Goal: Task Accomplishment & Management: Manage account settings

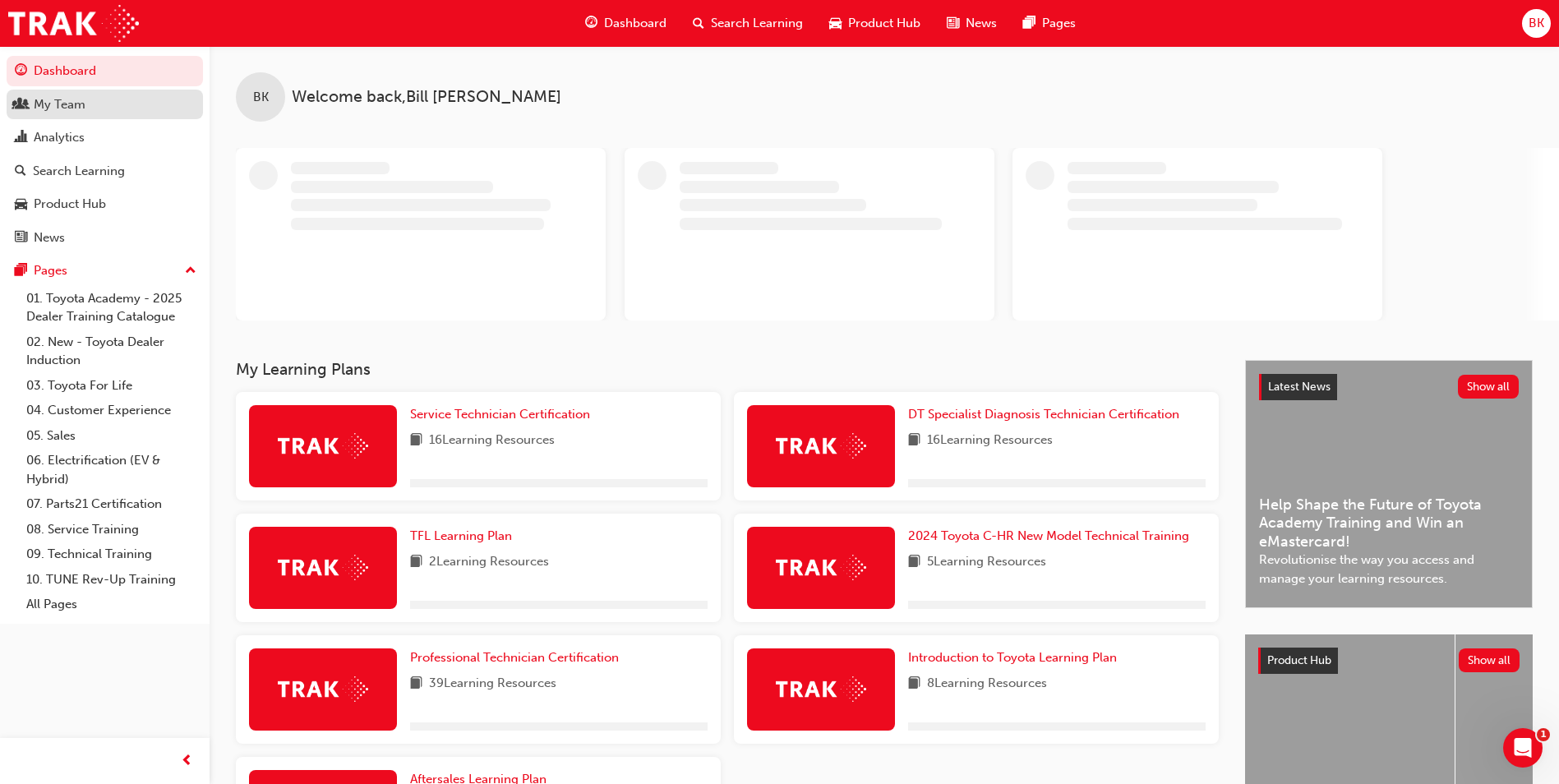
click at [82, 103] on div "My Team" at bounding box center [59, 104] width 51 height 19
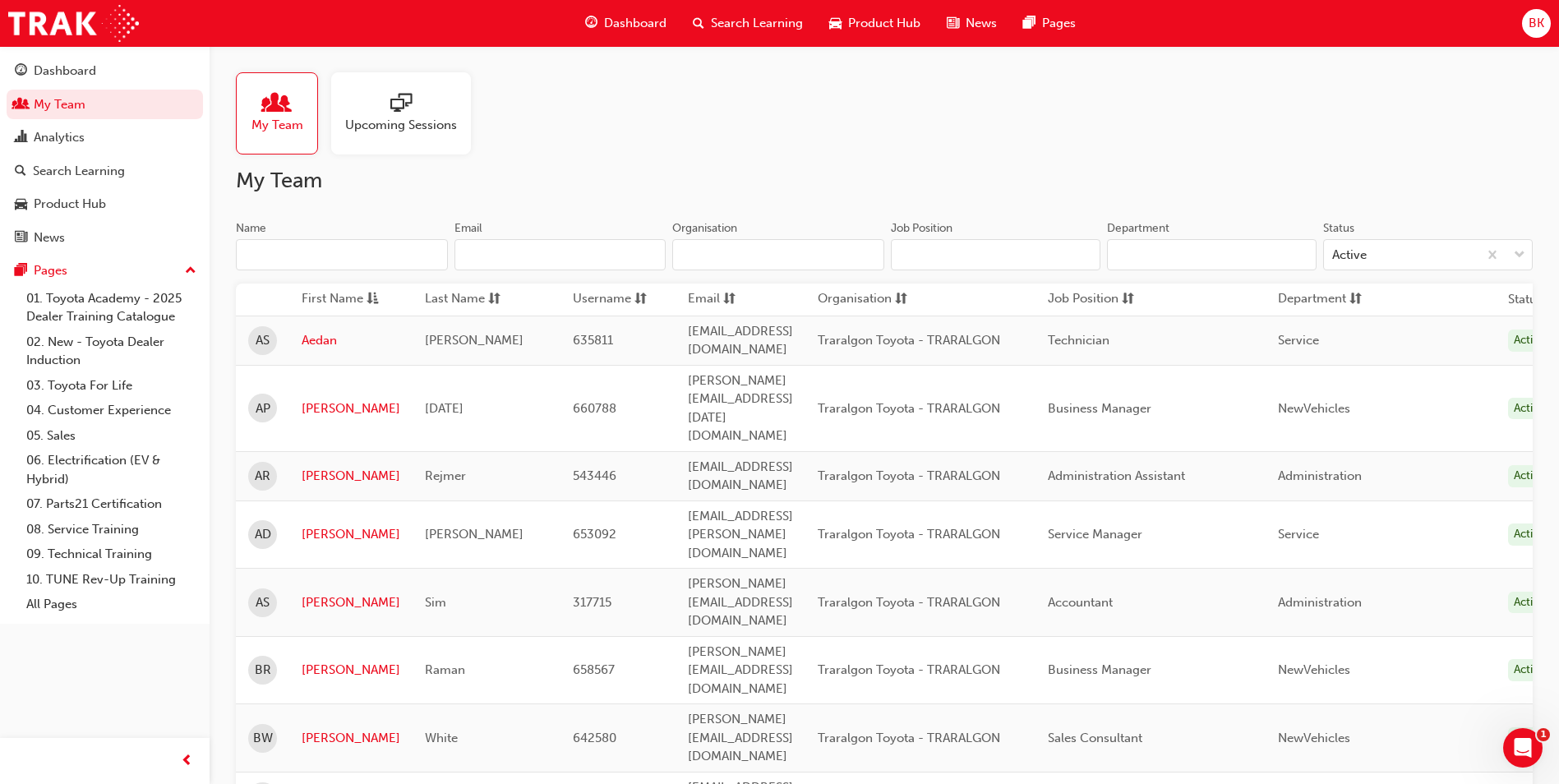
click at [276, 104] on span "people-icon" at bounding box center [276, 104] width 21 height 23
click at [316, 337] on link "Aedan" at bounding box center [350, 340] width 99 height 19
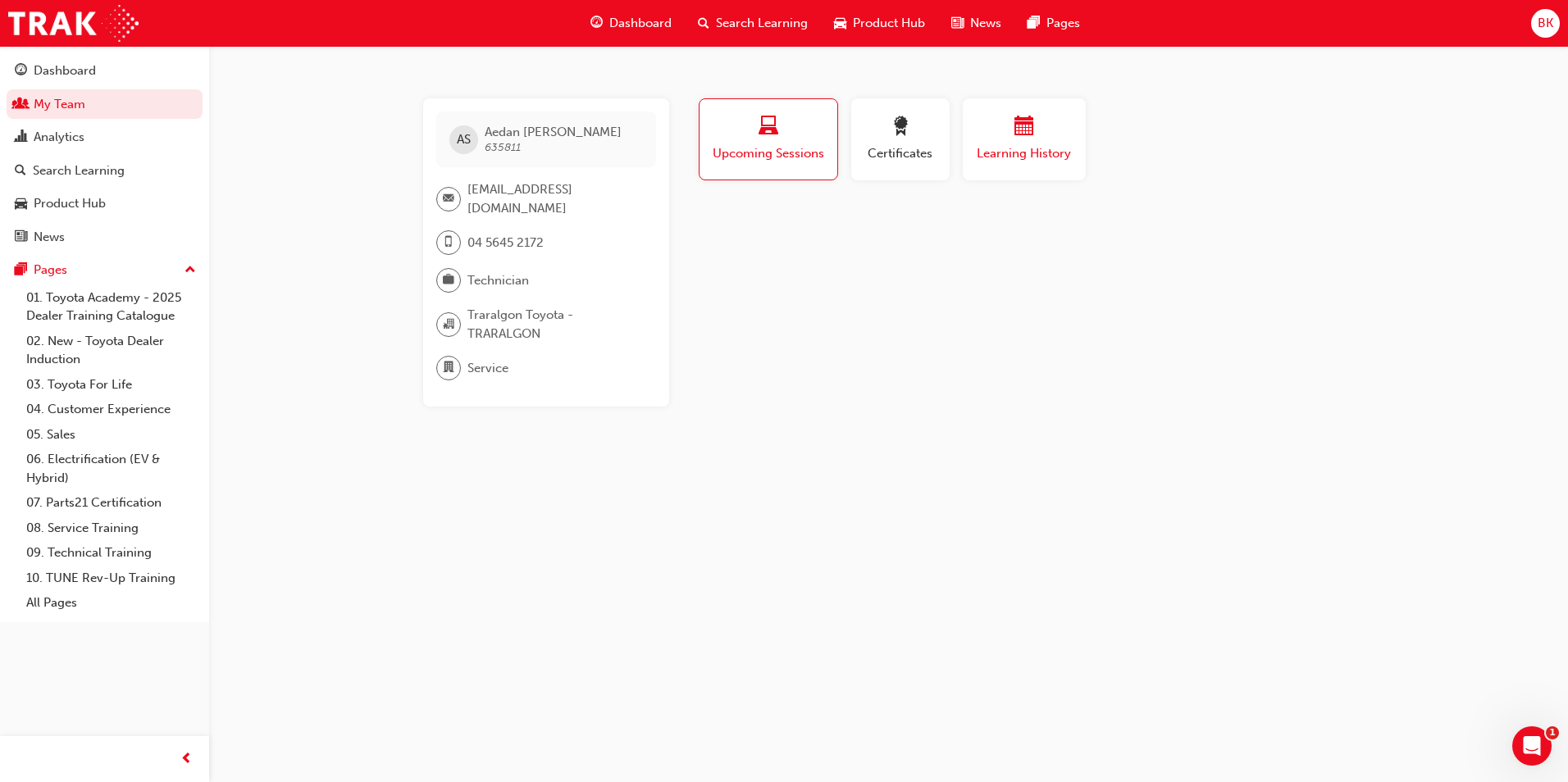
click at [998, 126] on div "button" at bounding box center [1023, 129] width 98 height 25
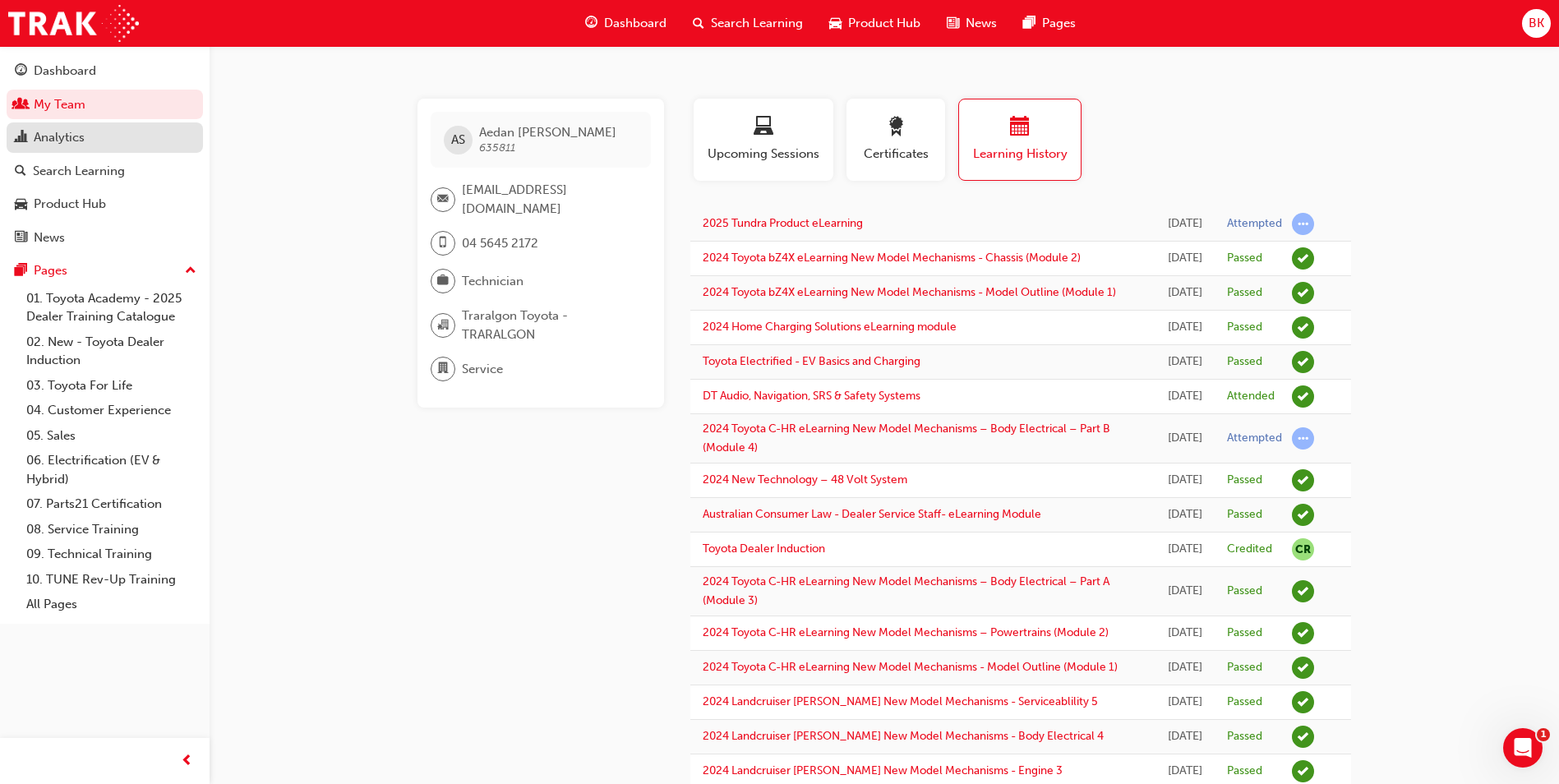
click at [69, 141] on div "Analytics" at bounding box center [59, 137] width 51 height 19
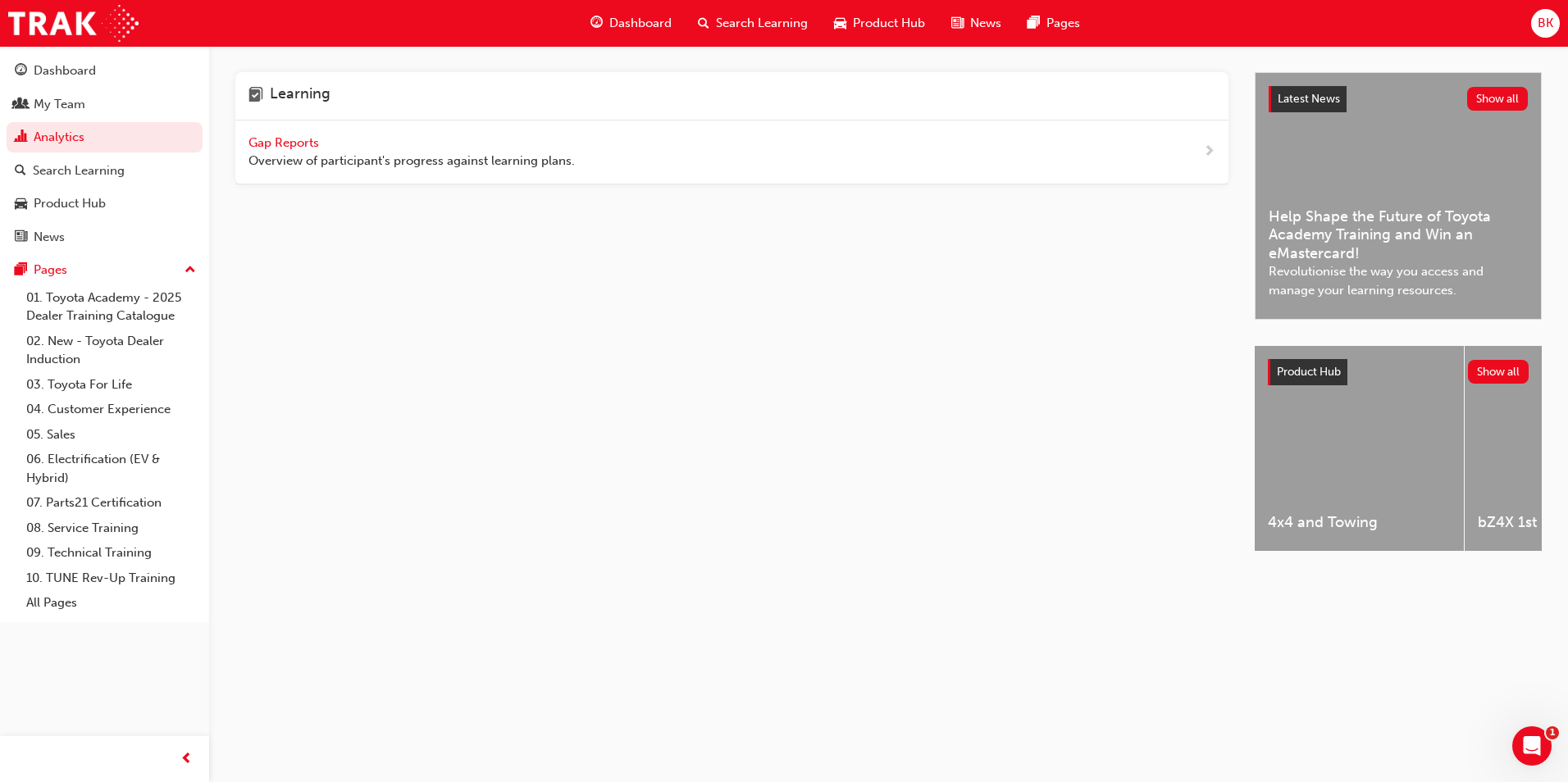
click at [295, 143] on span "Gap Reports" at bounding box center [286, 143] width 74 height 15
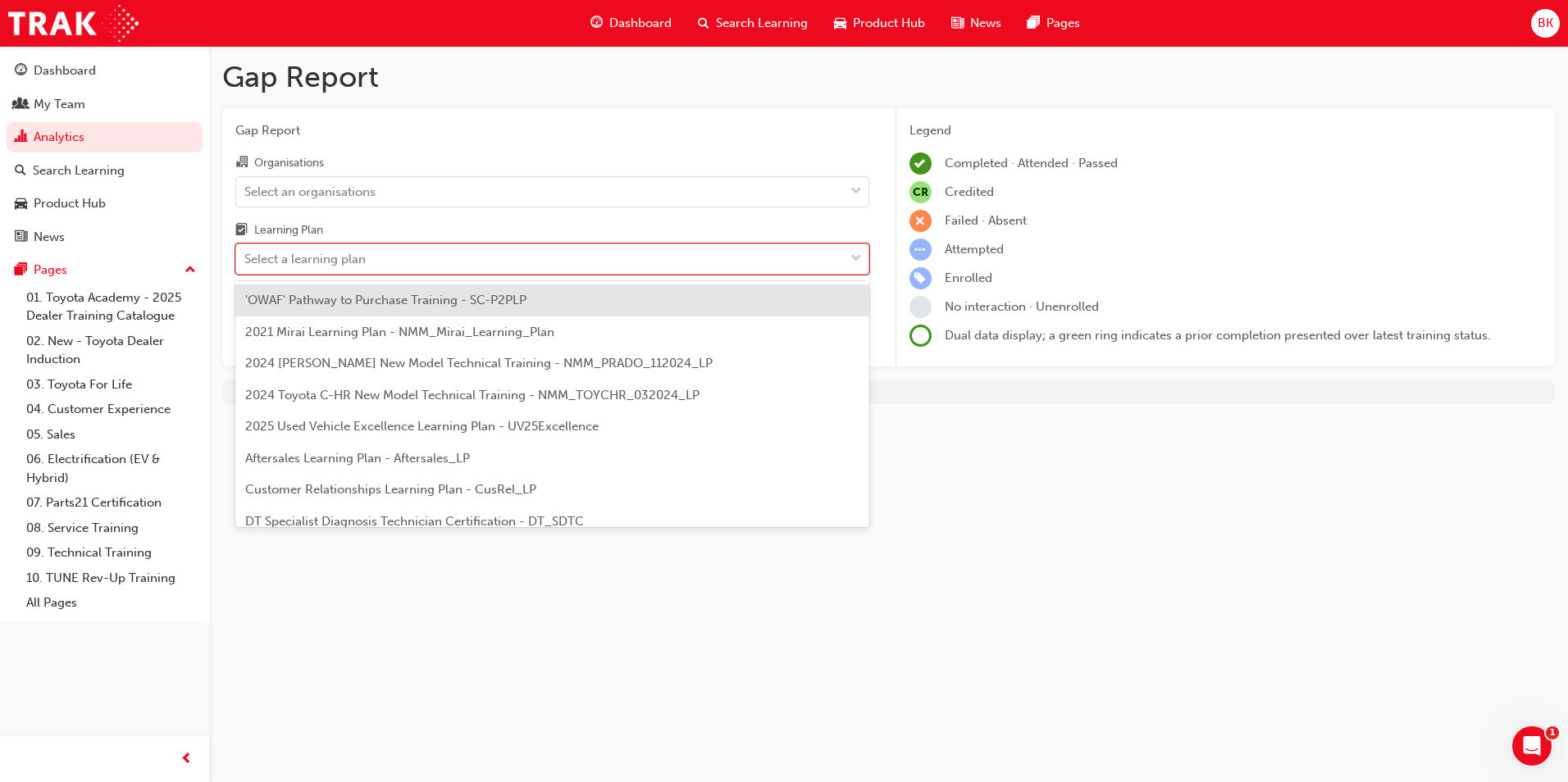
click at [854, 264] on span "down-icon" at bounding box center [856, 259] width 12 height 21
click at [246, 264] on input "Learning Plan option 'OWAF' Pathway to Purchase Training - SC-P2PLP focused, 1 …" at bounding box center [245, 259] width 2 height 14
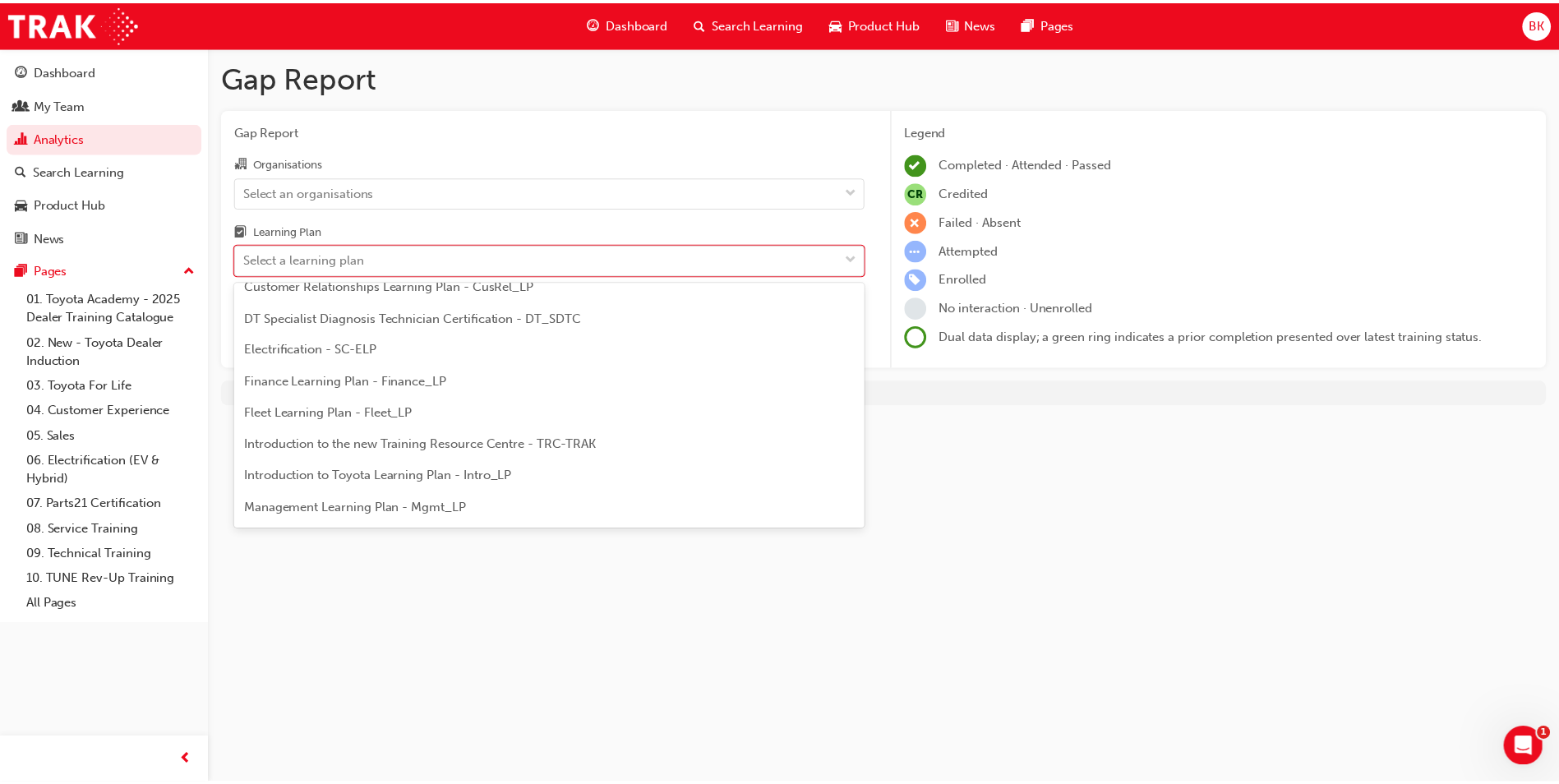
scroll to position [152, 0]
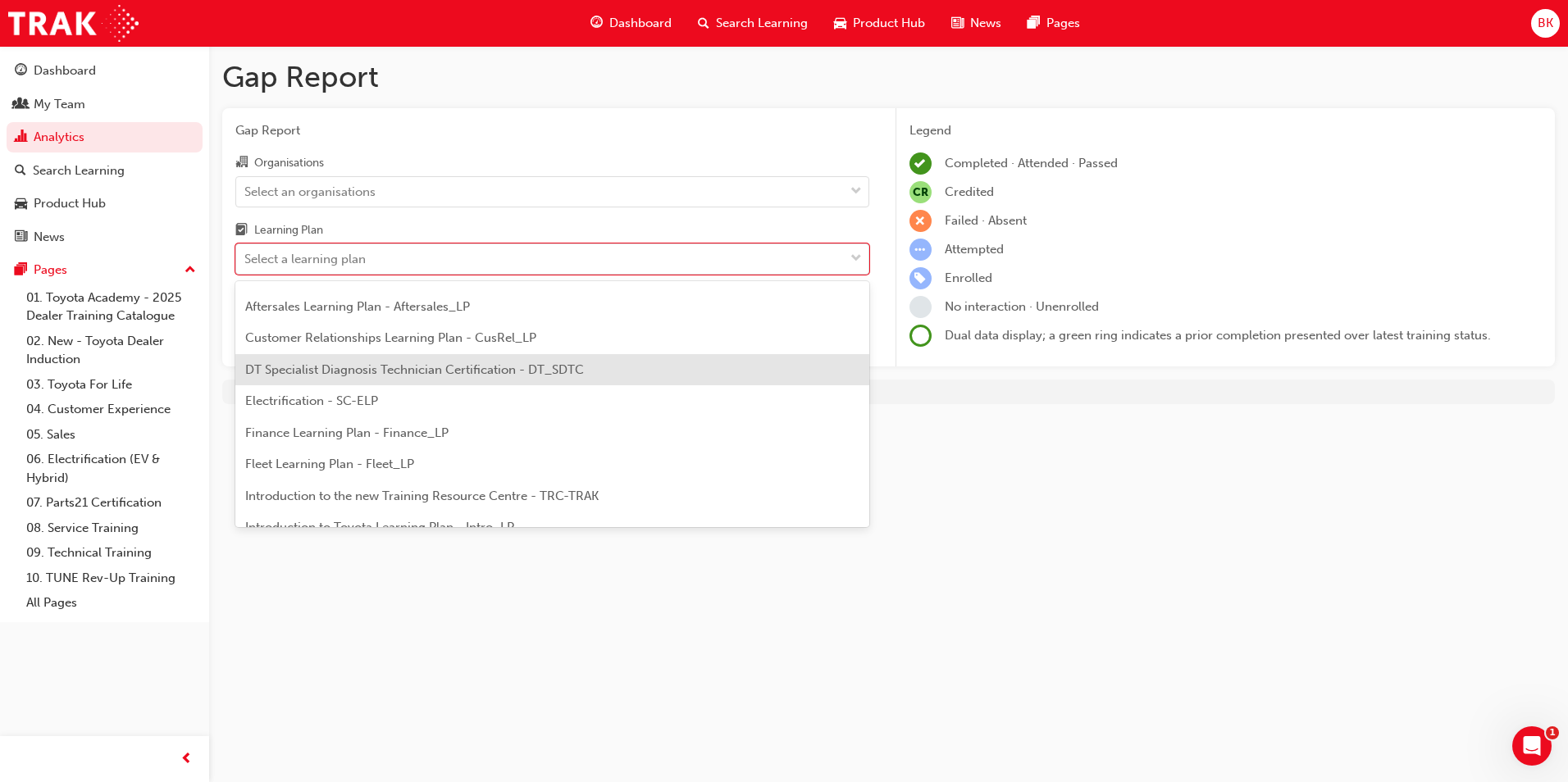
click at [456, 370] on span "DT Specialist Diagnosis Technician Certification - DT_SDTC" at bounding box center [414, 370] width 339 height 15
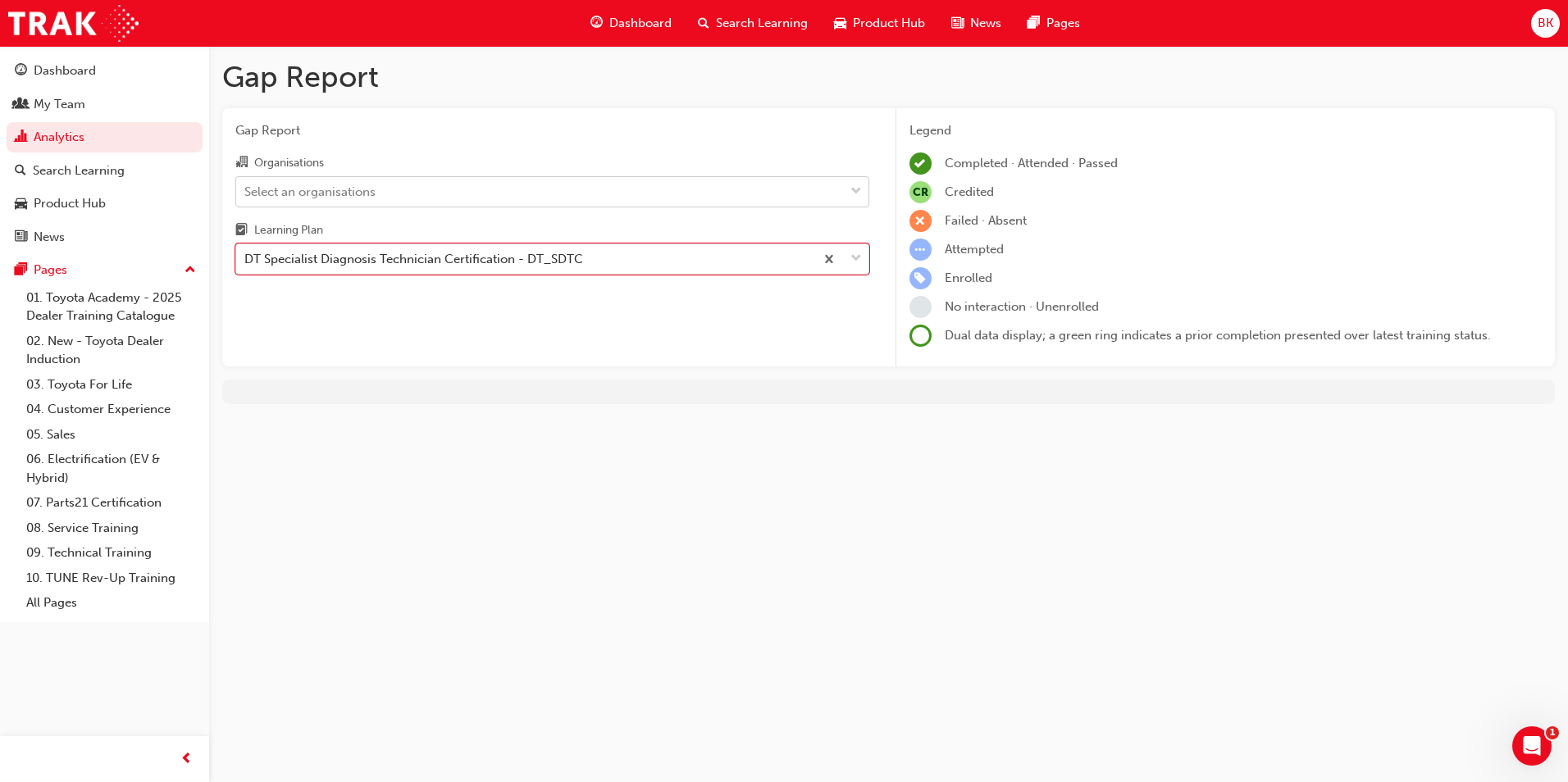
click at [822, 193] on div "Select an organisations" at bounding box center [539, 192] width 608 height 29
click at [246, 193] on input "Organisations Select an organisations" at bounding box center [245, 191] width 2 height 14
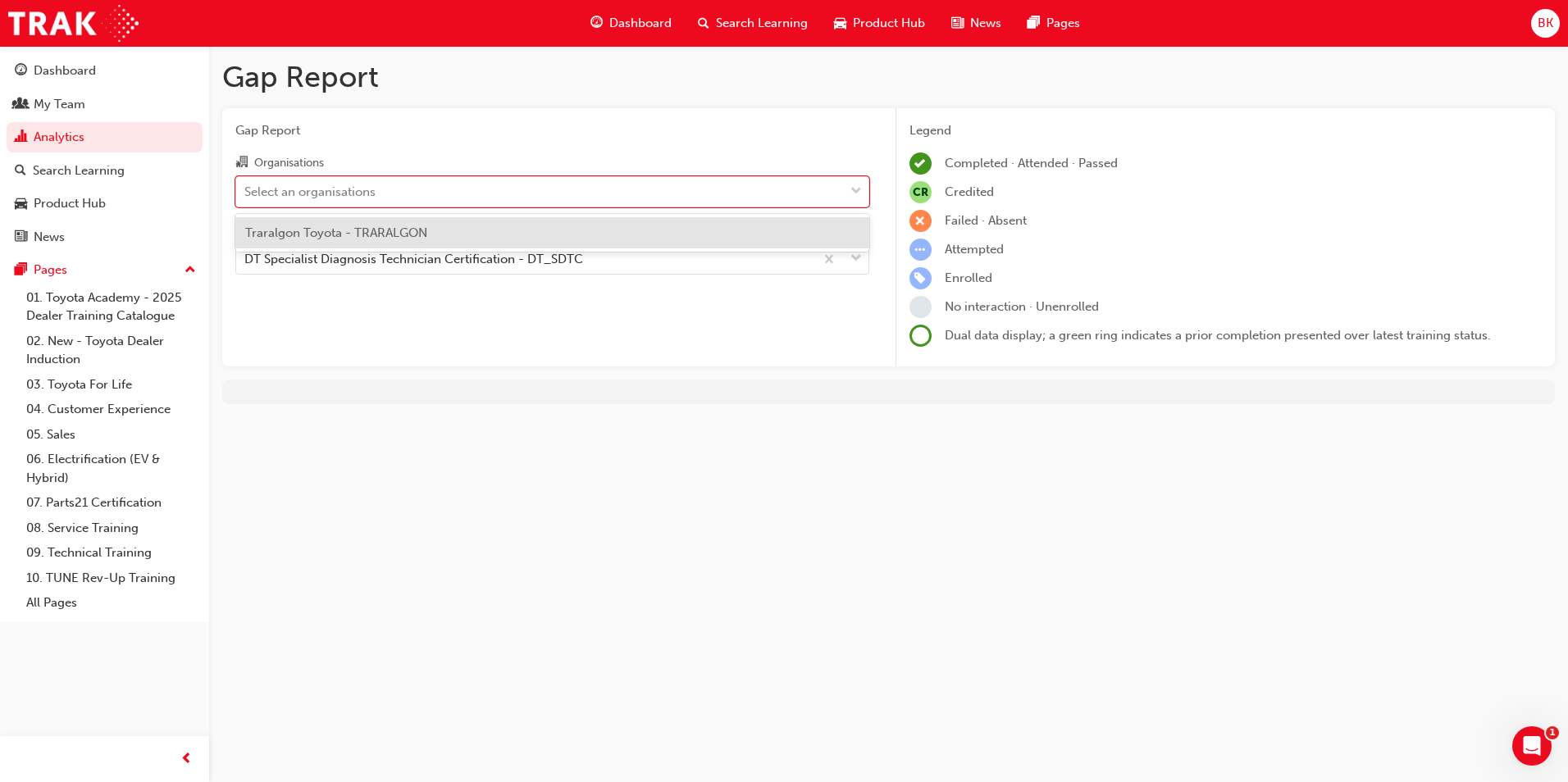
click at [432, 237] on div "Traralgon Toyota - TRARALGON" at bounding box center [552, 234] width 634 height 32
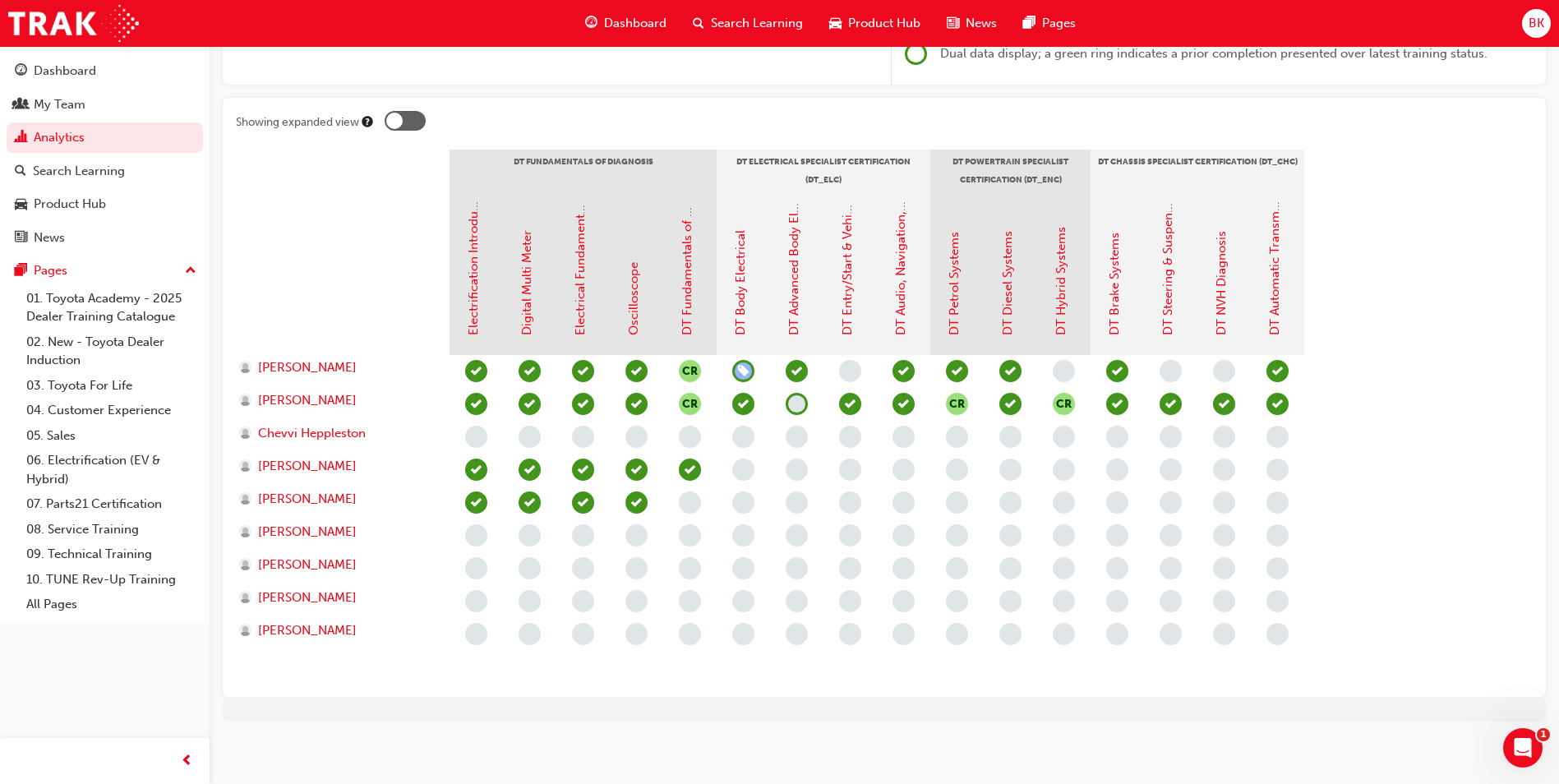
scroll to position [288, 0]
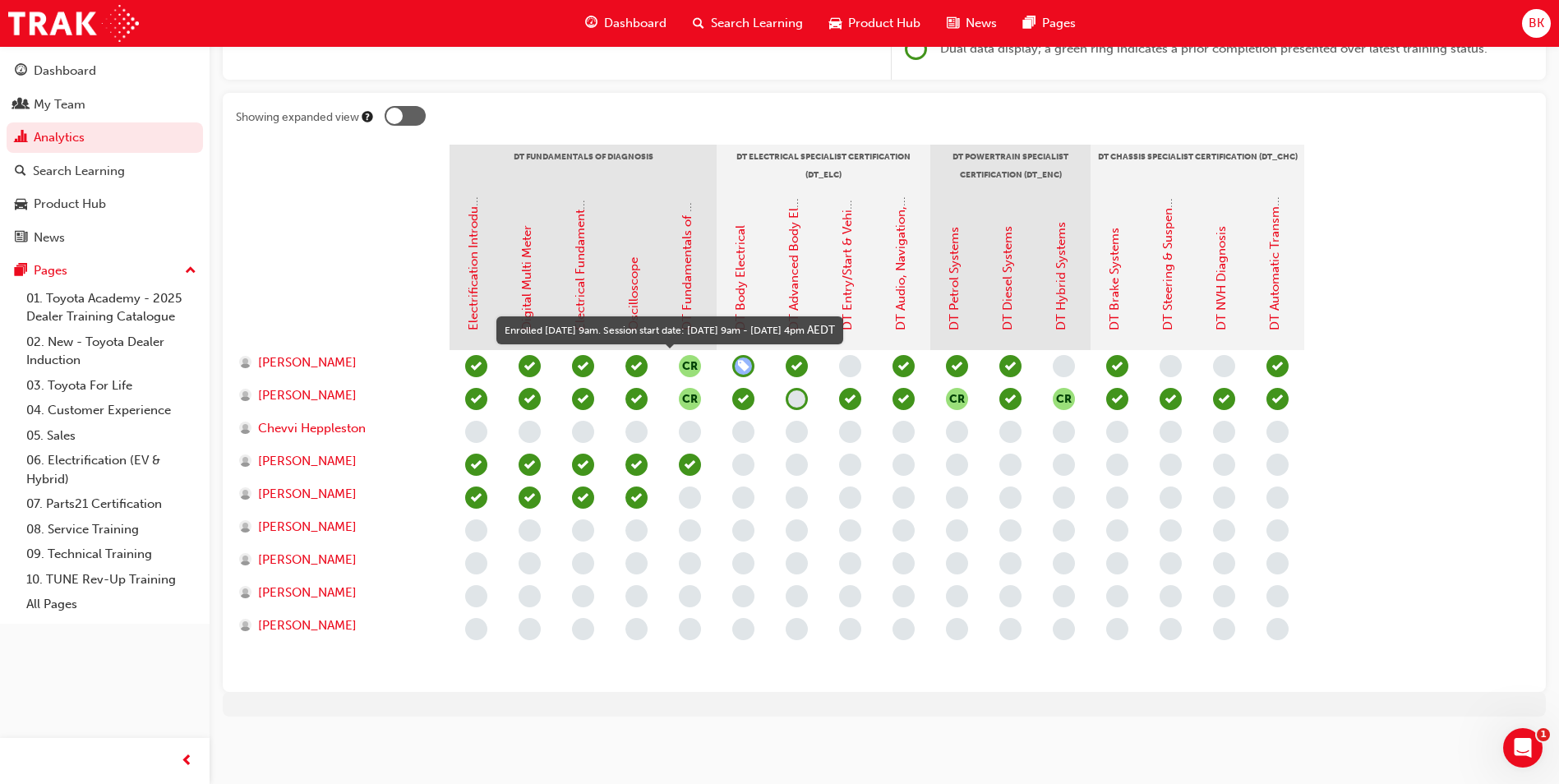
click at [743, 363] on span "learningRecordVerb_ENROLL-icon" at bounding box center [743, 366] width 22 height 22
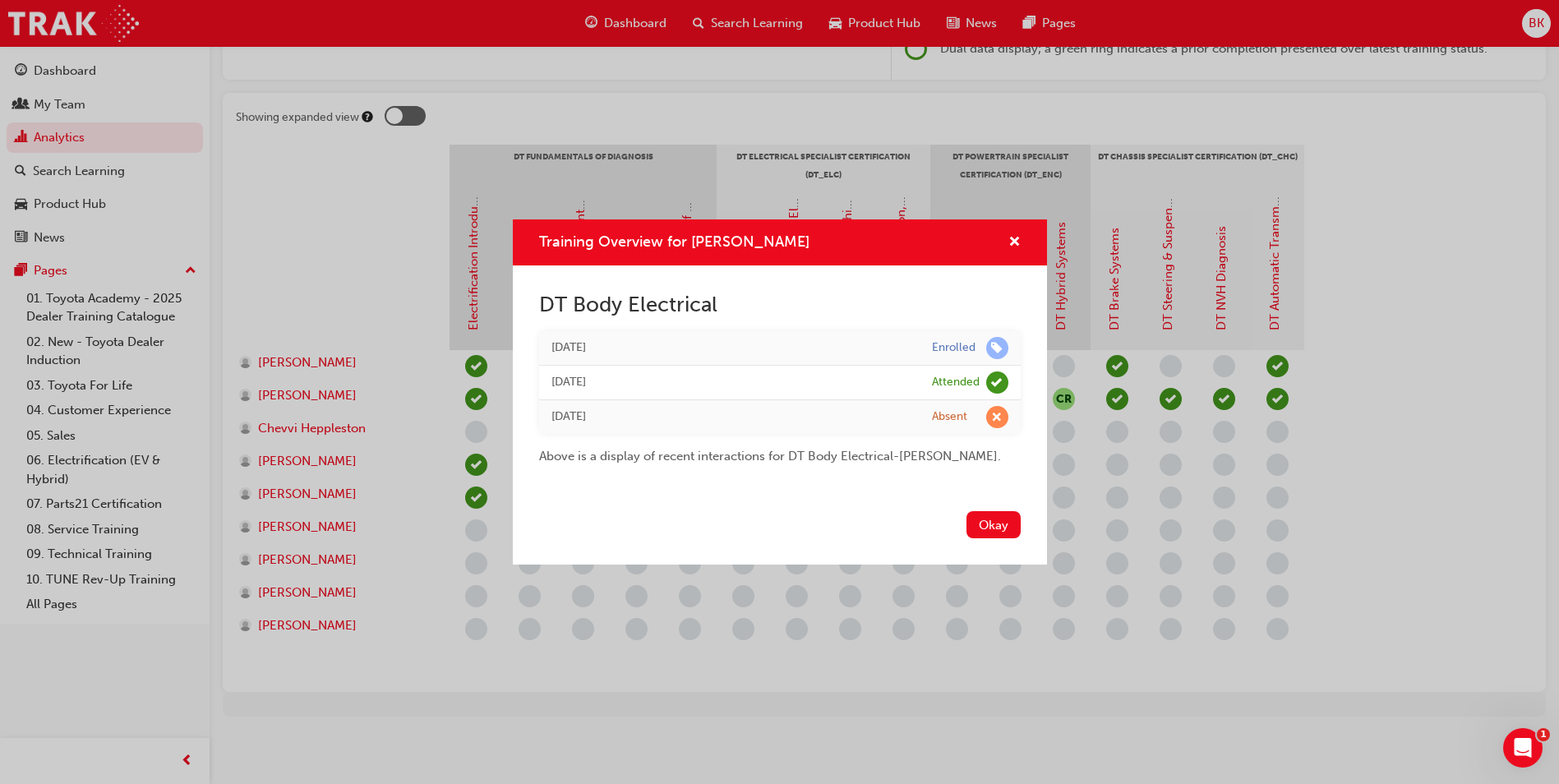
click at [986, 524] on button "Okay" at bounding box center [994, 525] width 54 height 27
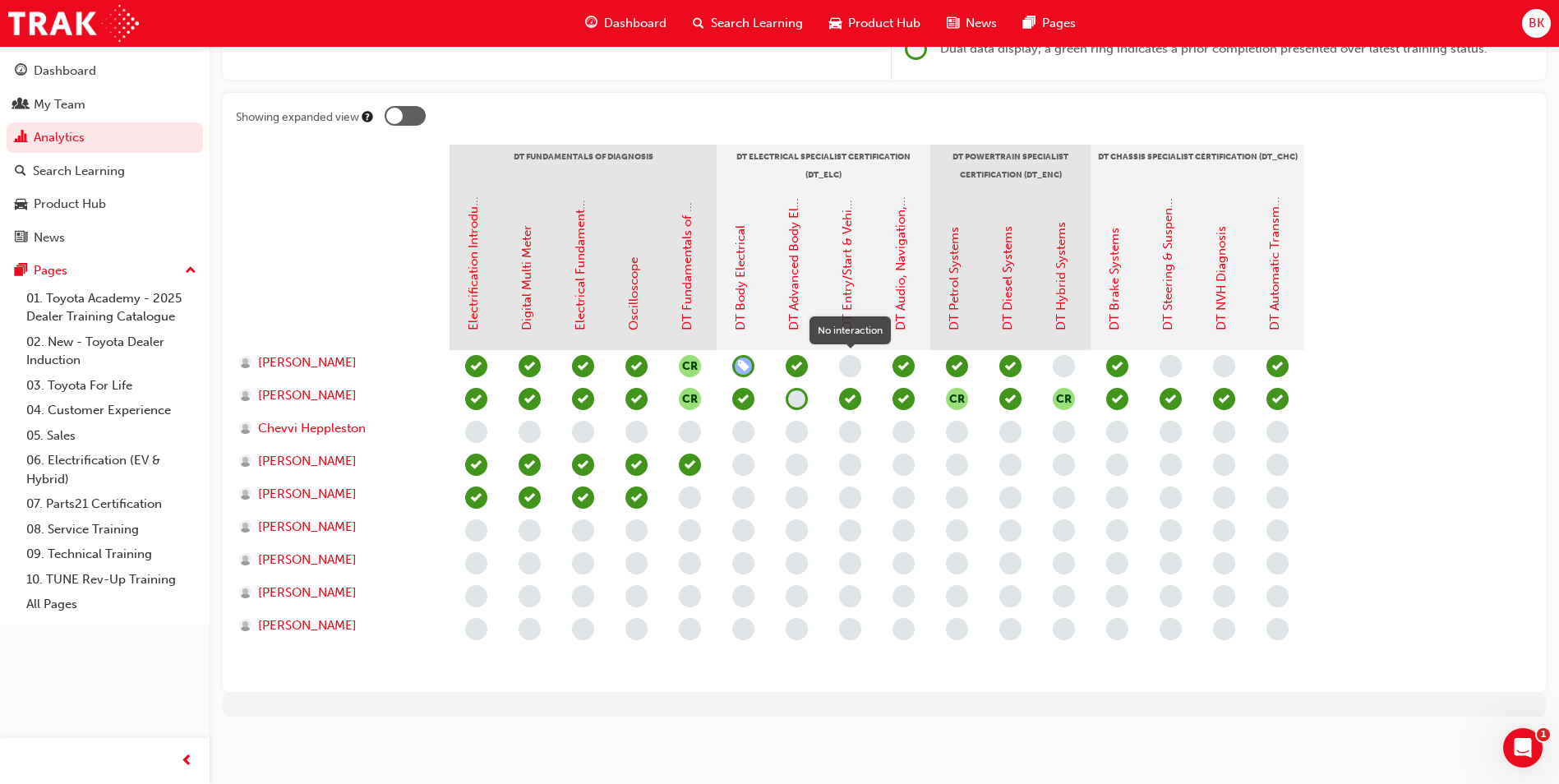
click at [847, 362] on span "learningRecordVerb_NONE-icon" at bounding box center [850, 366] width 22 height 22
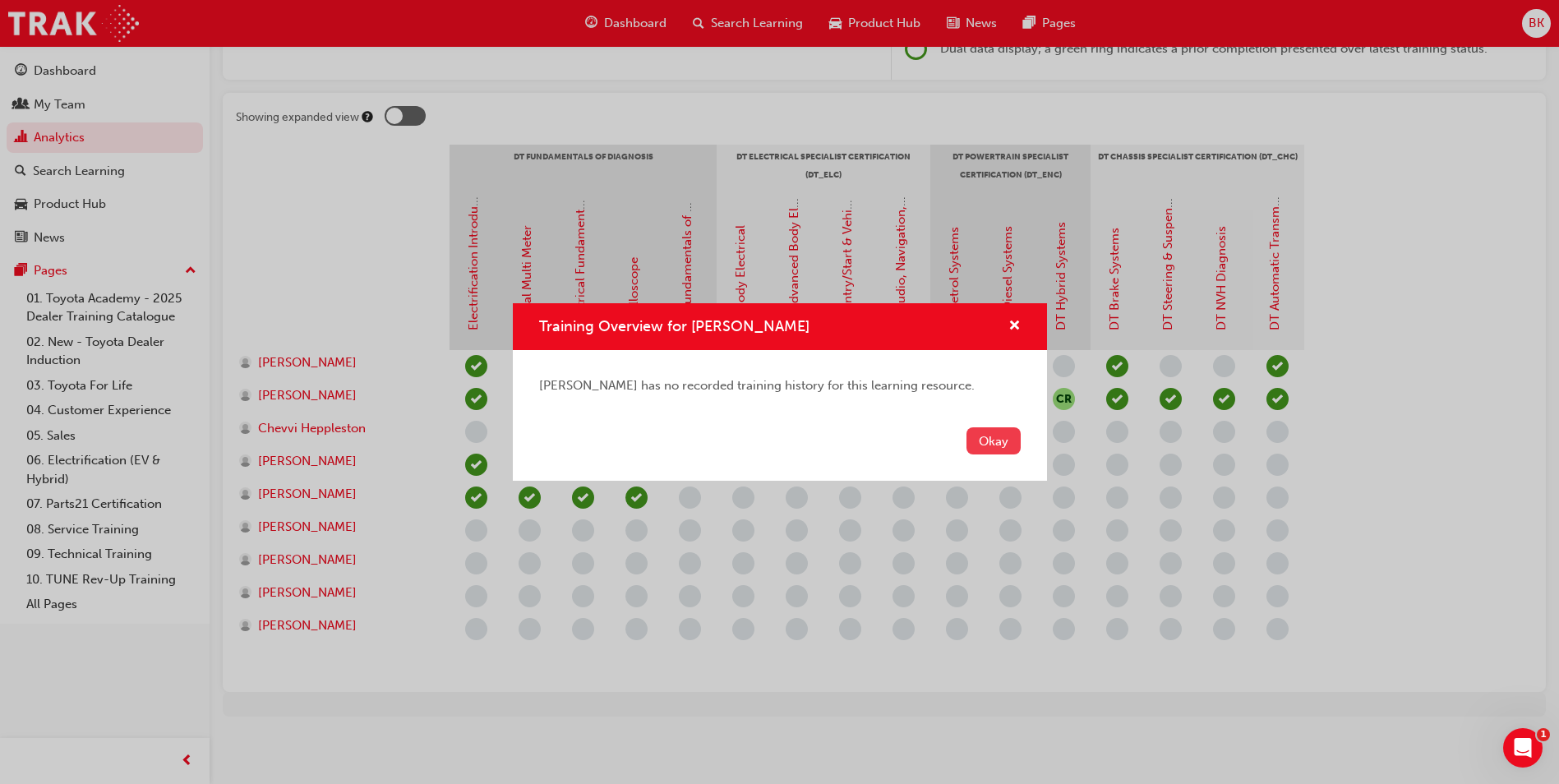
click at [981, 434] on button "Okay" at bounding box center [994, 440] width 54 height 27
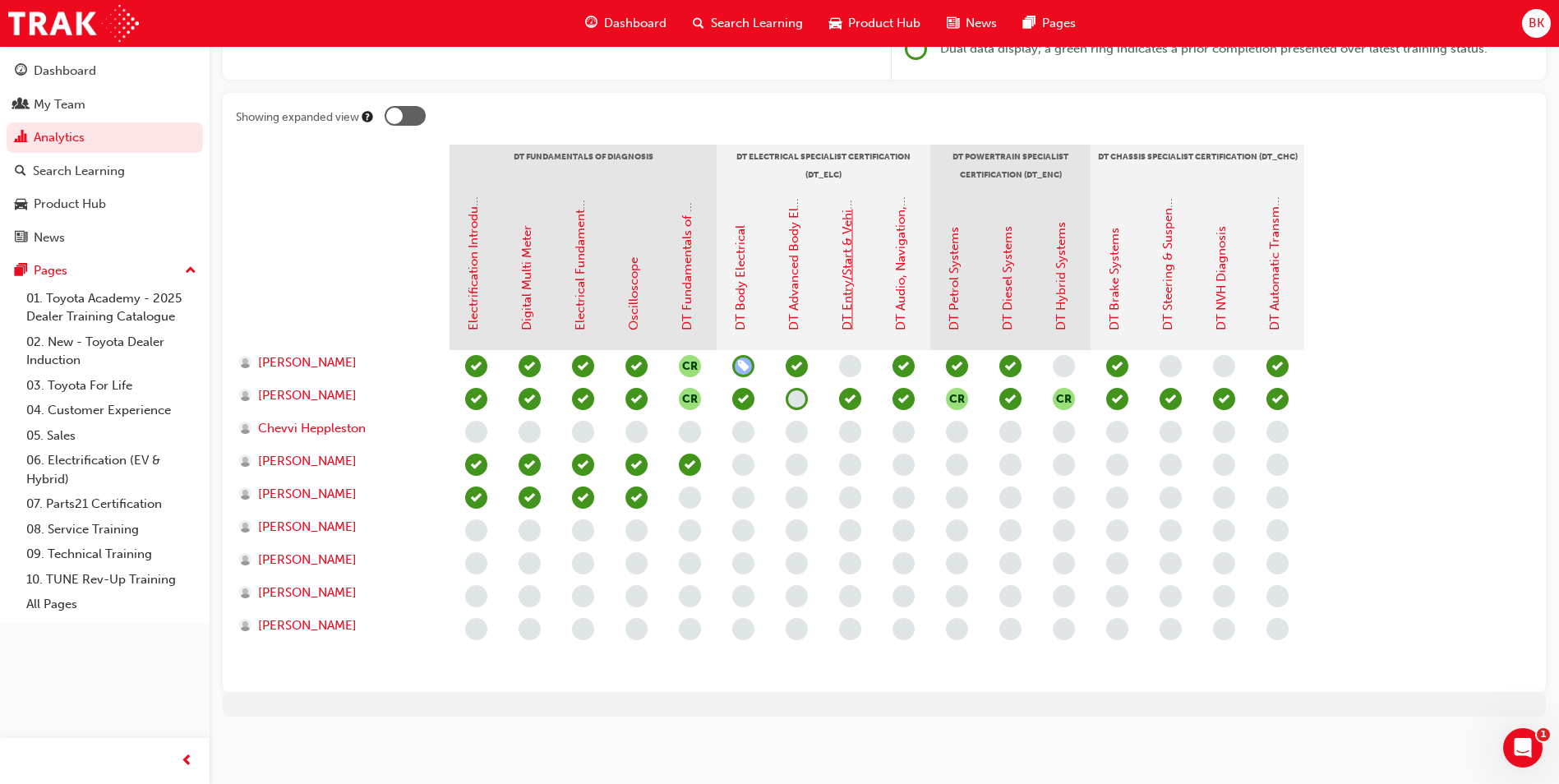
click at [847, 311] on link "DT Entry/Start & Vehicle Security Systems" at bounding box center [847, 211] width 15 height 237
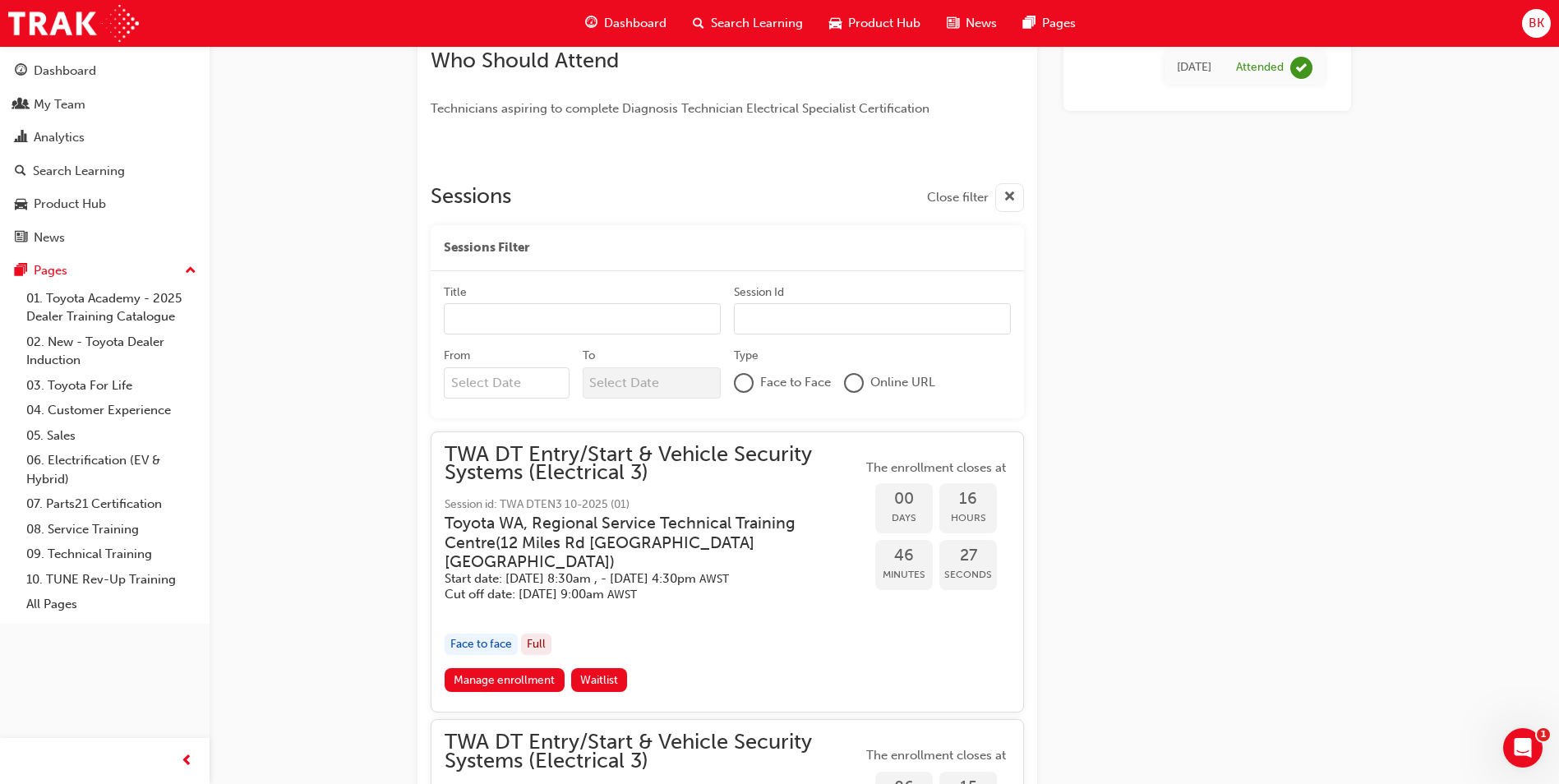
scroll to position [541, 0]
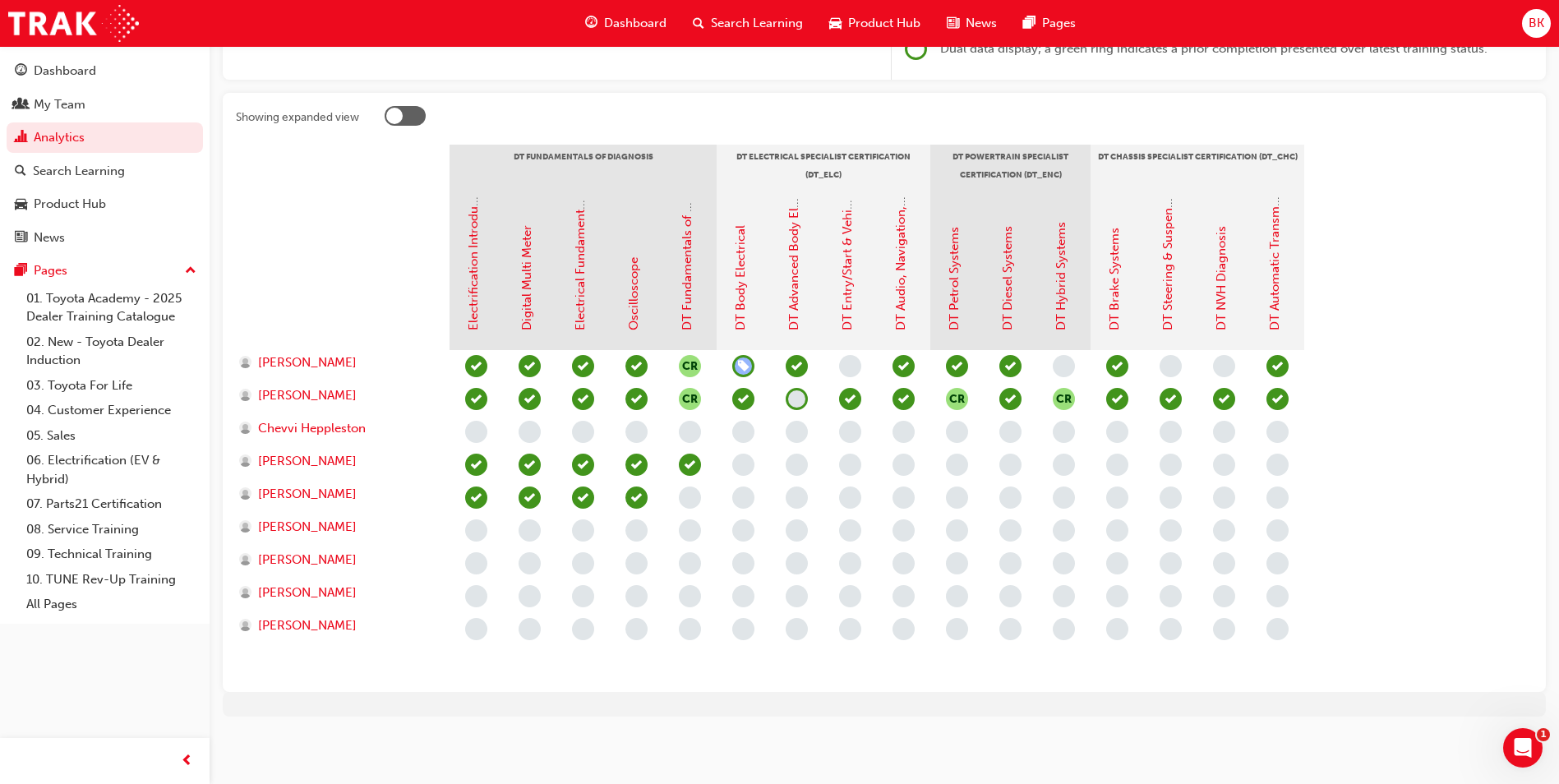
scroll to position [288, 0]
click at [1172, 294] on link "DT Steering & Suspension Systems" at bounding box center [1168, 232] width 15 height 196
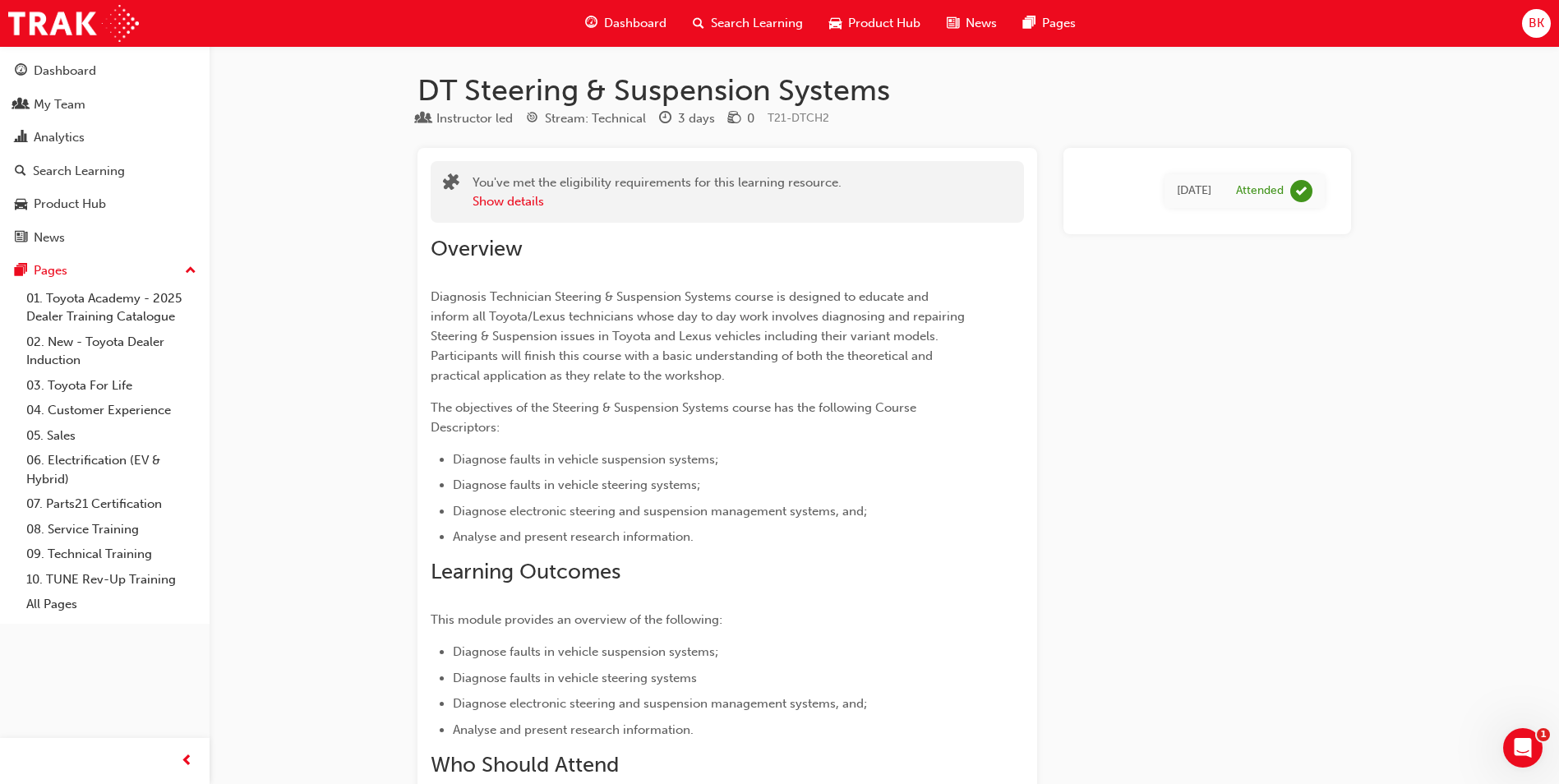
drag, startPoint x: 1189, startPoint y: 440, endPoint x: 1177, endPoint y: 356, distance: 84.9
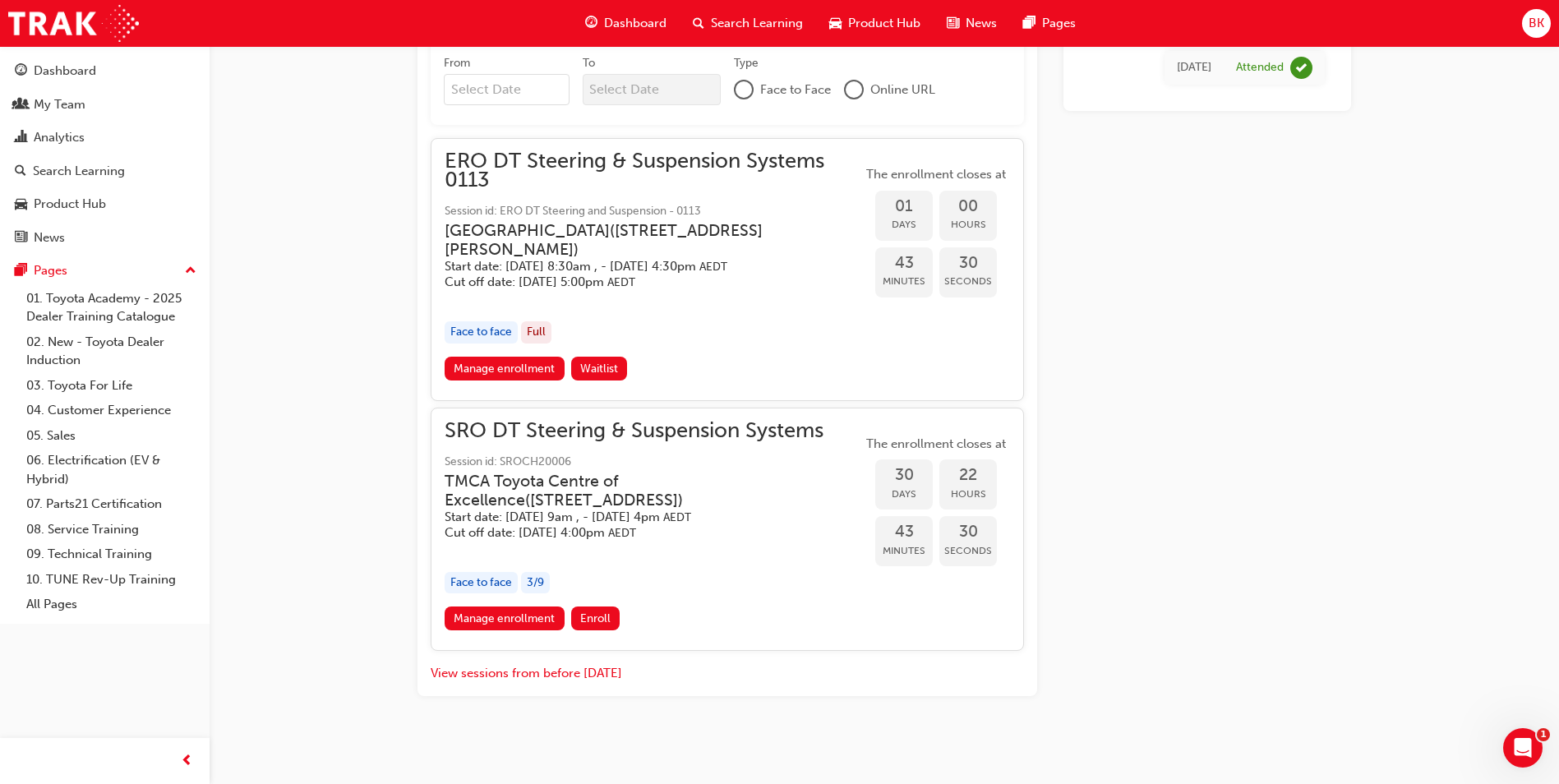
scroll to position [1002, 0]
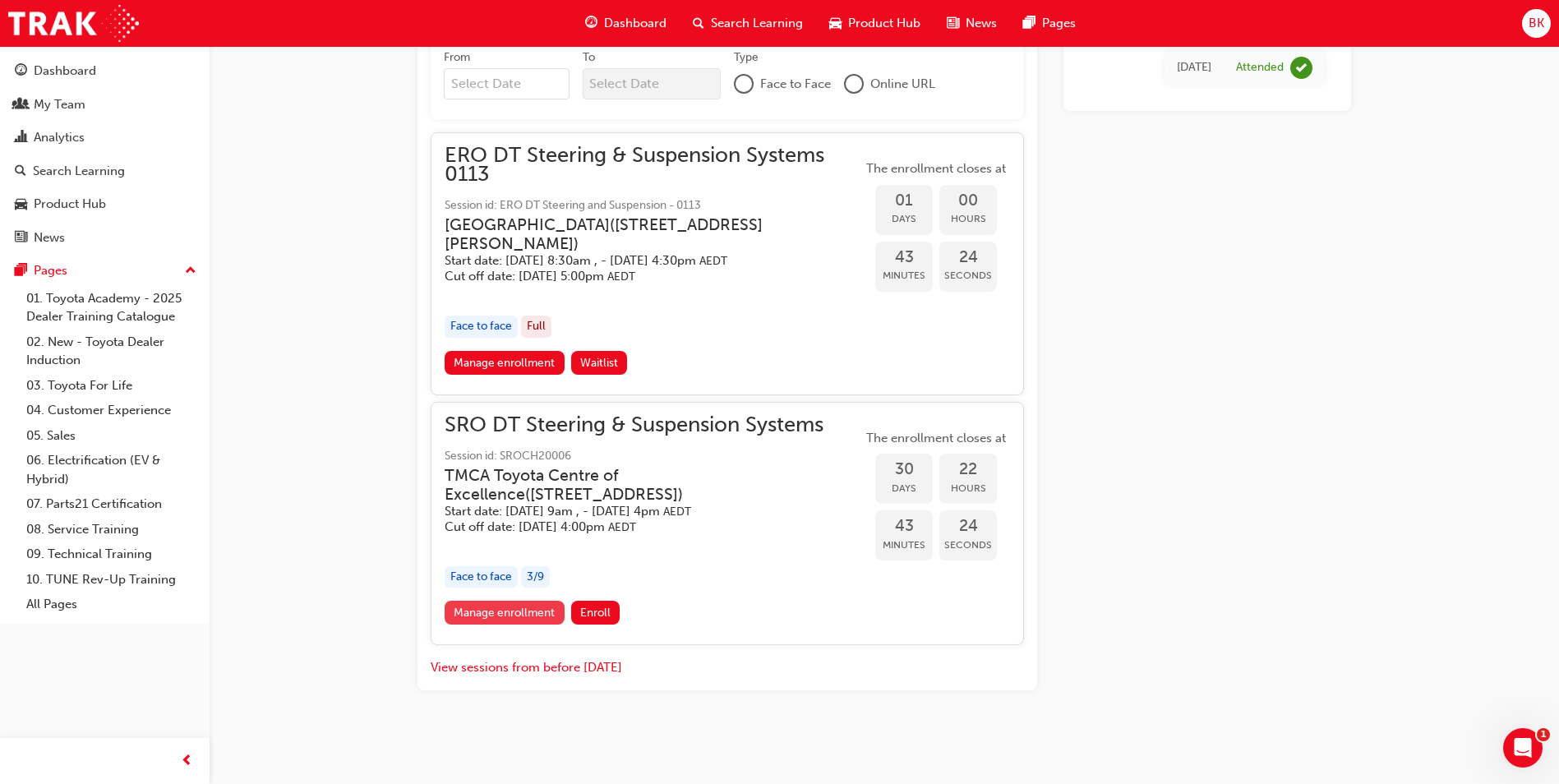
click at [537, 609] on link "Manage enrollment" at bounding box center [505, 612] width 120 height 24
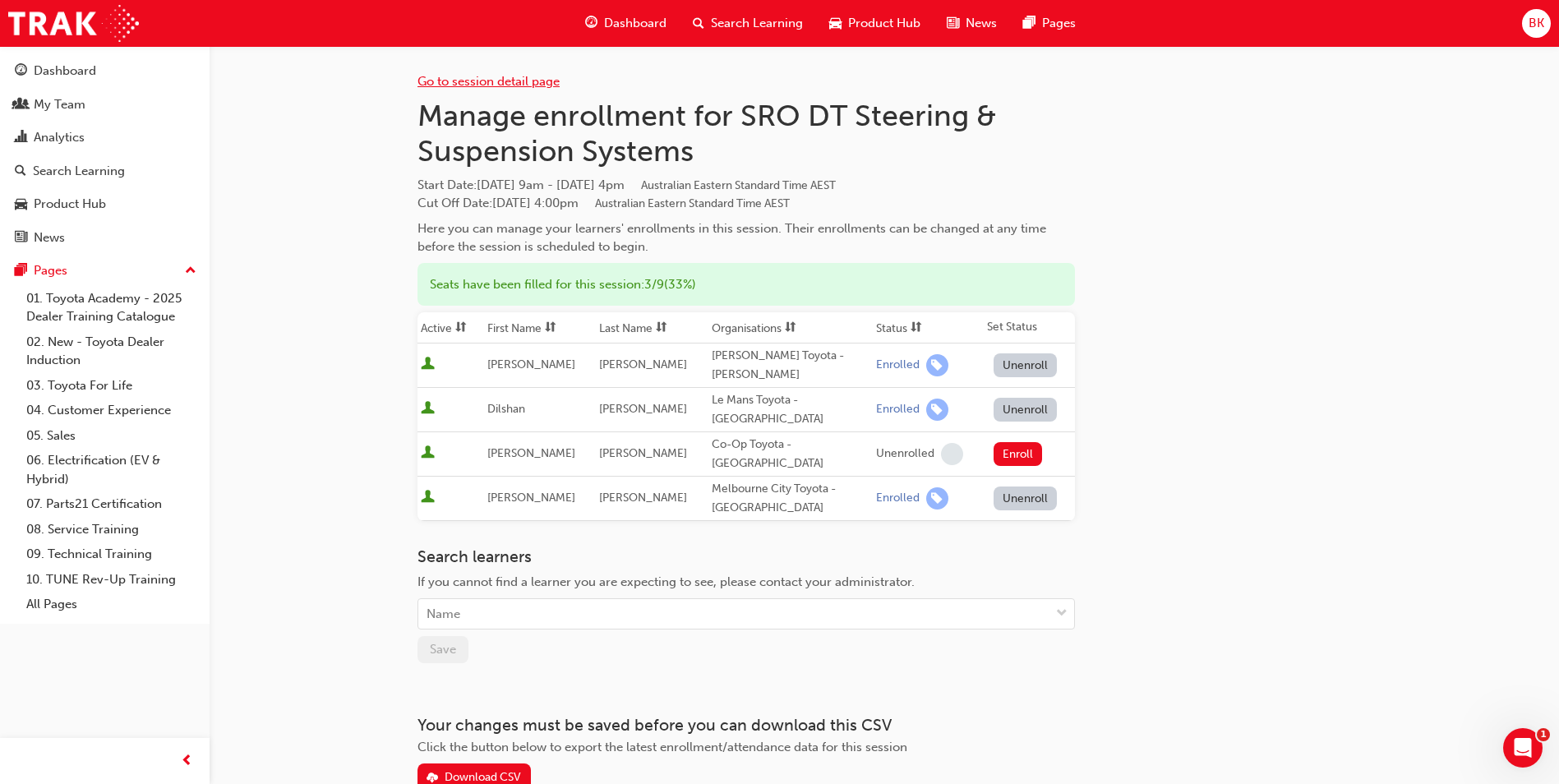
click at [505, 85] on link "Go to session detail page" at bounding box center [489, 82] width 142 height 15
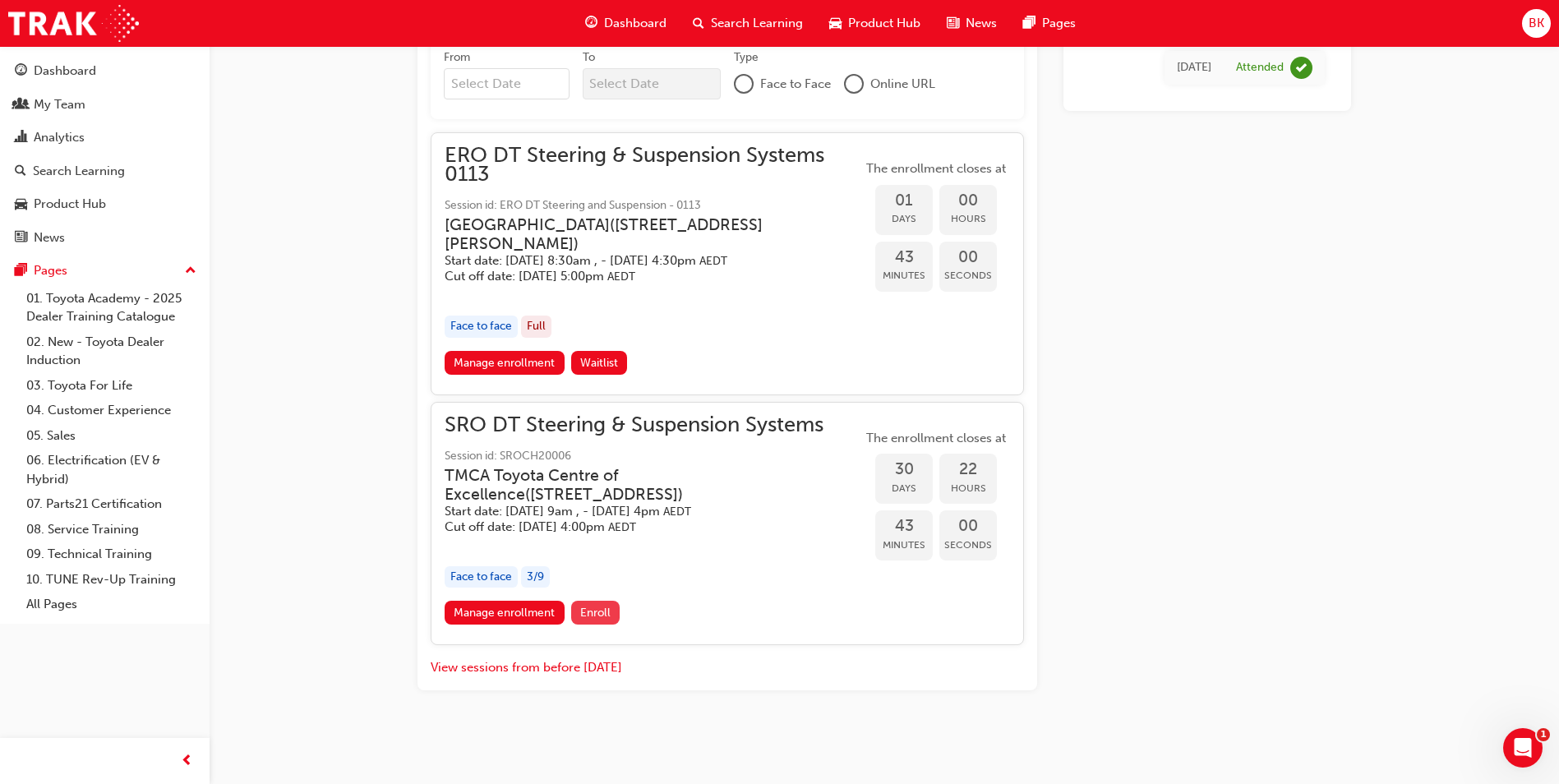
click at [595, 611] on span "Enroll" at bounding box center [595, 612] width 30 height 14
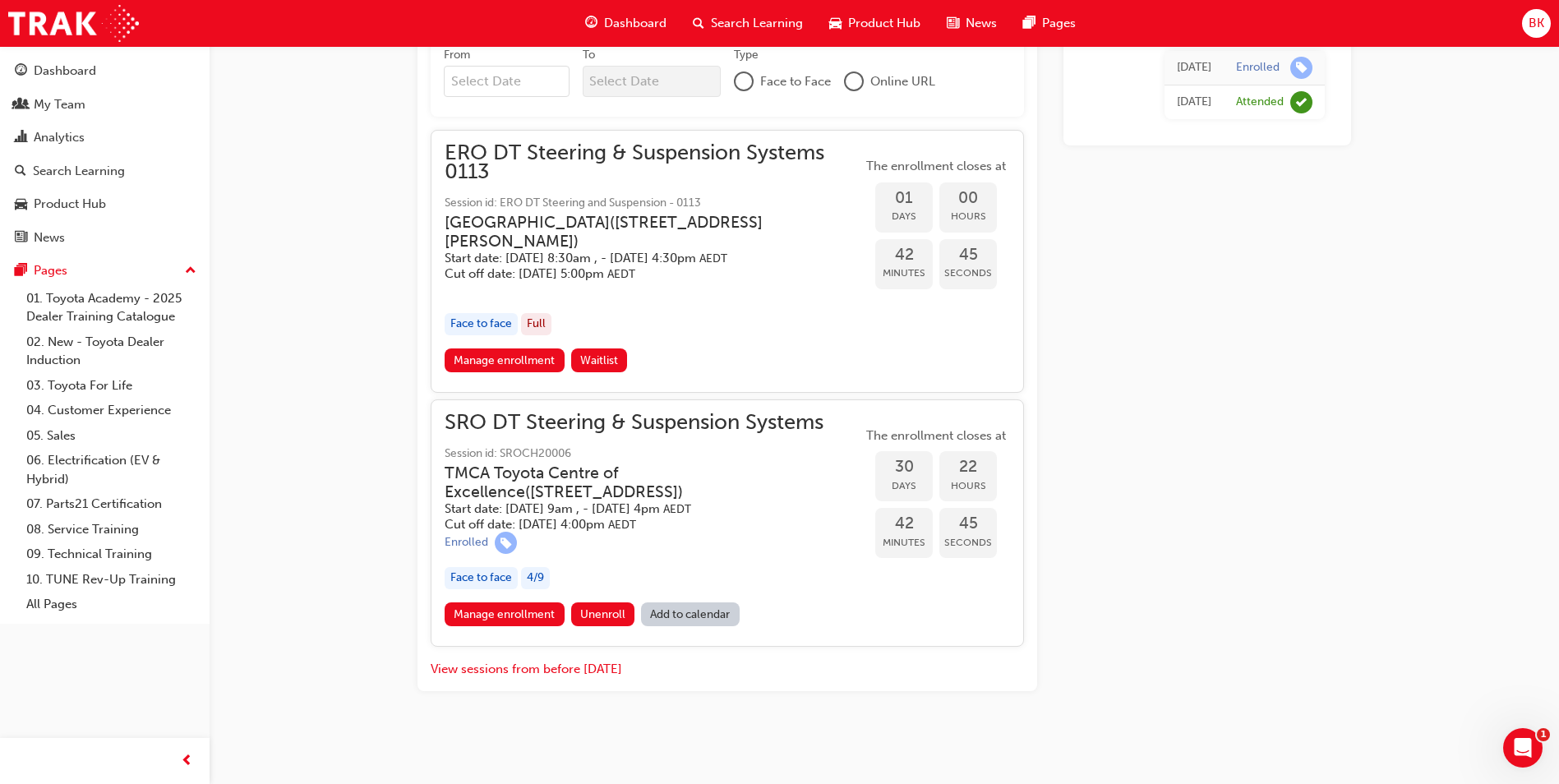
scroll to position [1005, 0]
click at [494, 610] on link "Manage enrollment" at bounding box center [505, 613] width 120 height 24
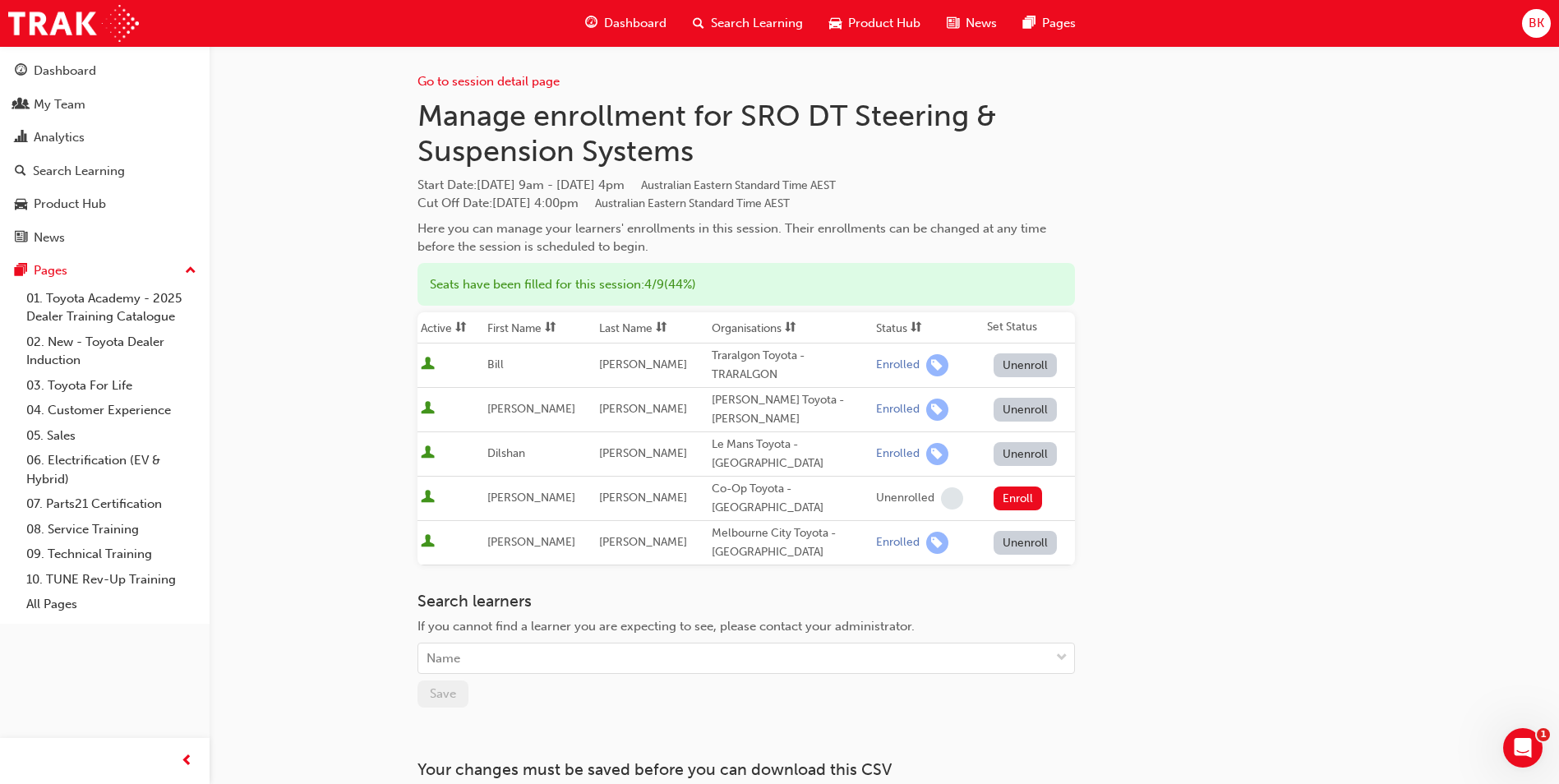
click at [427, 360] on span "User is active" at bounding box center [428, 365] width 14 height 17
click at [1022, 361] on button "Unenroll" at bounding box center [1026, 365] width 64 height 24
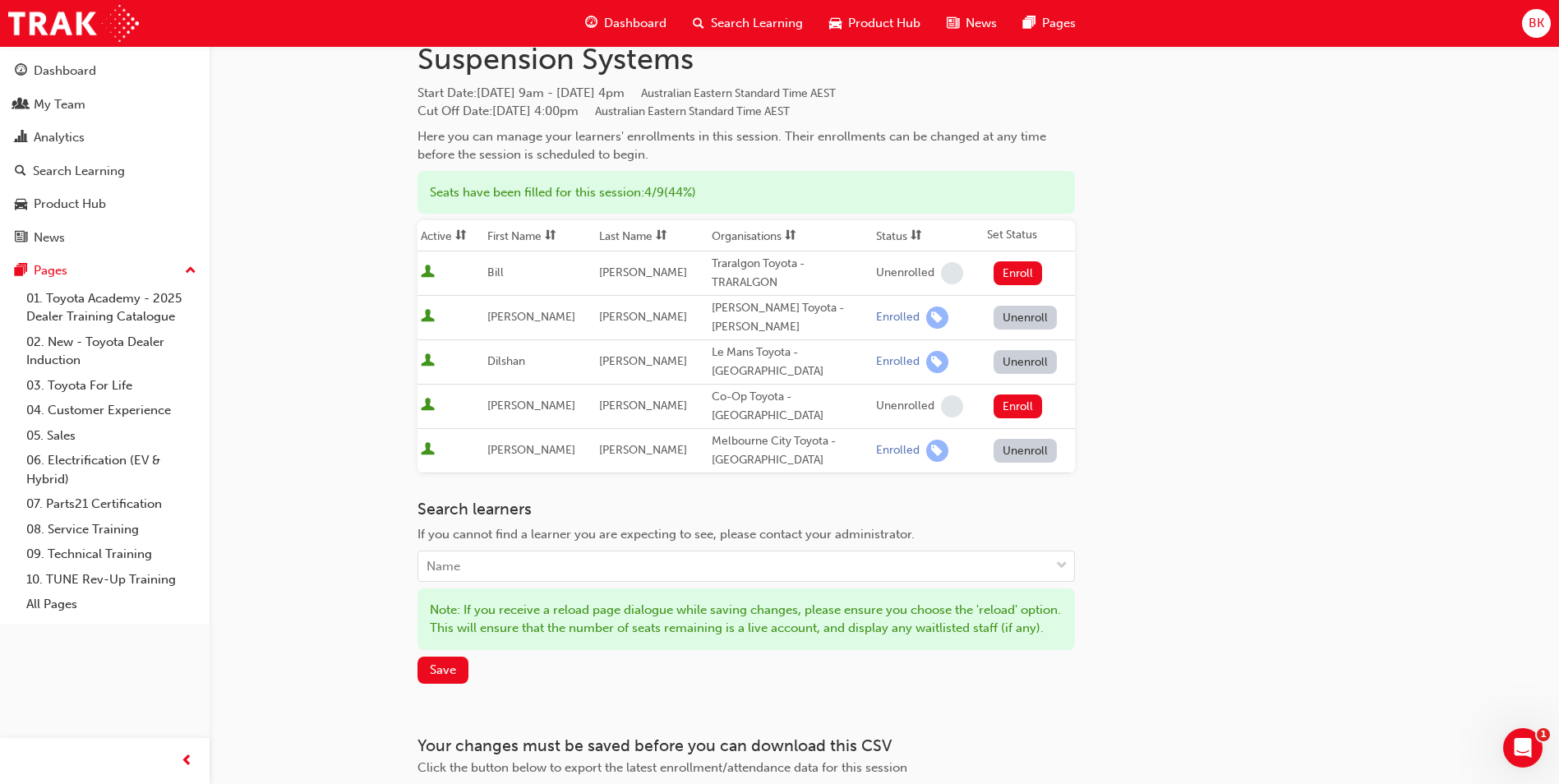
scroll to position [191, 0]
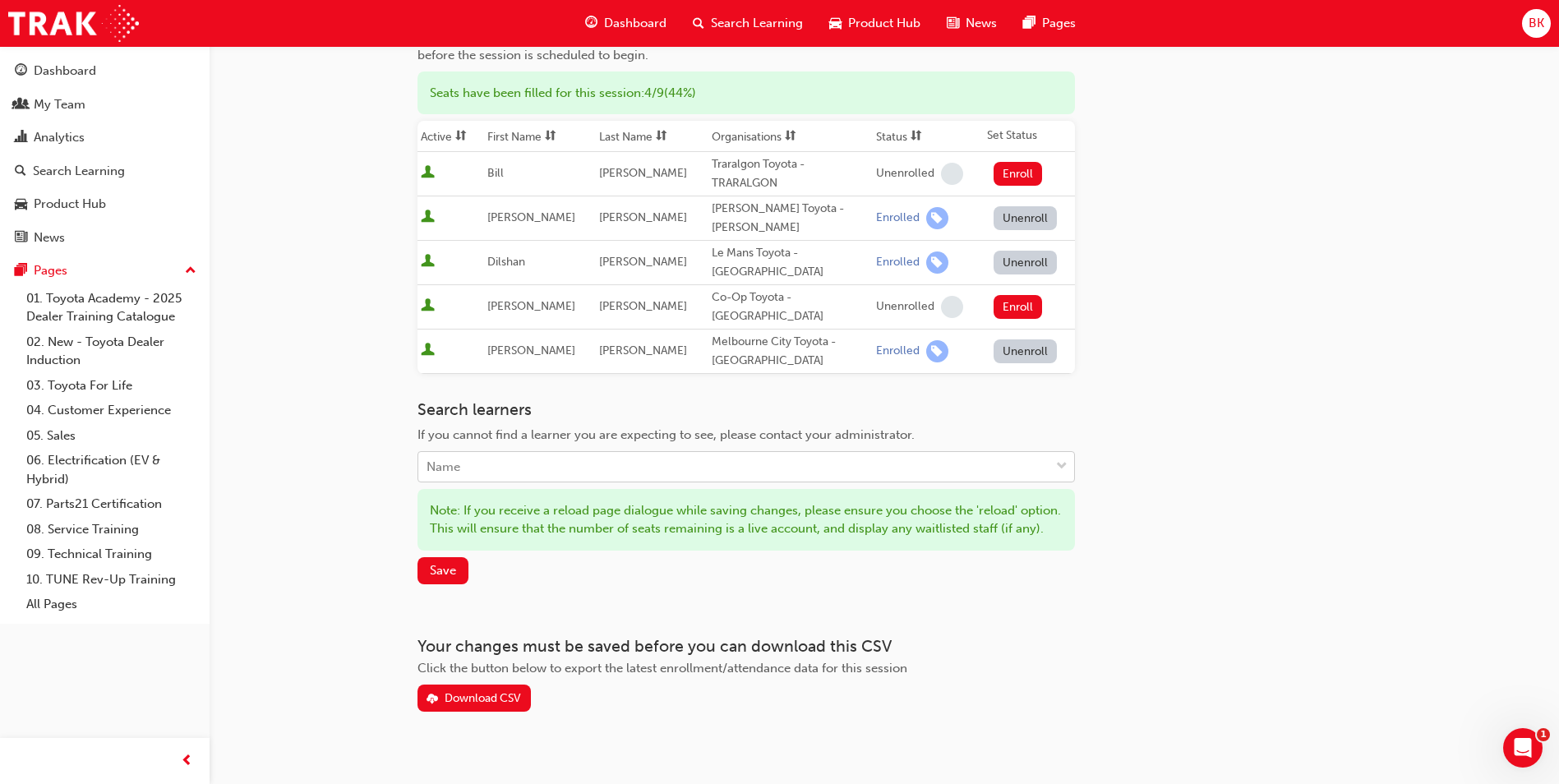
click at [990, 453] on div "Name" at bounding box center [734, 467] width 631 height 29
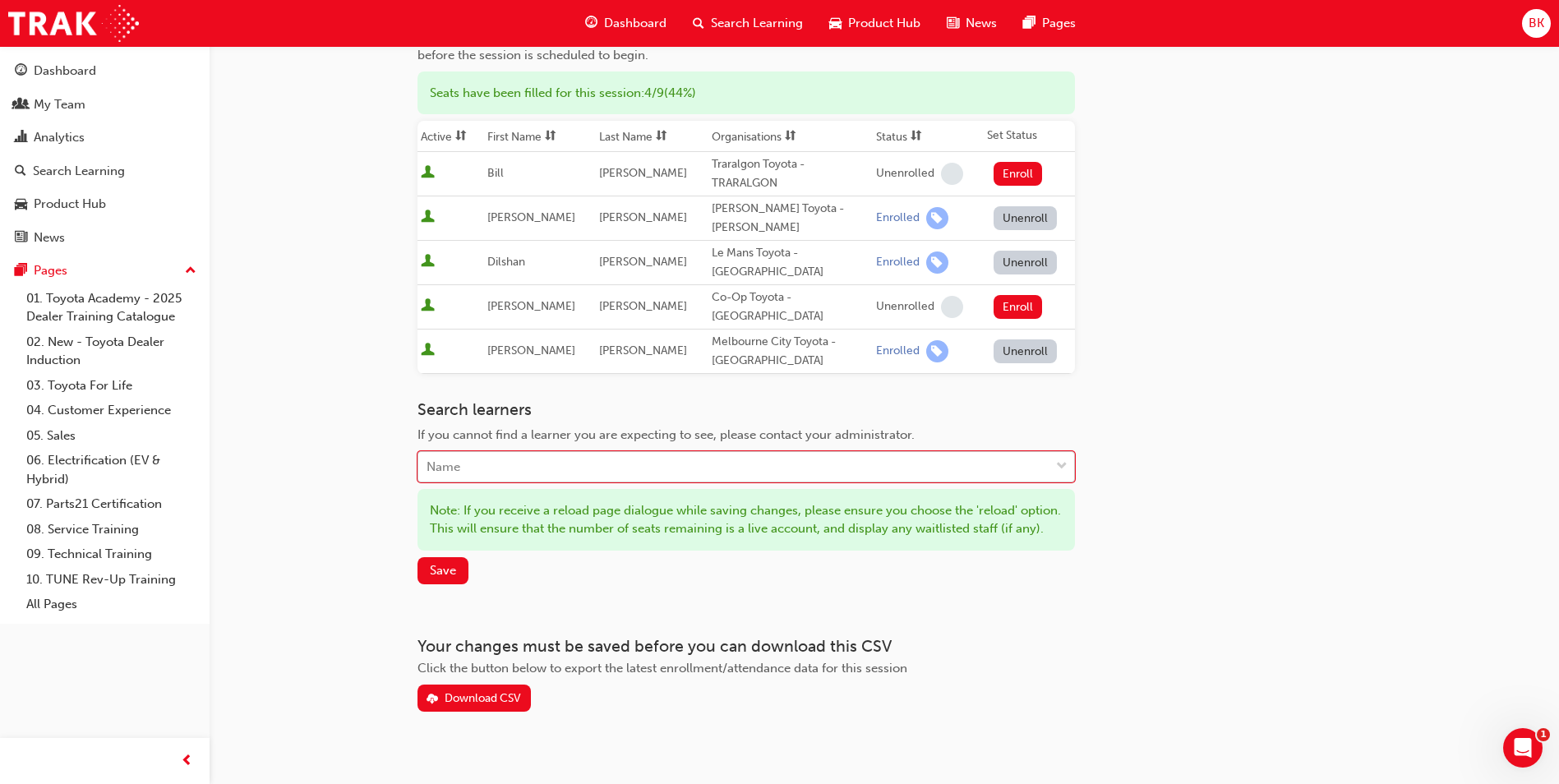
click at [990, 453] on div "Name" at bounding box center [734, 467] width 631 height 29
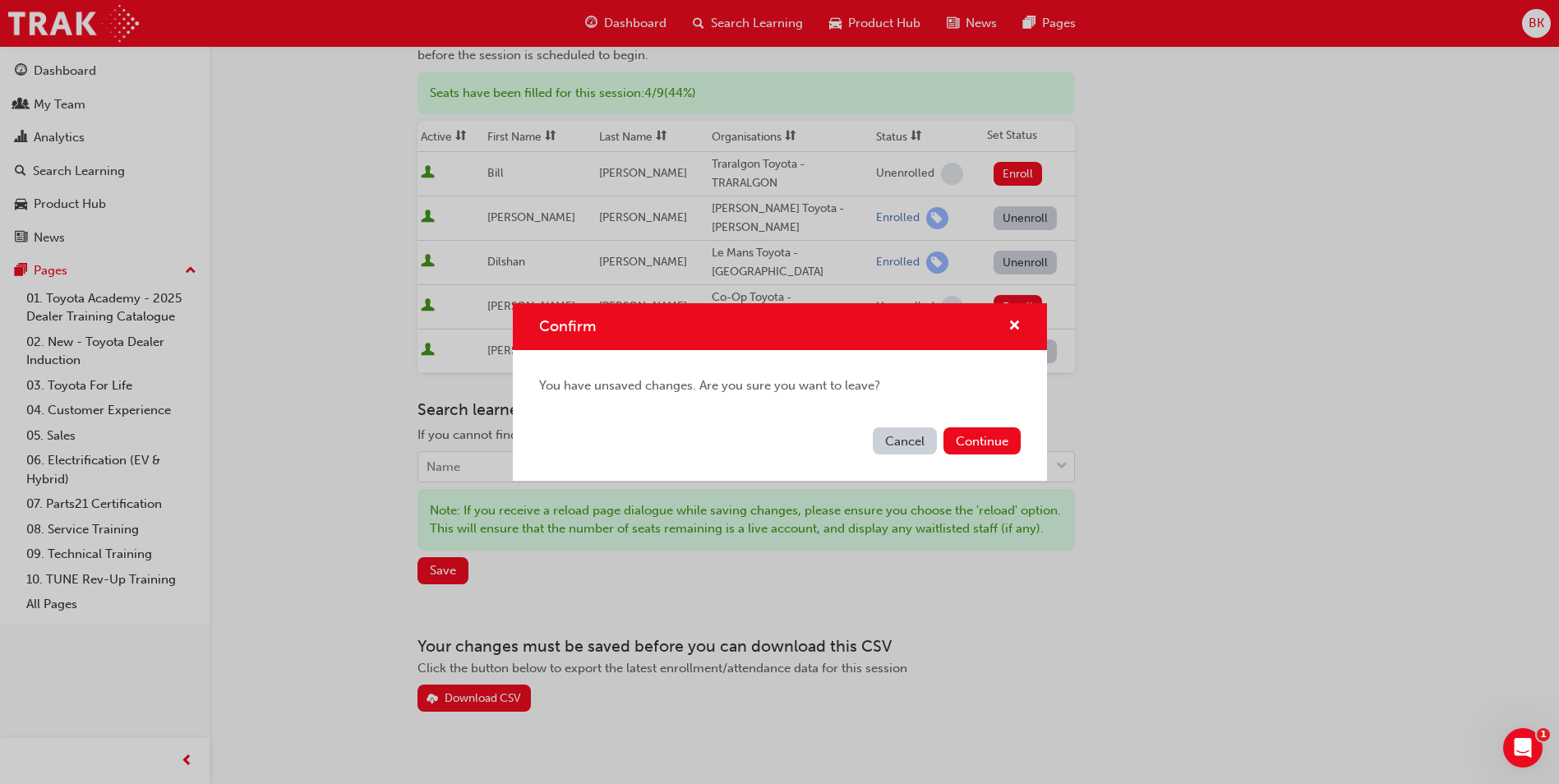
click at [910, 429] on button "Cancel" at bounding box center [905, 440] width 64 height 27
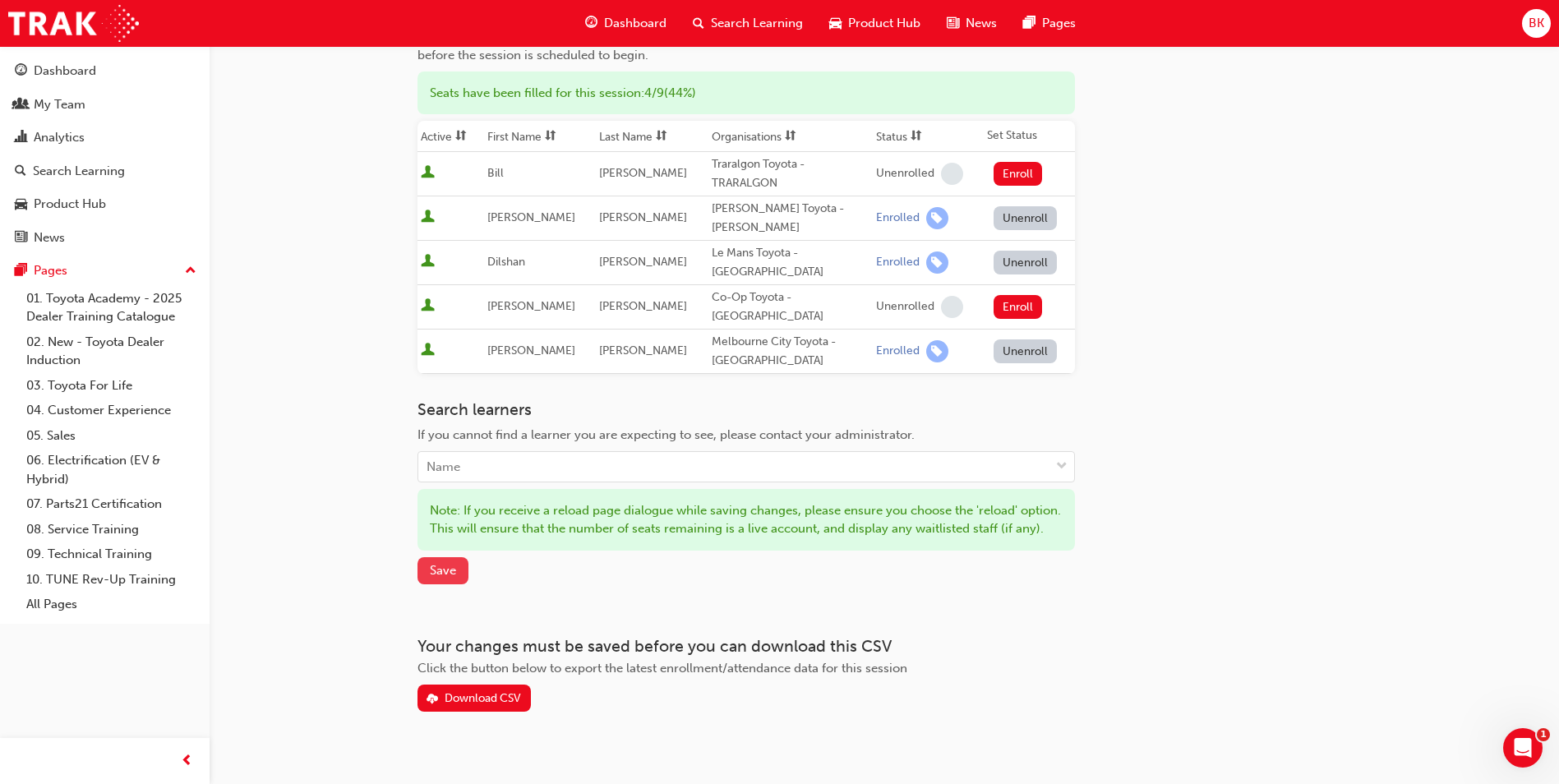
click at [446, 563] on span "Save" at bounding box center [442, 570] width 26 height 15
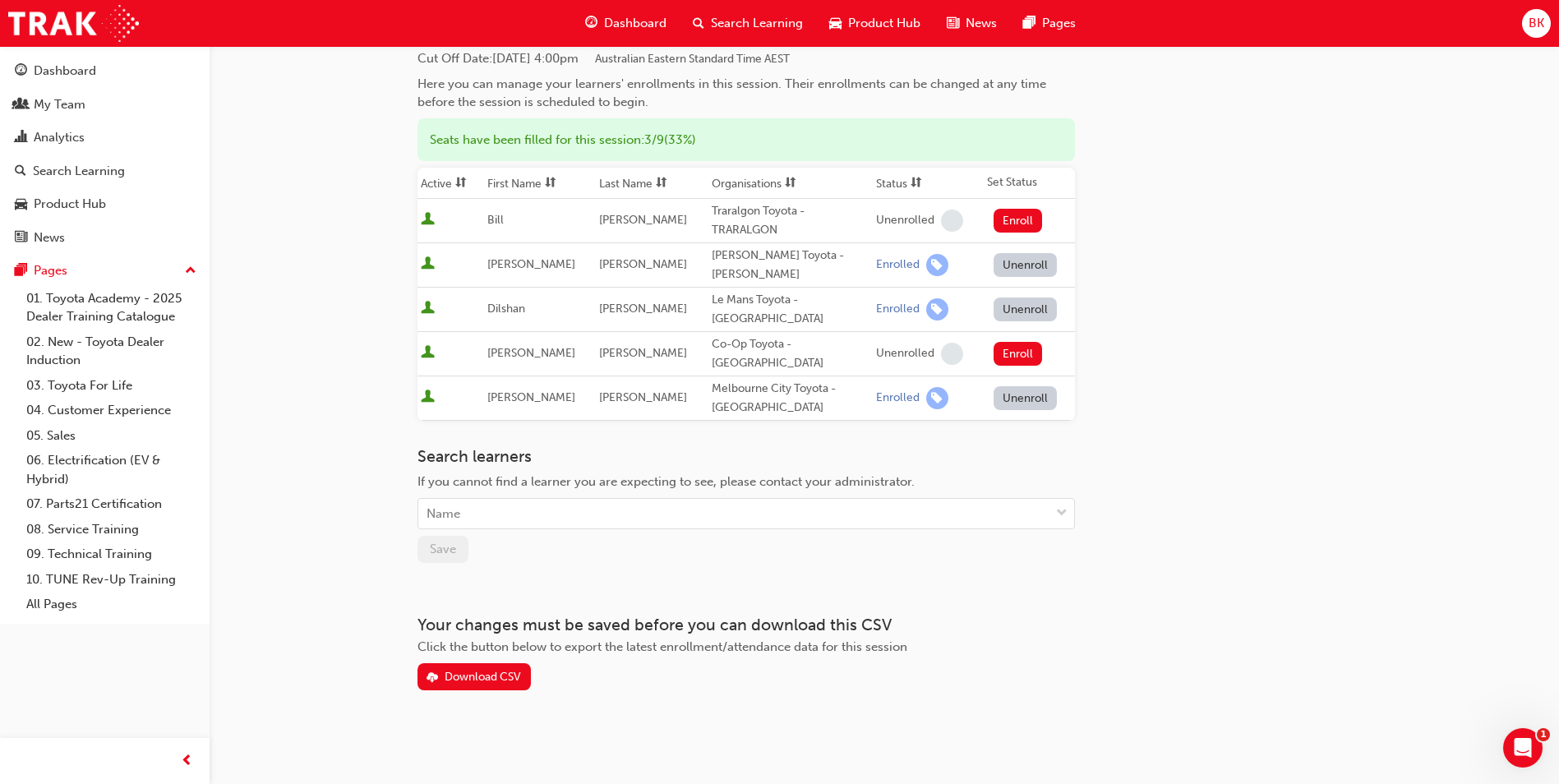
scroll to position [105, 0]
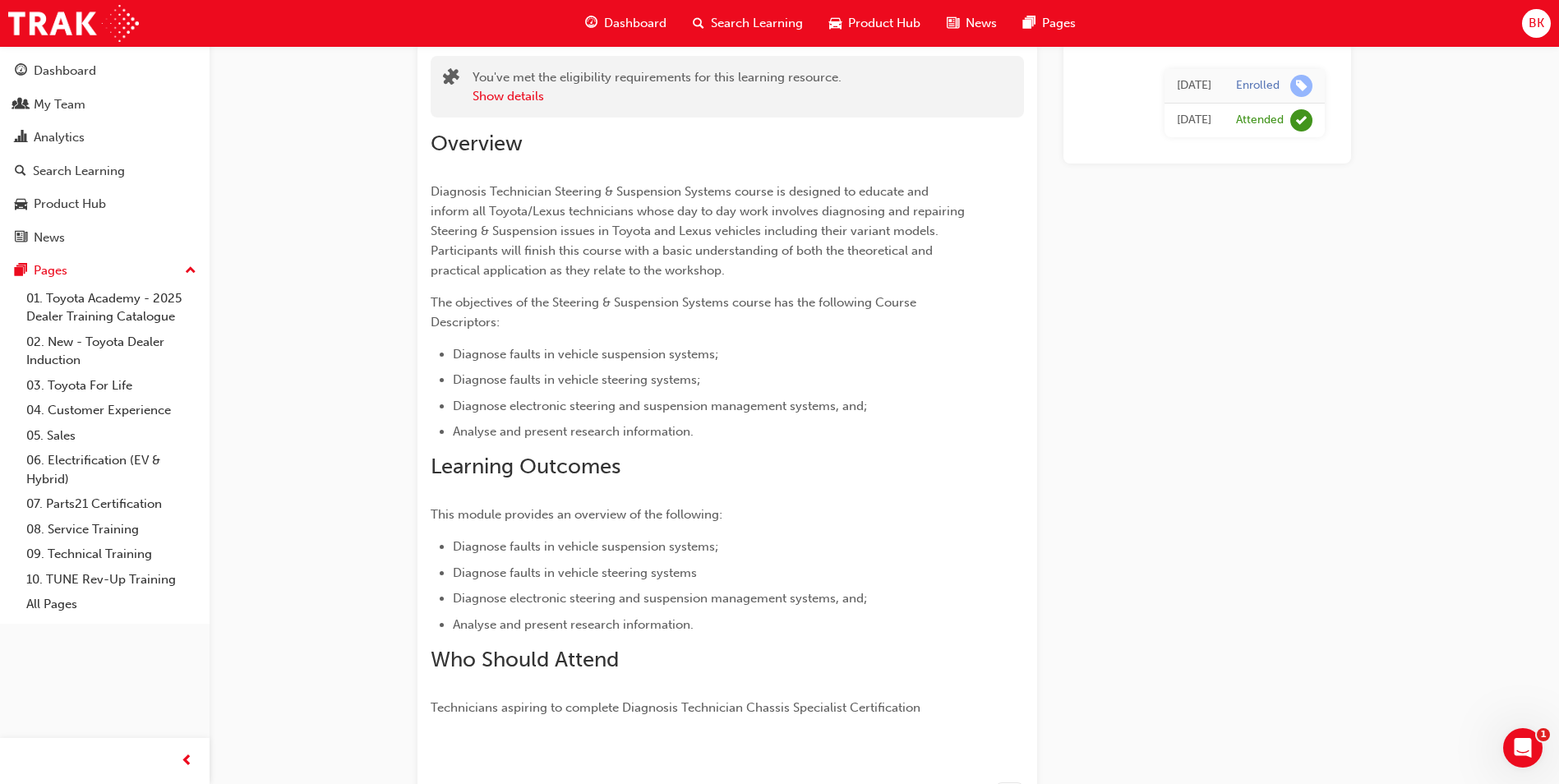
scroll to position [191, 0]
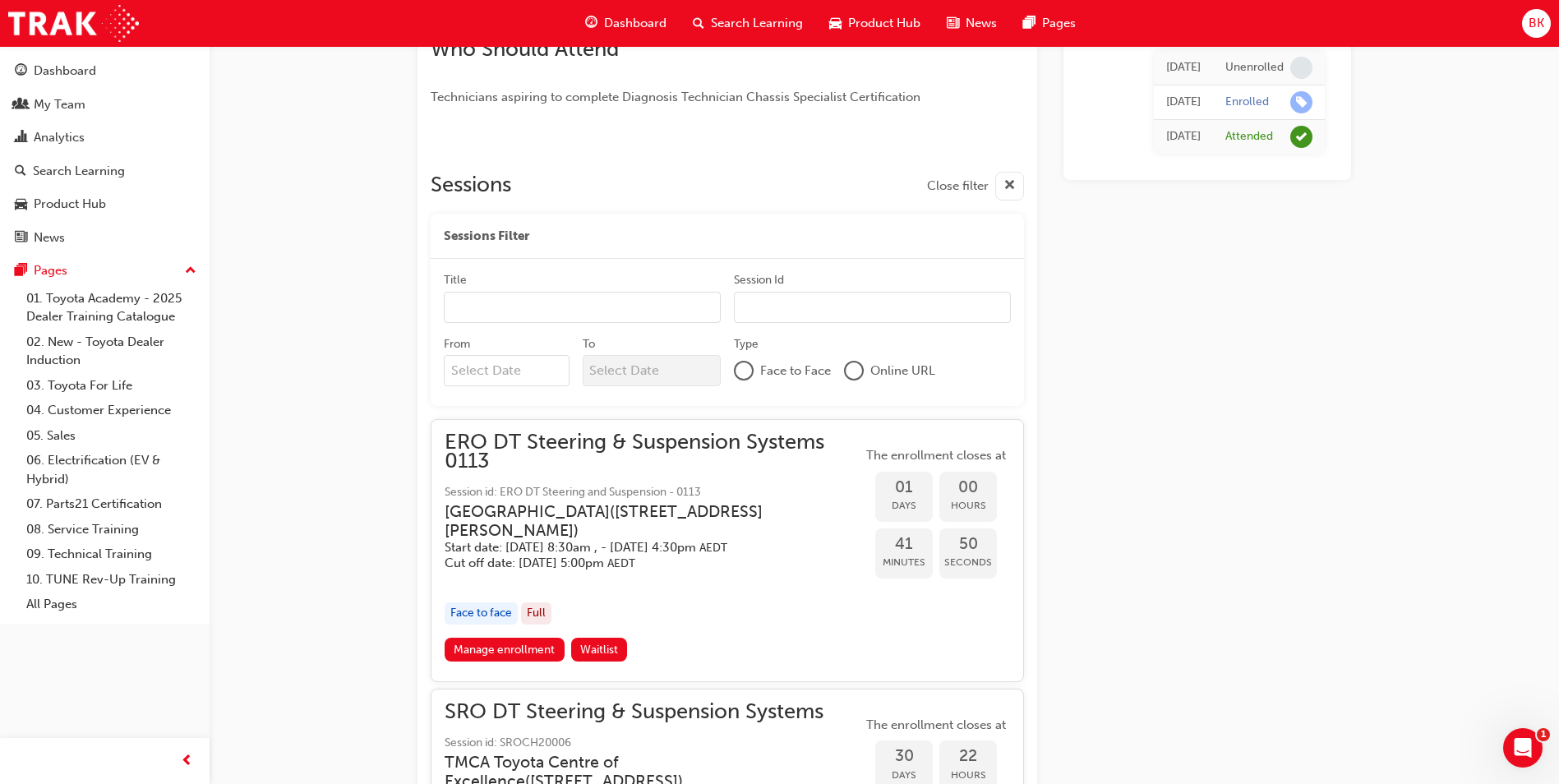
drag, startPoint x: 1058, startPoint y: 373, endPoint x: 1054, endPoint y: 413, distance: 40.2
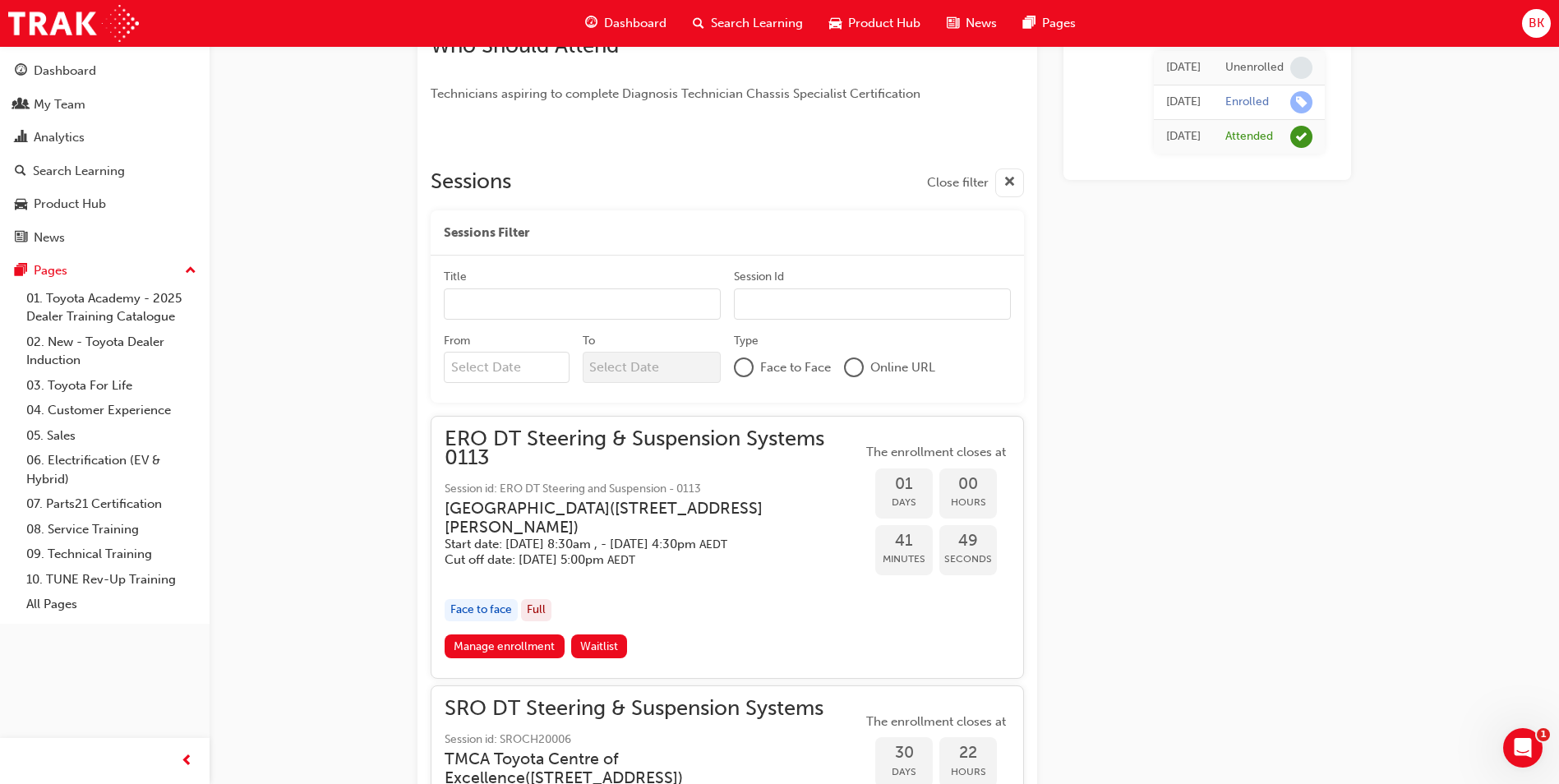
click at [487, 299] on input "Title" at bounding box center [582, 304] width 277 height 31
type input "a"
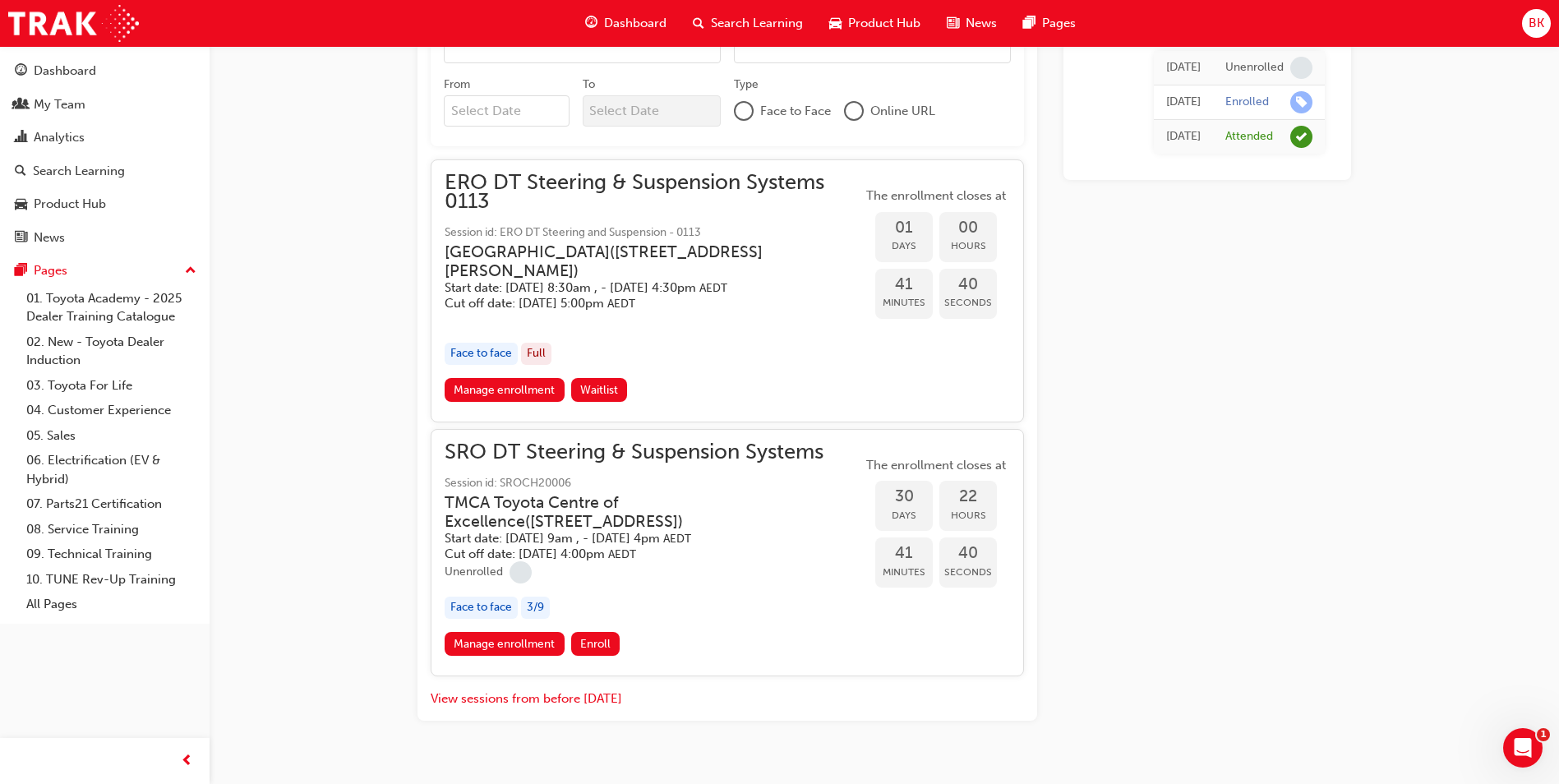
scroll to position [1005, 0]
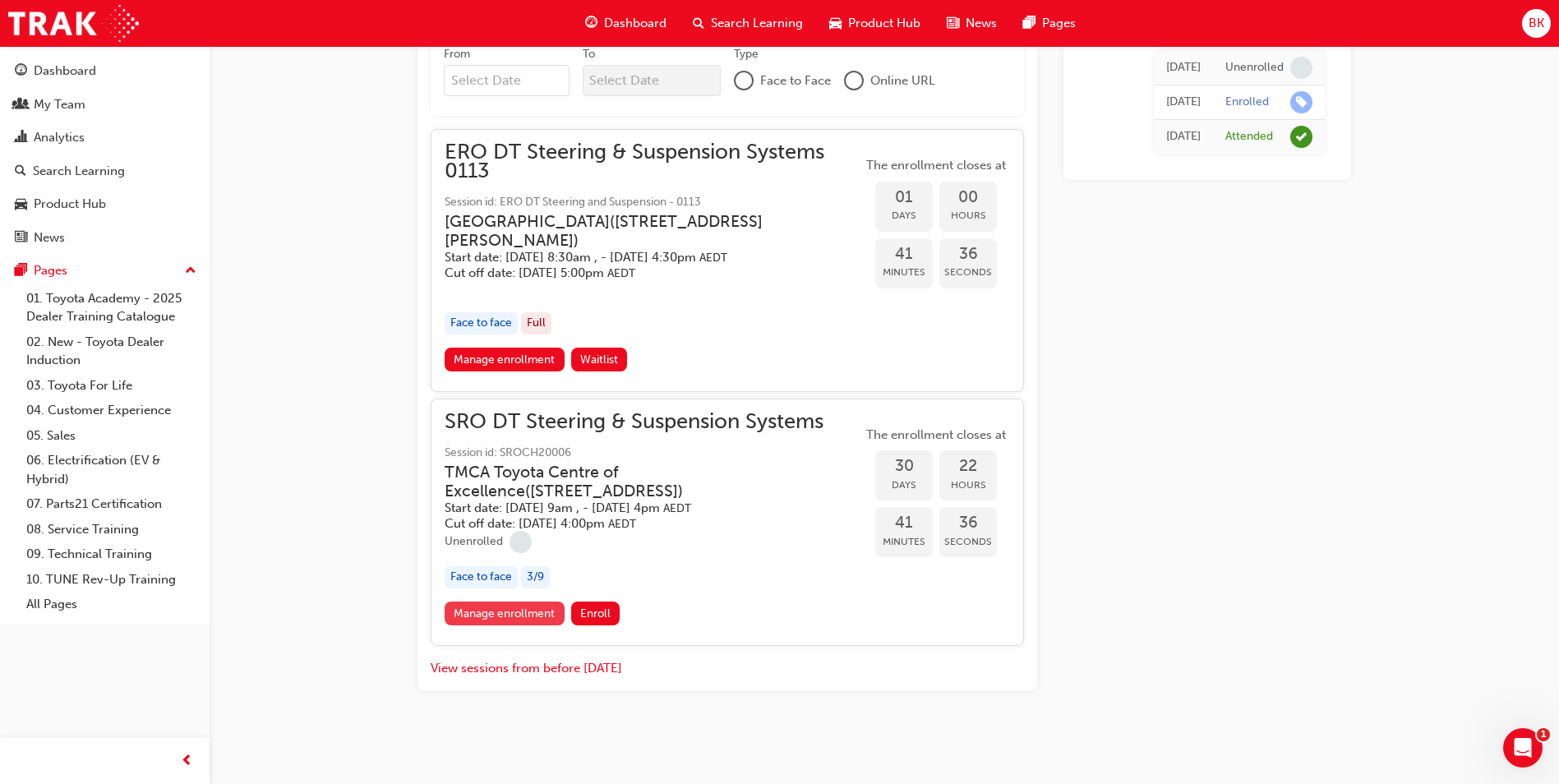
click at [504, 611] on link "Manage enrollment" at bounding box center [505, 613] width 120 height 24
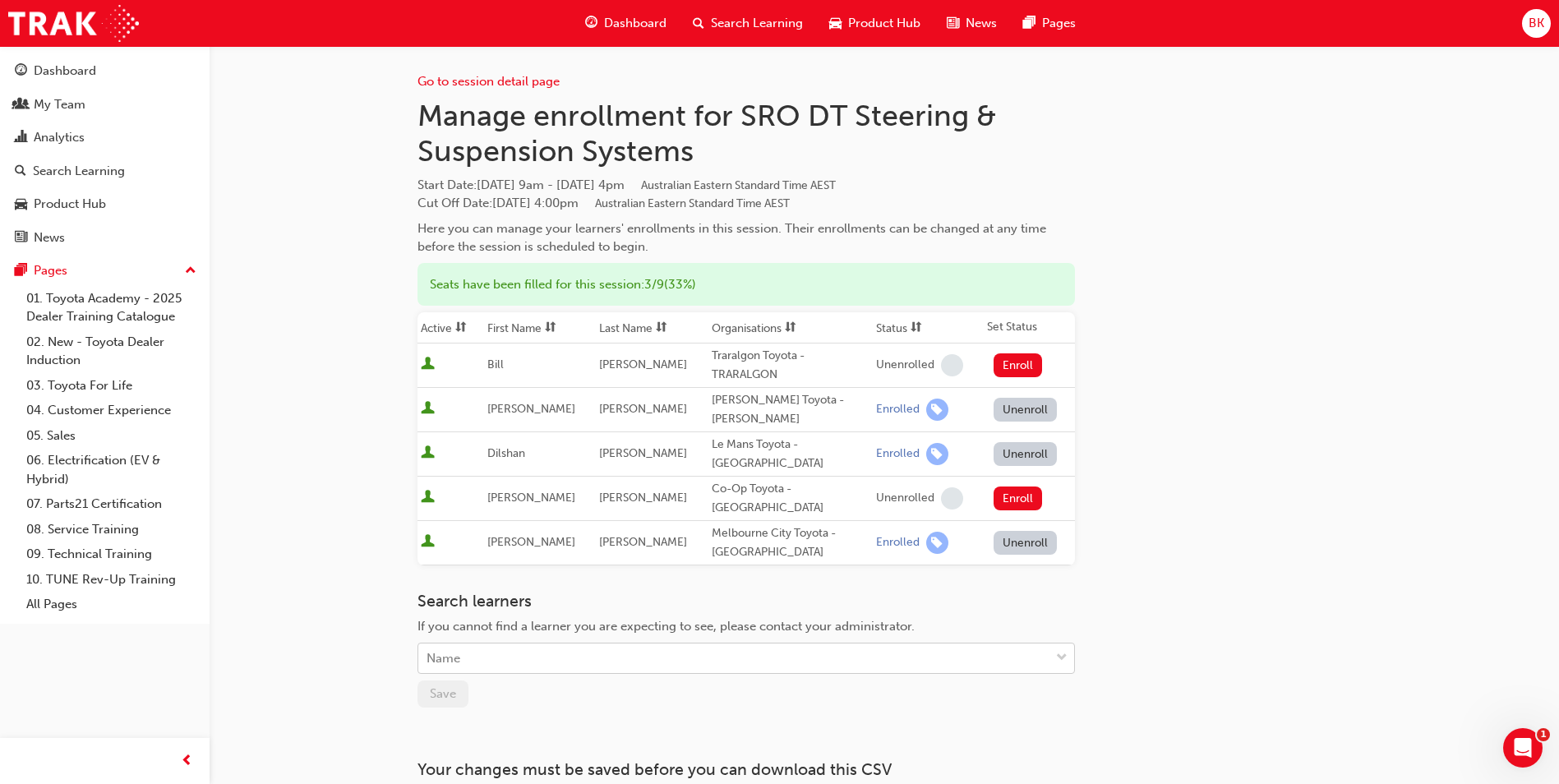
click at [1065, 648] on span "down-icon" at bounding box center [1062, 658] width 12 height 21
type input "a"
click at [1268, 547] on div "Go to session detail page Manage enrollment for SRO DT Steering & Suspension Sy…" at bounding box center [884, 440] width 934 height 789
click at [515, 79] on link "Go to session detail page" at bounding box center [489, 82] width 142 height 15
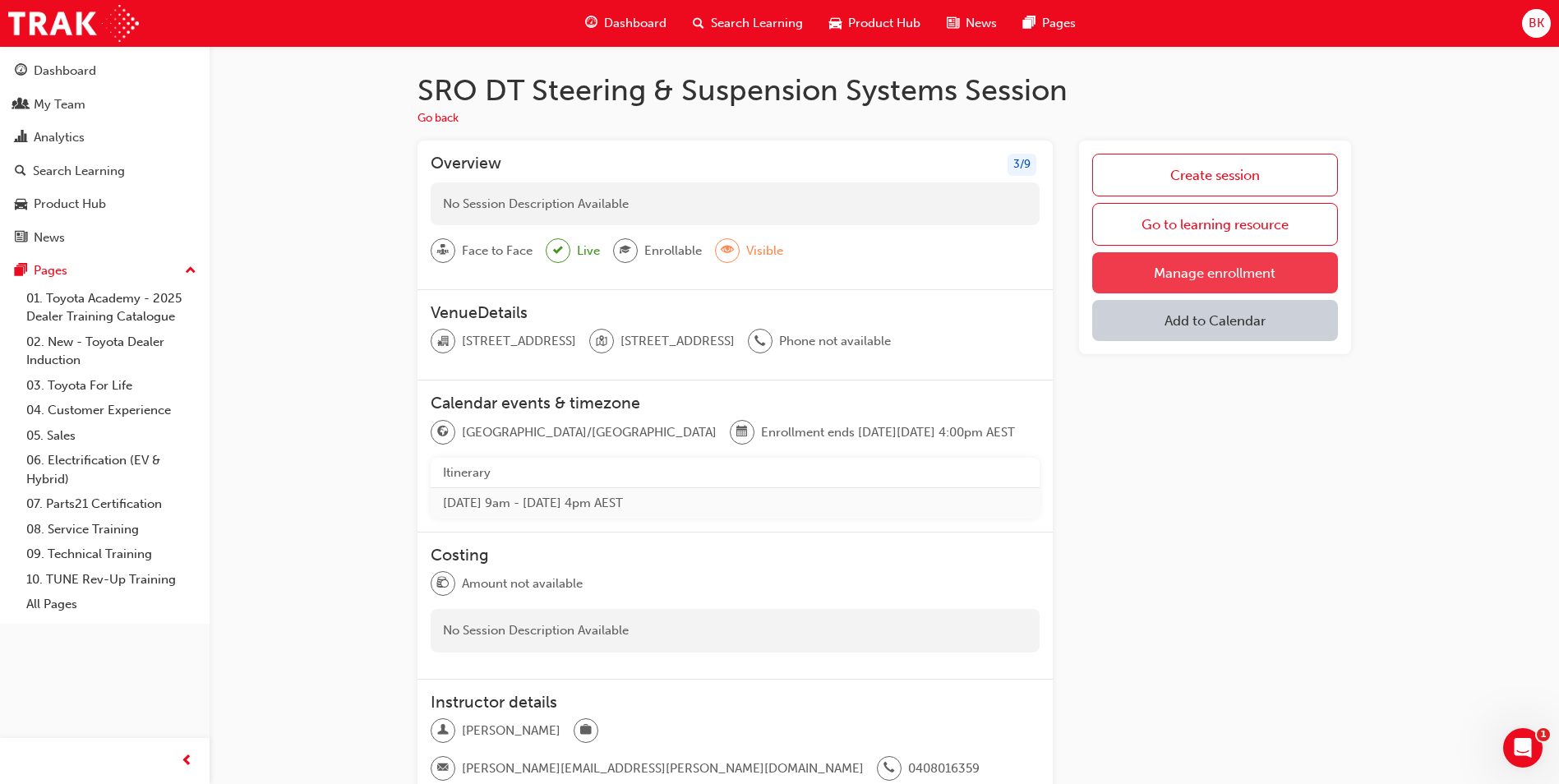
click at [1190, 264] on link "Manage enrollment" at bounding box center [1215, 273] width 246 height 41
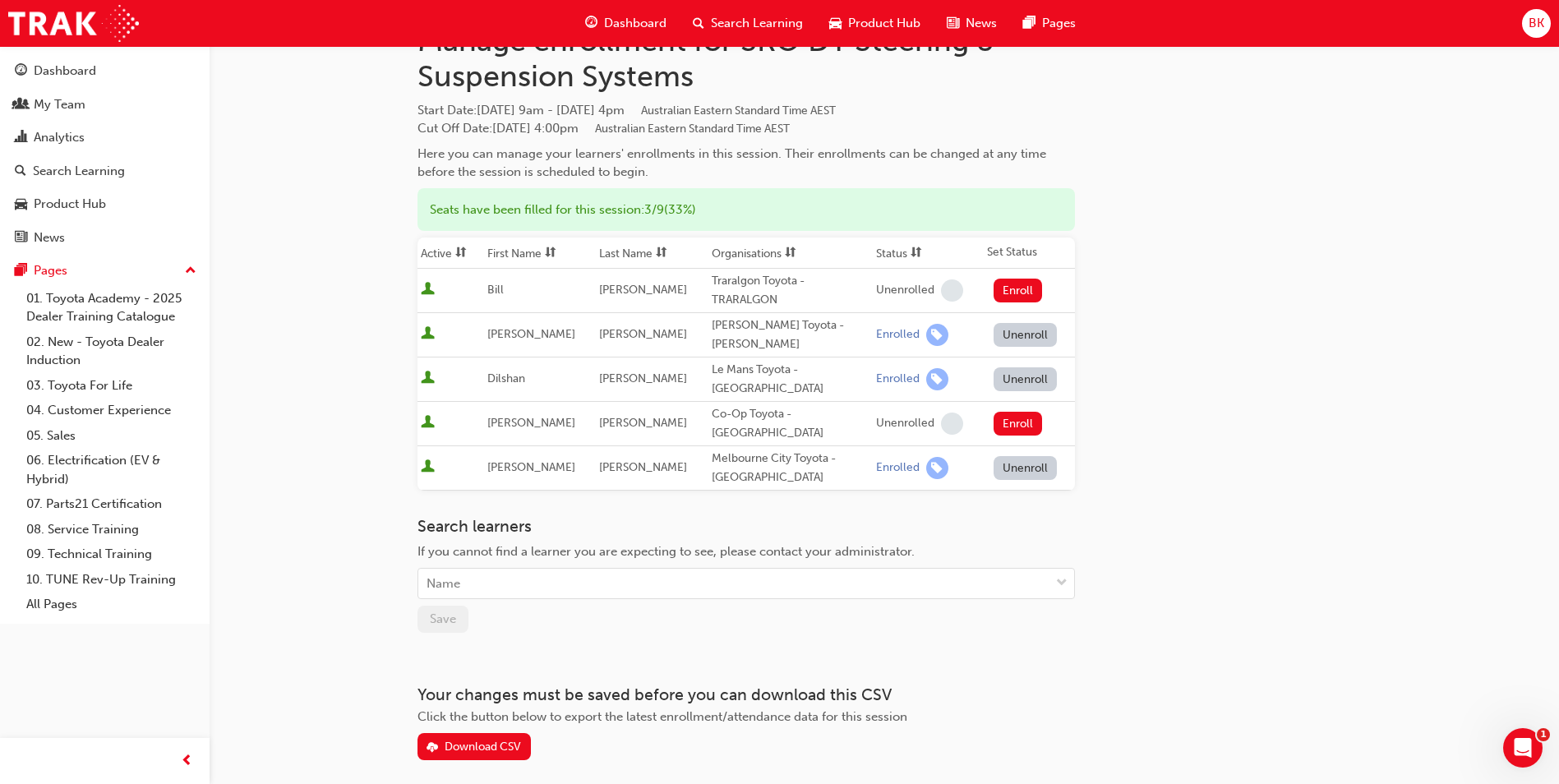
scroll to position [105, 0]
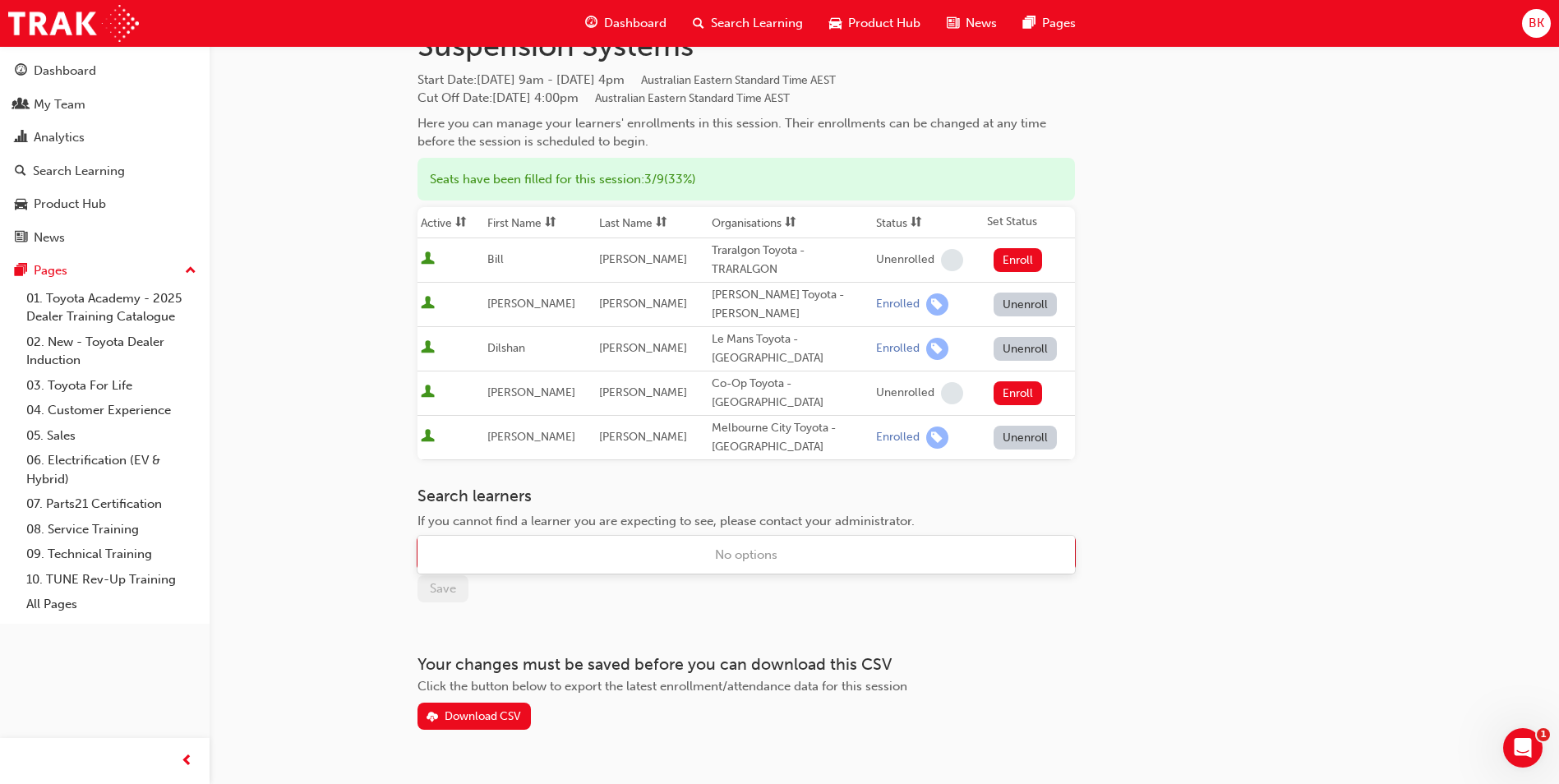
click at [754, 539] on div "Name" at bounding box center [734, 553] width 631 height 29
drag, startPoint x: 747, startPoint y: 560, endPoint x: 699, endPoint y: 543, distance: 50.9
click at [747, 559] on div "No options" at bounding box center [746, 555] width 658 height 32
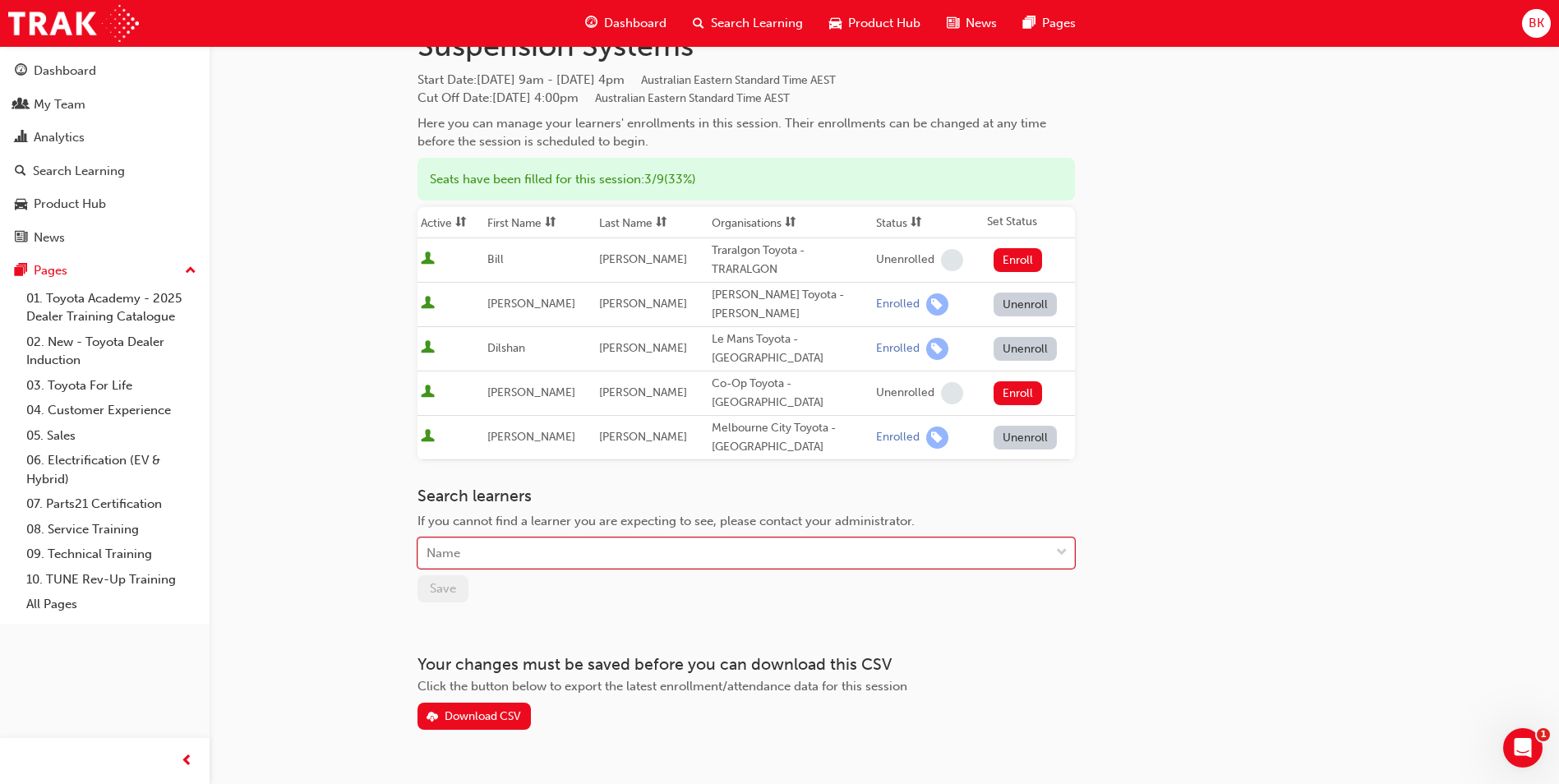
click at [544, 539] on div "Name" at bounding box center [734, 553] width 631 height 29
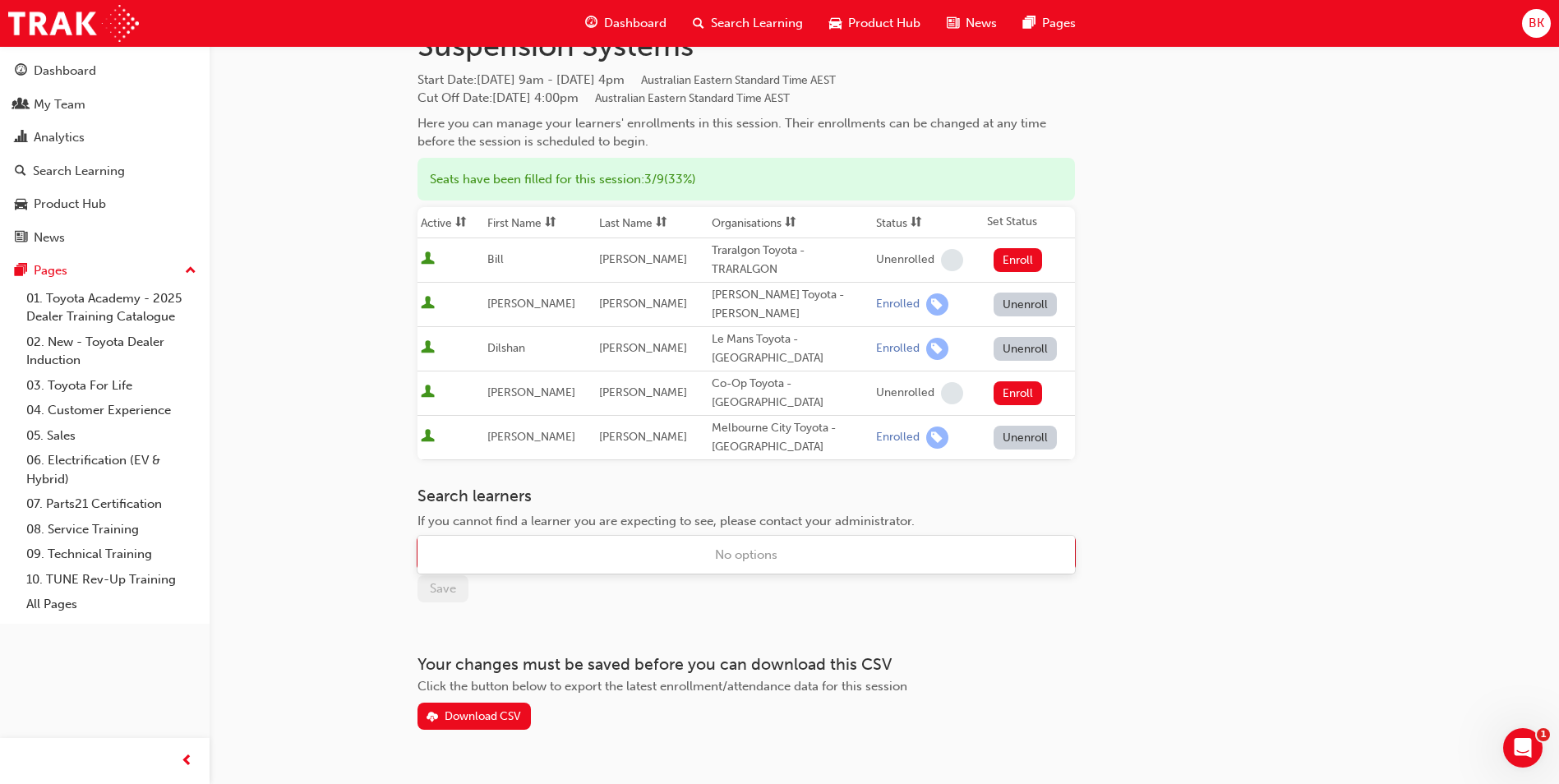
click at [543, 539] on div "Name" at bounding box center [734, 553] width 631 height 29
click at [1033, 600] on div "Go to session detail page Manage enrollment for SRO DT Steering & Suspension Sy…" at bounding box center [746, 335] width 658 height 789
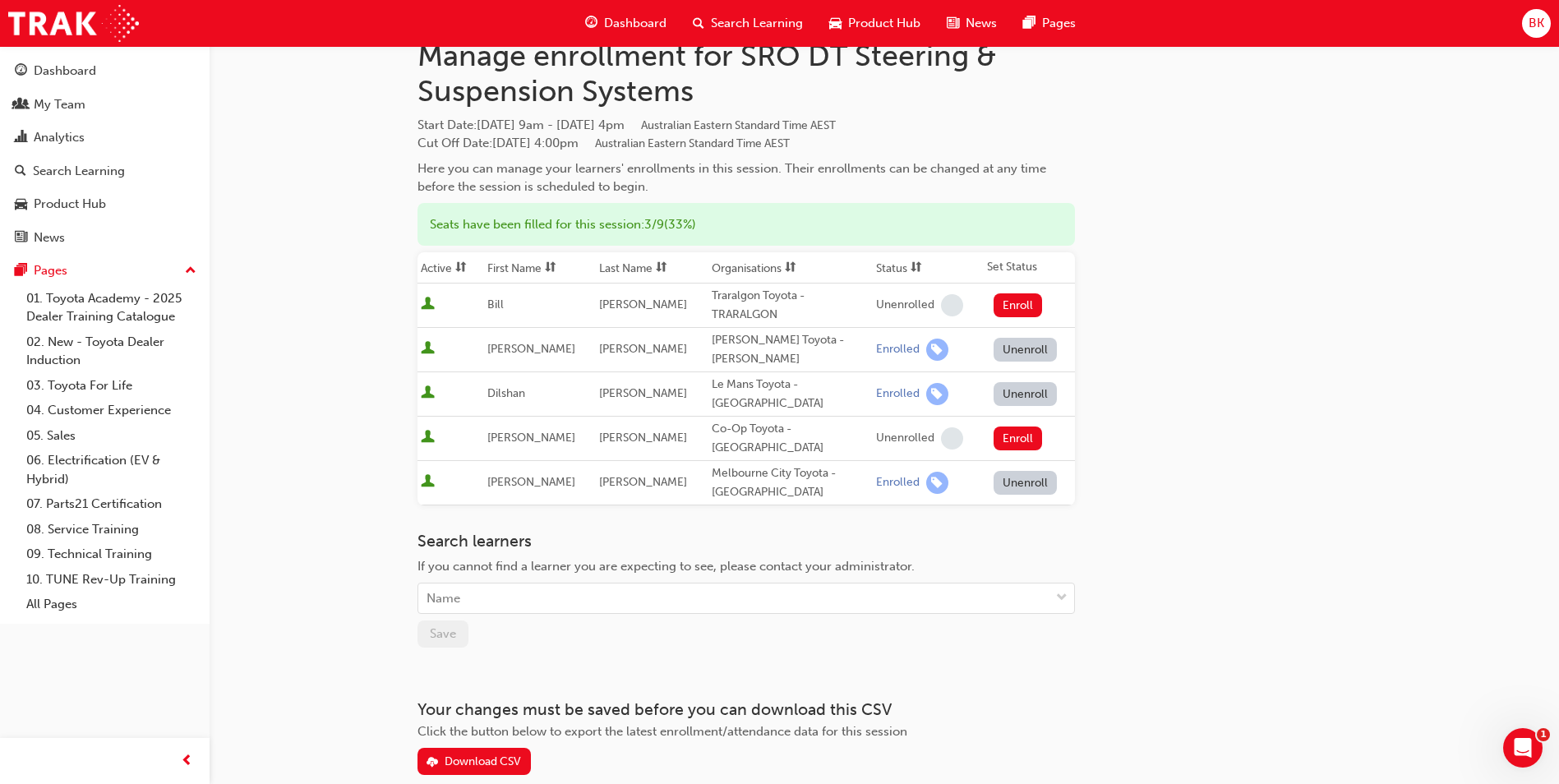
scroll to position [0, 0]
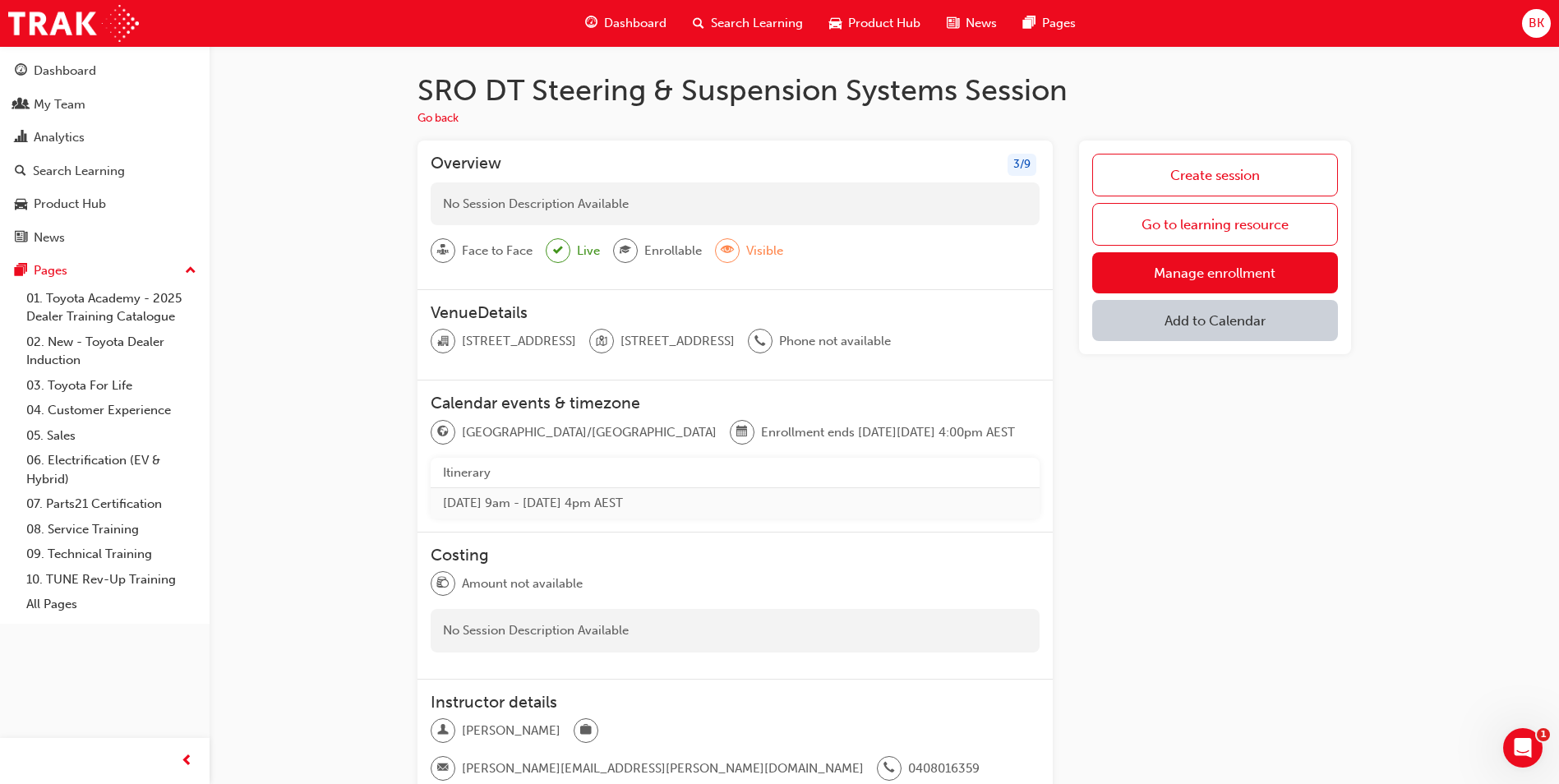
drag, startPoint x: 1071, startPoint y: 532, endPoint x: 958, endPoint y: 382, distance: 187.8
click at [800, 197] on div "No Session Description Available" at bounding box center [734, 205] width 609 height 44
click at [489, 195] on div "No Session Description Available" at bounding box center [734, 205] width 609 height 44
click at [481, 168] on h3 "Overview" at bounding box center [466, 164] width 71 height 22
click at [440, 119] on button "Go back" at bounding box center [438, 119] width 41 height 19
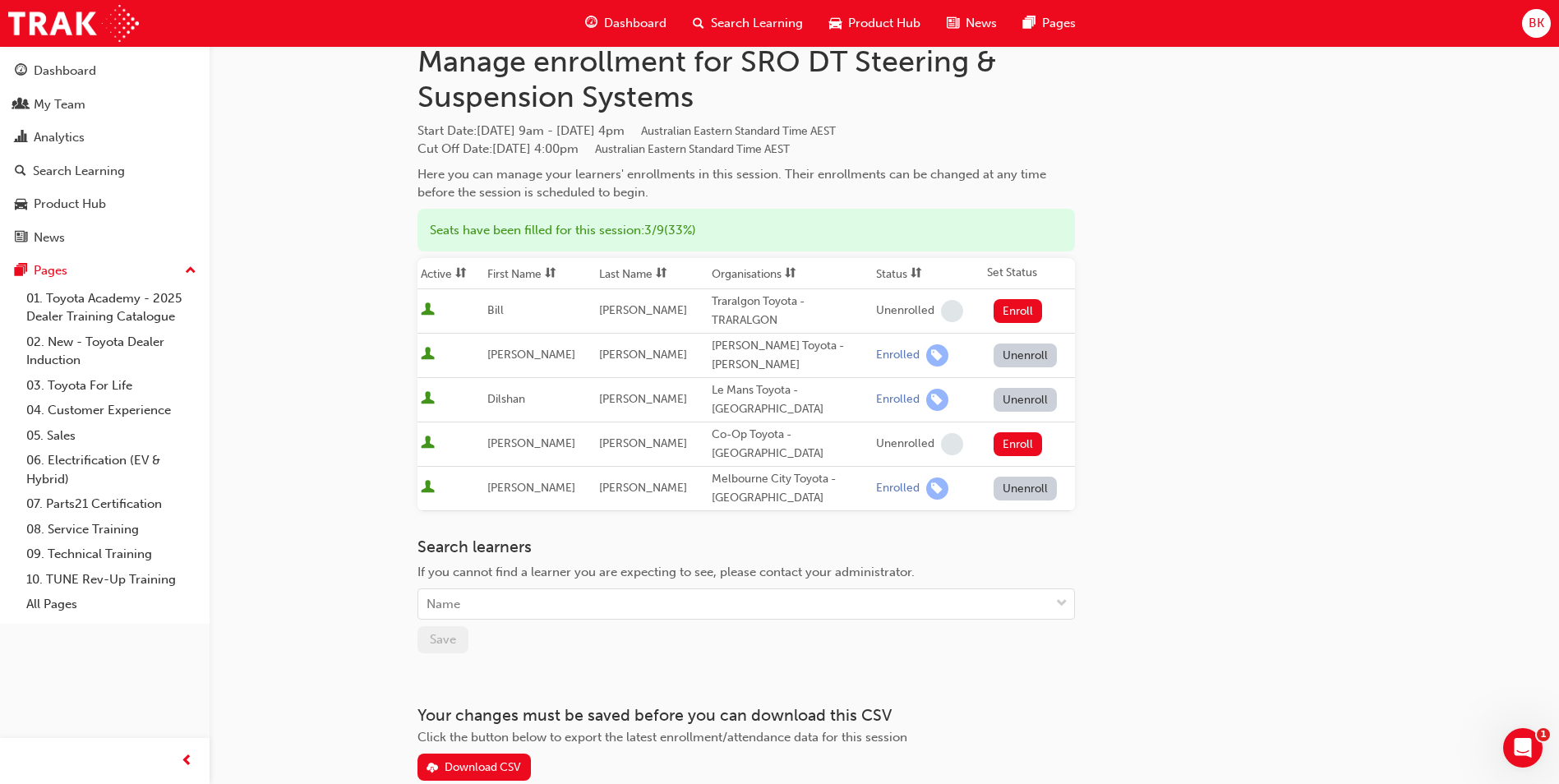
scroll to position [105, 0]
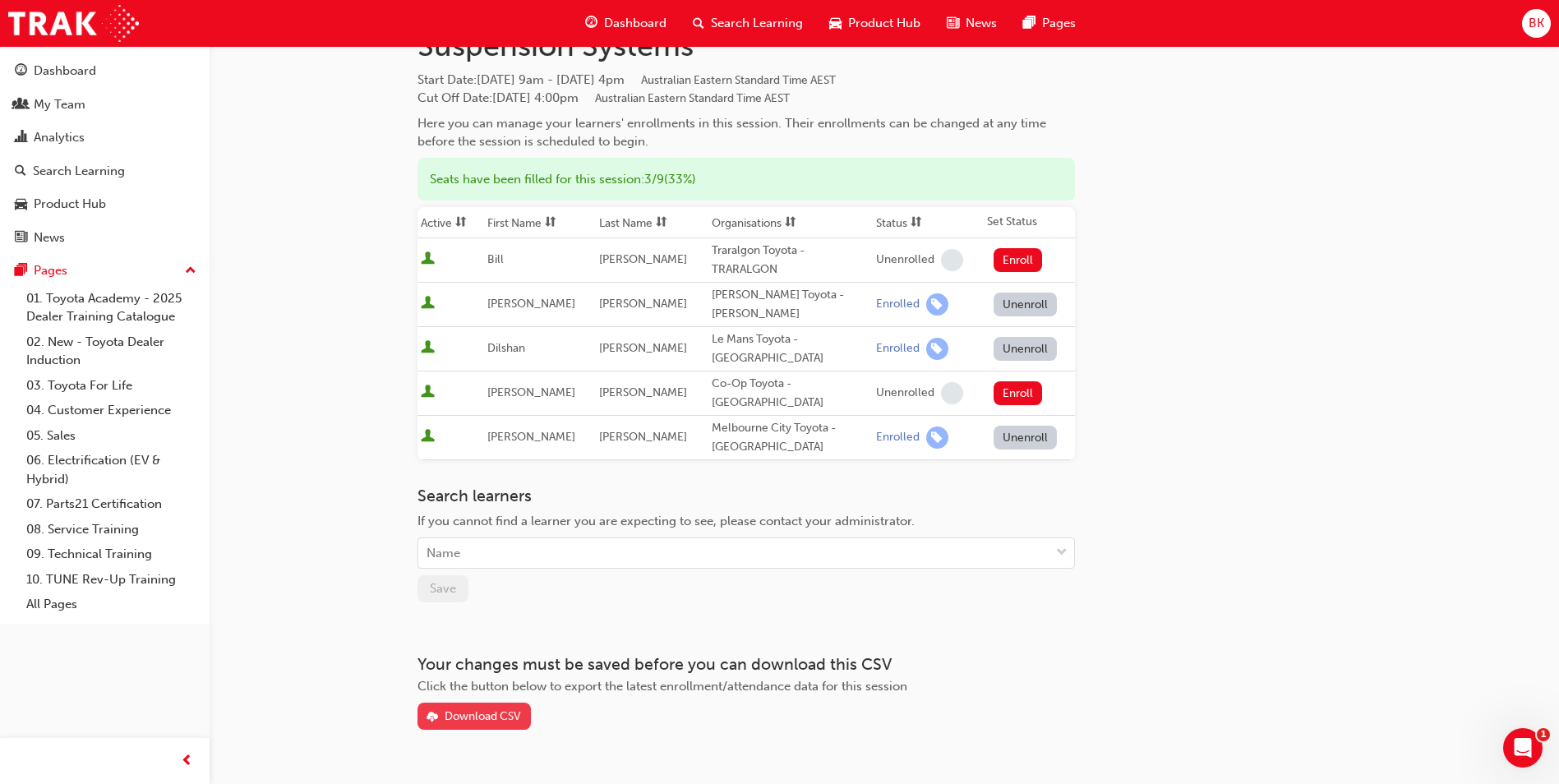
click at [477, 709] on div "Download CSV" at bounding box center [483, 716] width 77 height 14
click at [307, 272] on div "Go to session detail page Manage enrollment for SRO DT Steering & Suspension Sy…" at bounding box center [779, 359] width 1559 height 929
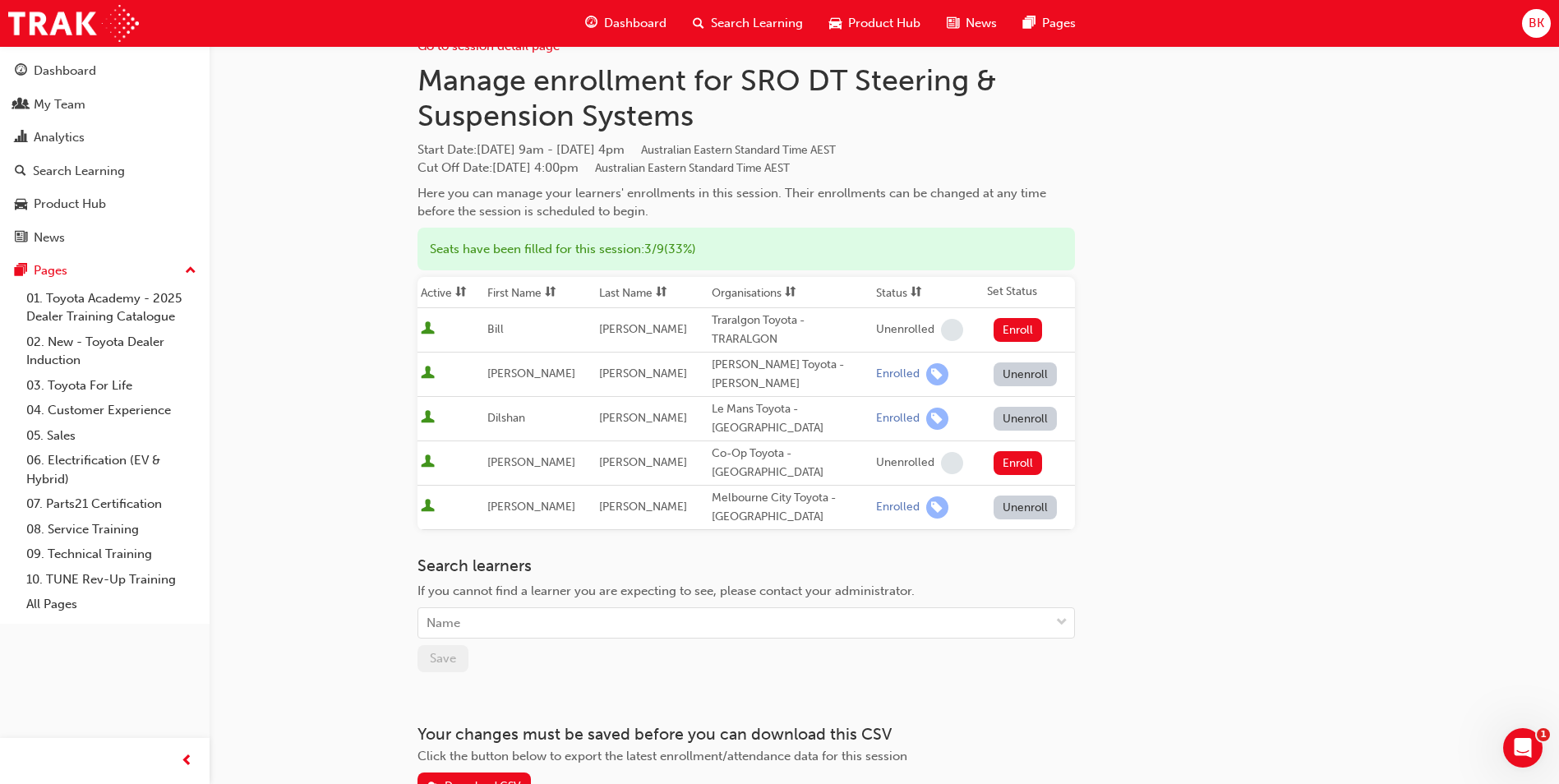
scroll to position [0, 0]
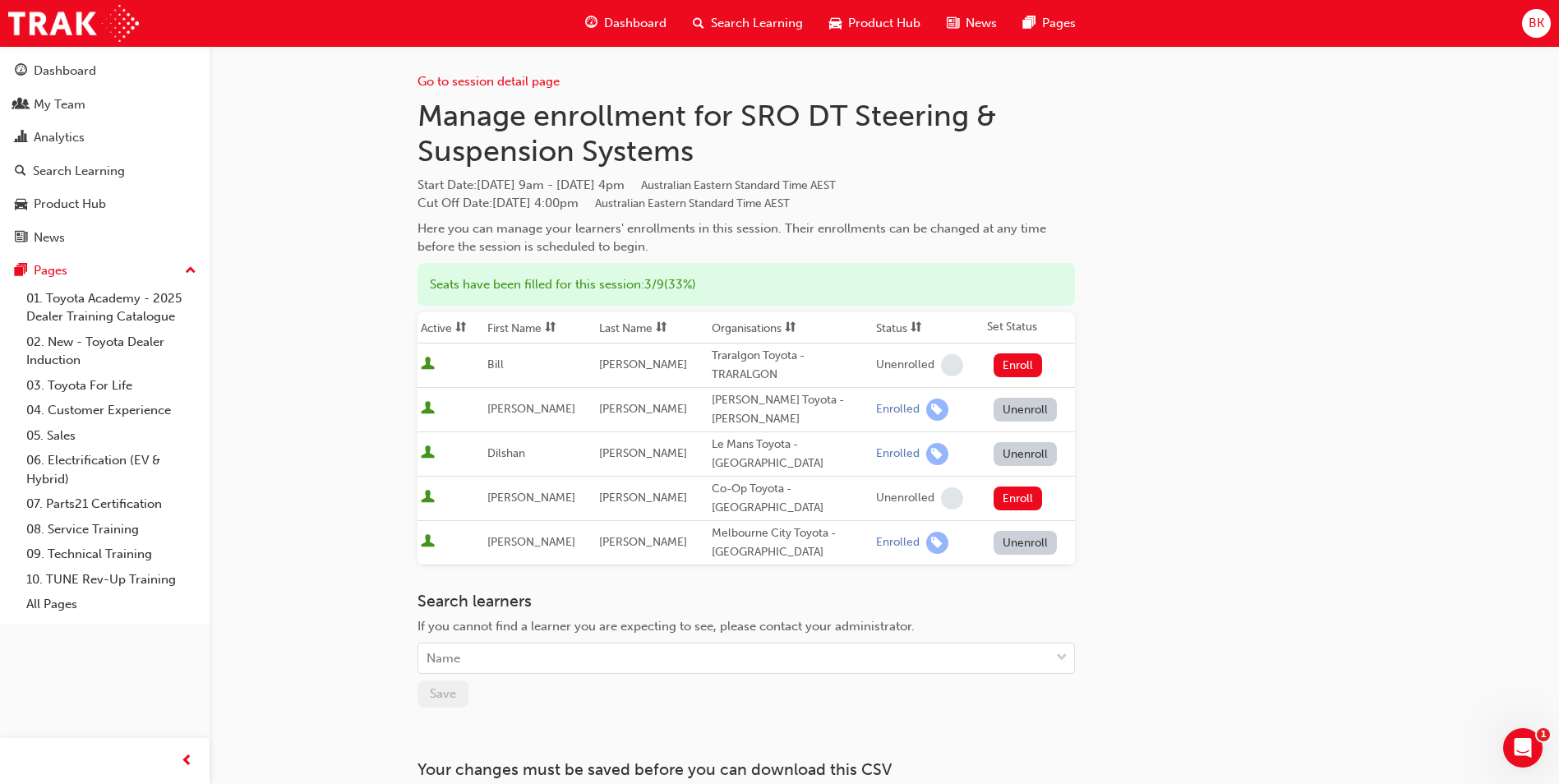
click at [427, 360] on span "User is active" at bounding box center [428, 365] width 14 height 17
click at [443, 323] on th "Active" at bounding box center [451, 328] width 67 height 31
click at [497, 285] on div "Seats have been filled for this session : 3 / 9 ( 33% )" at bounding box center [746, 285] width 658 height 44
click at [285, 263] on div "Go to session detail page Manage enrollment for SRO DT Steering & Suspension Sy…" at bounding box center [779, 464] width 1559 height 929
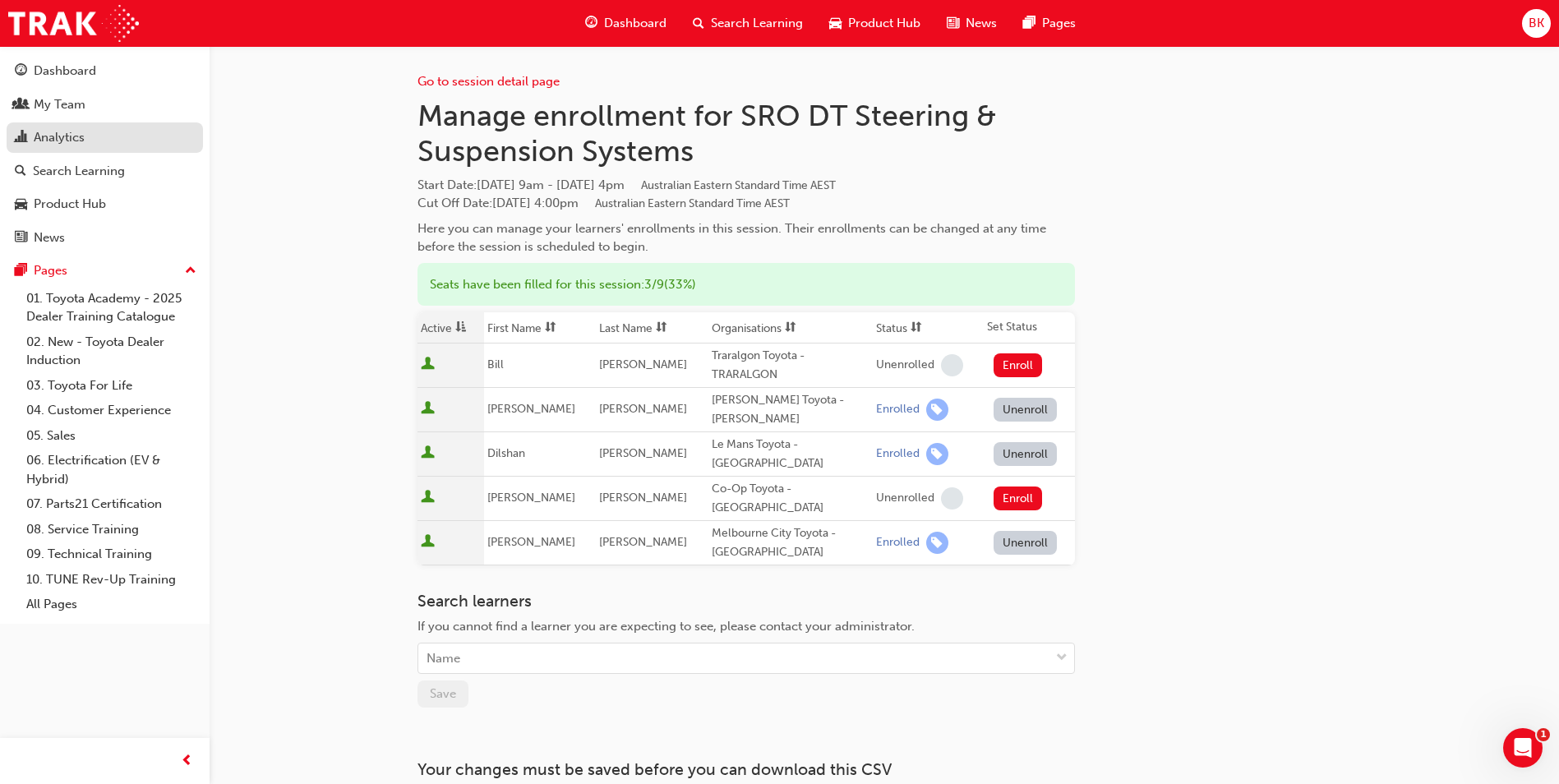
click at [55, 141] on div "Analytics" at bounding box center [59, 137] width 51 height 19
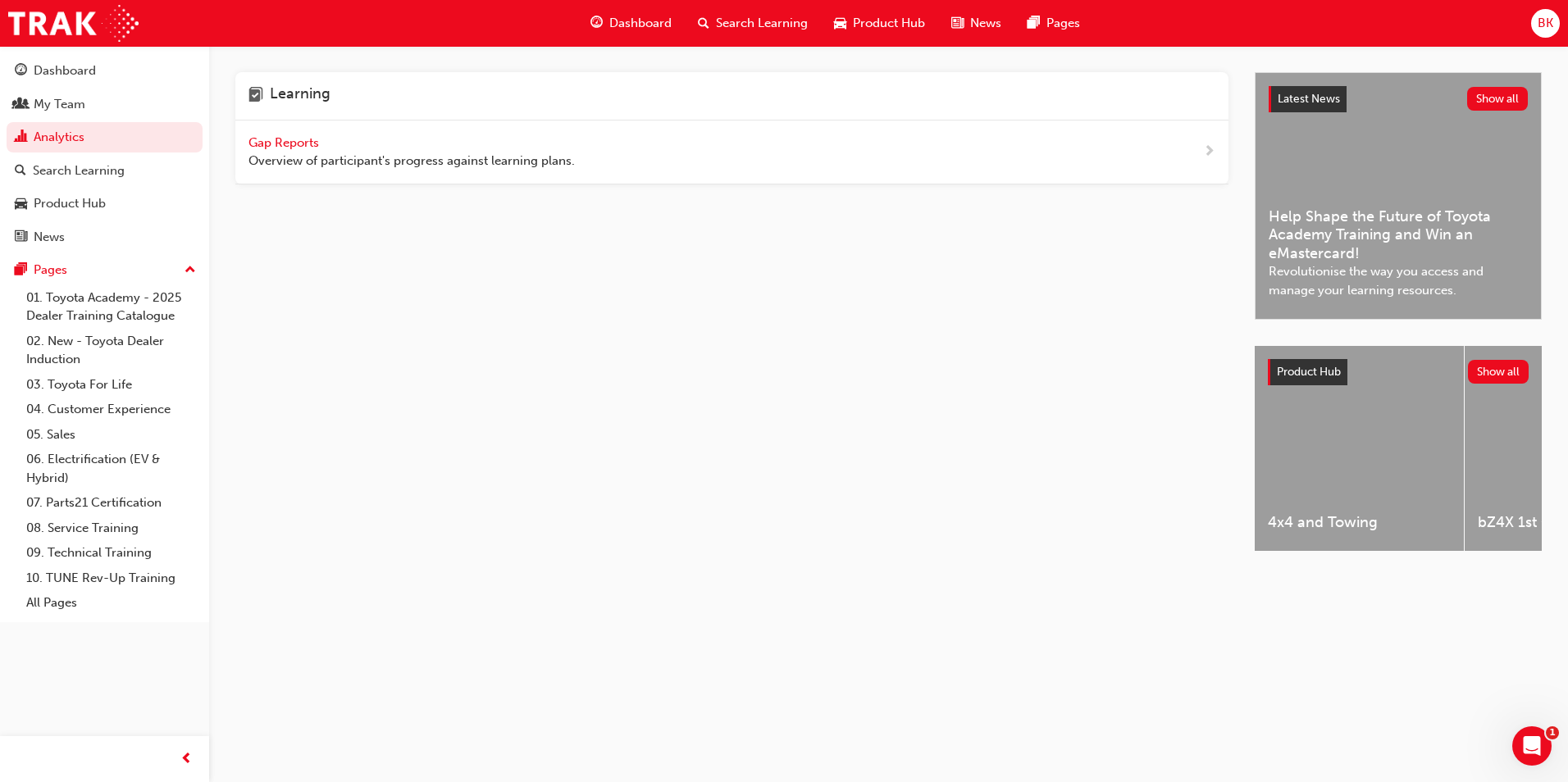
click at [302, 139] on span "Gap Reports" at bounding box center [286, 143] width 74 height 15
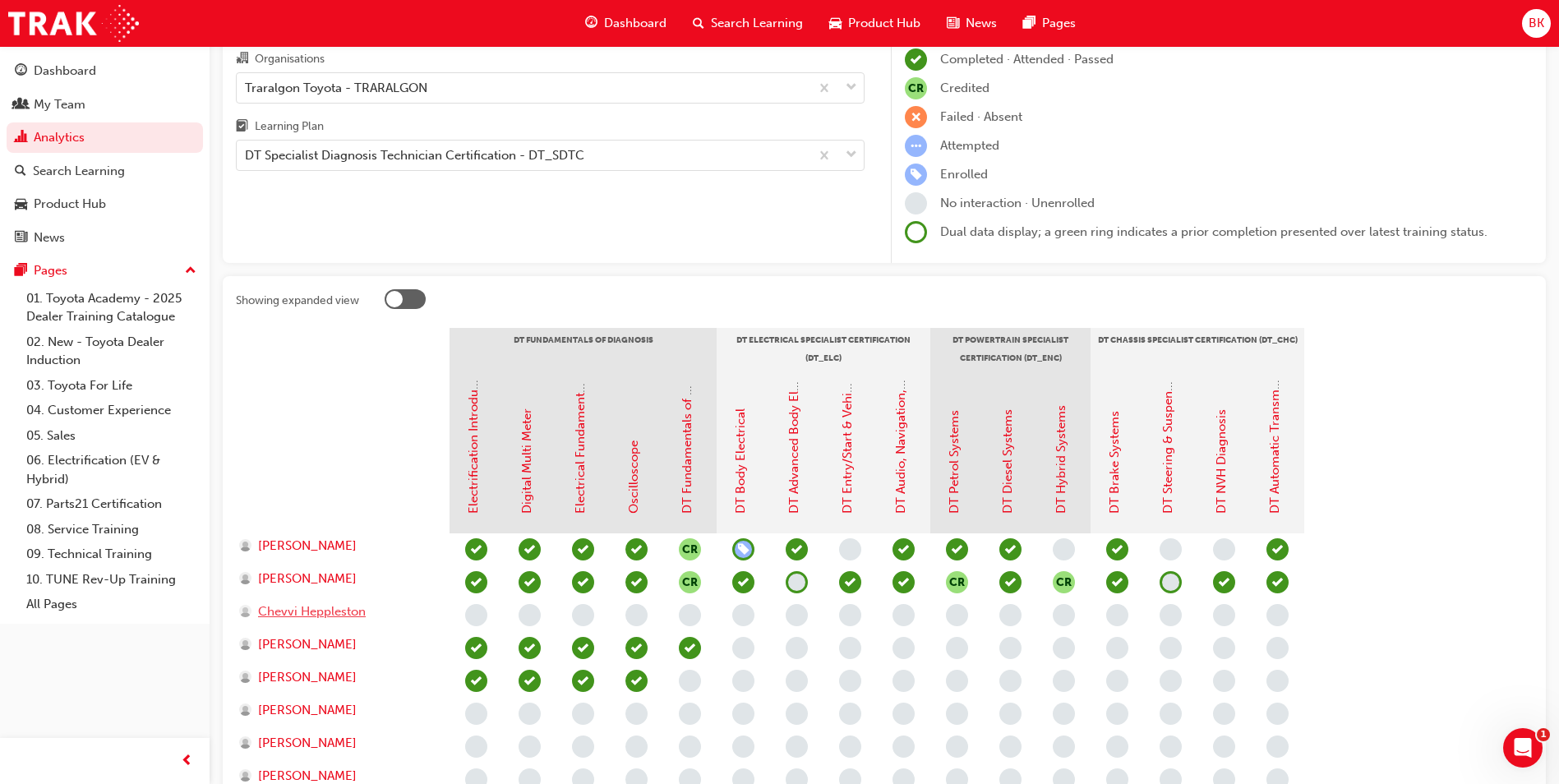
scroll to position [220, 0]
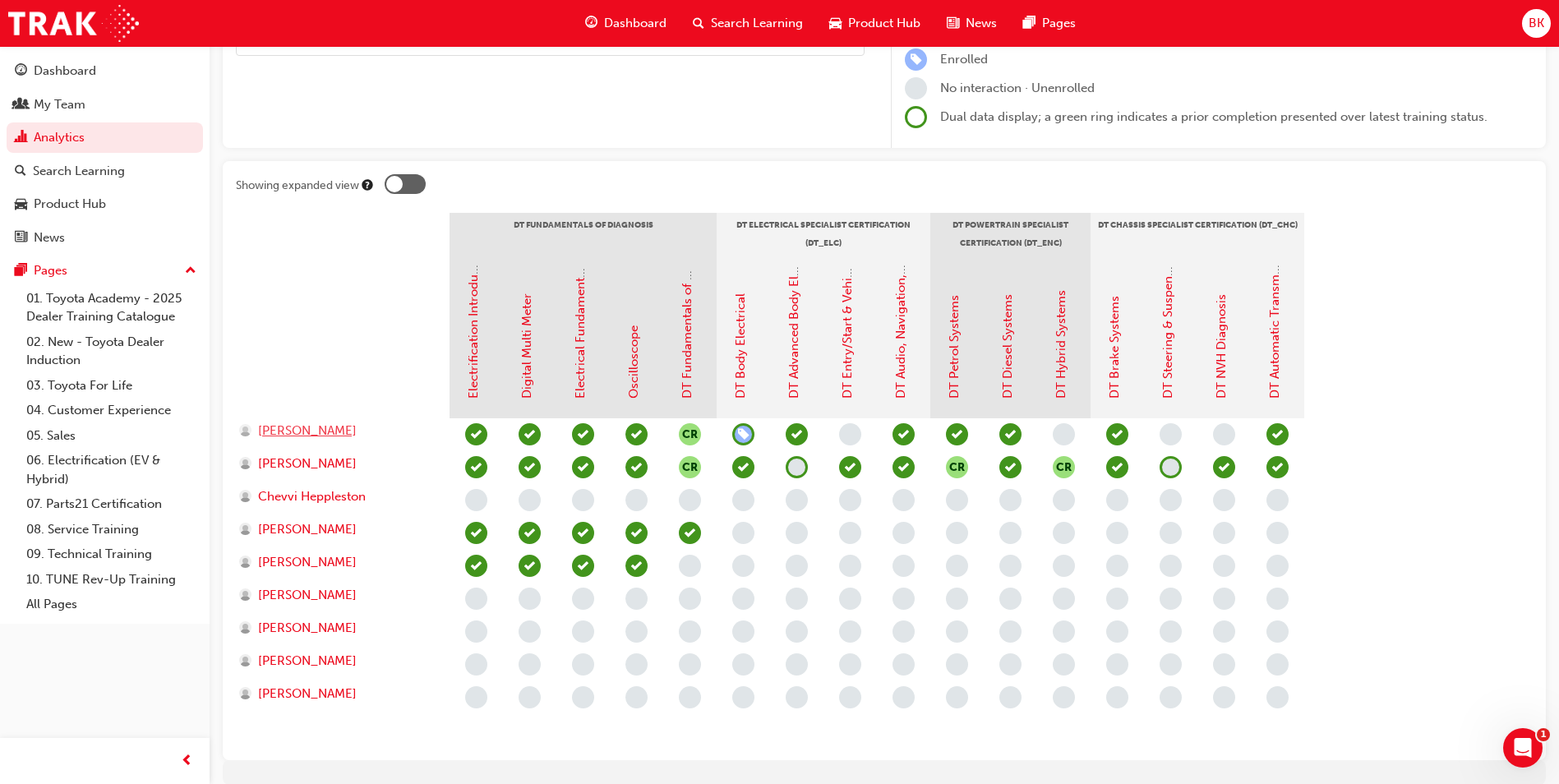
click at [292, 431] on span "[PERSON_NAME]" at bounding box center [307, 431] width 99 height 19
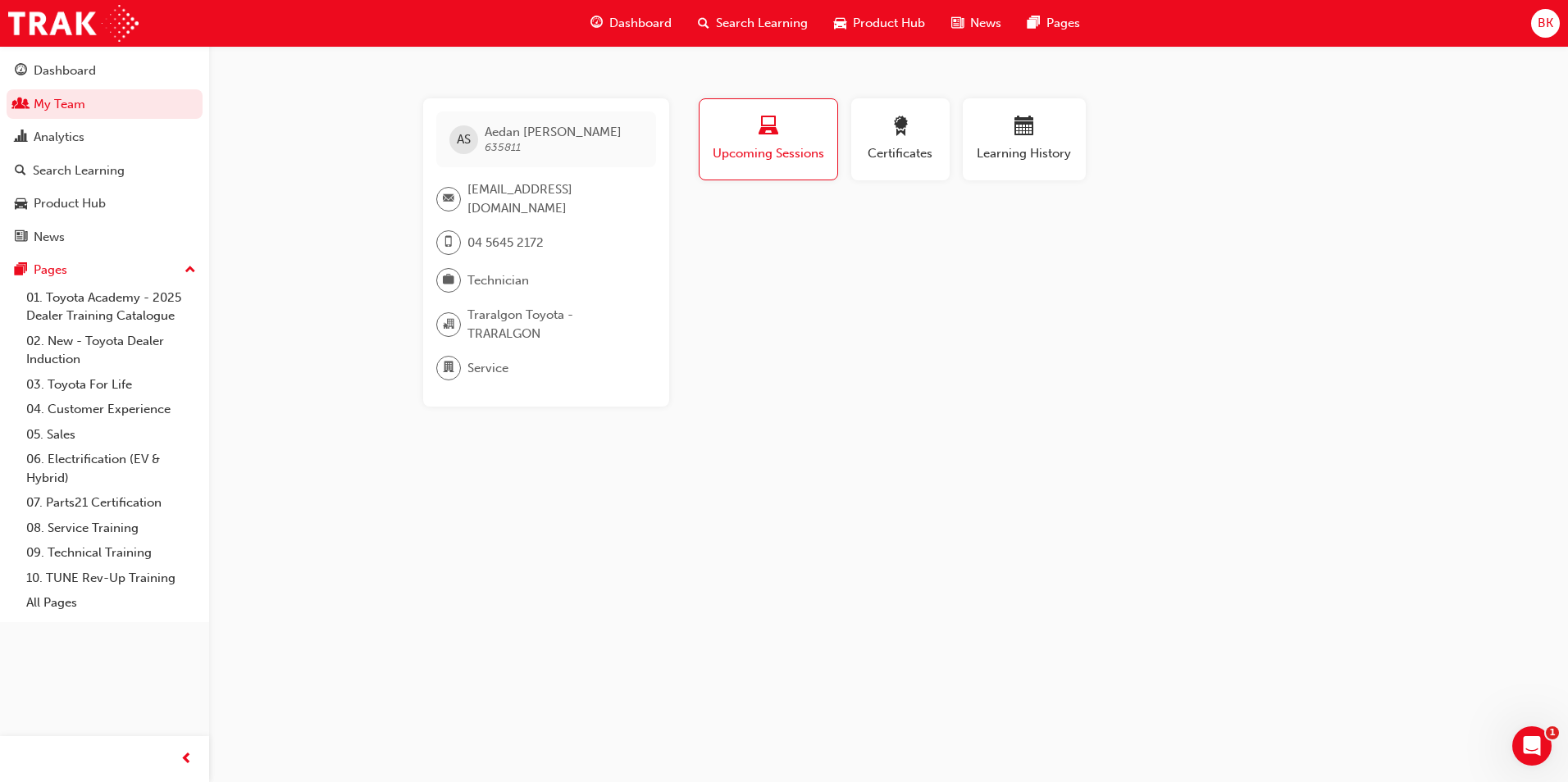
click at [759, 129] on span "laptop-icon" at bounding box center [768, 128] width 19 height 22
click at [1016, 133] on span "calendar-icon" at bounding box center [1023, 128] width 19 height 22
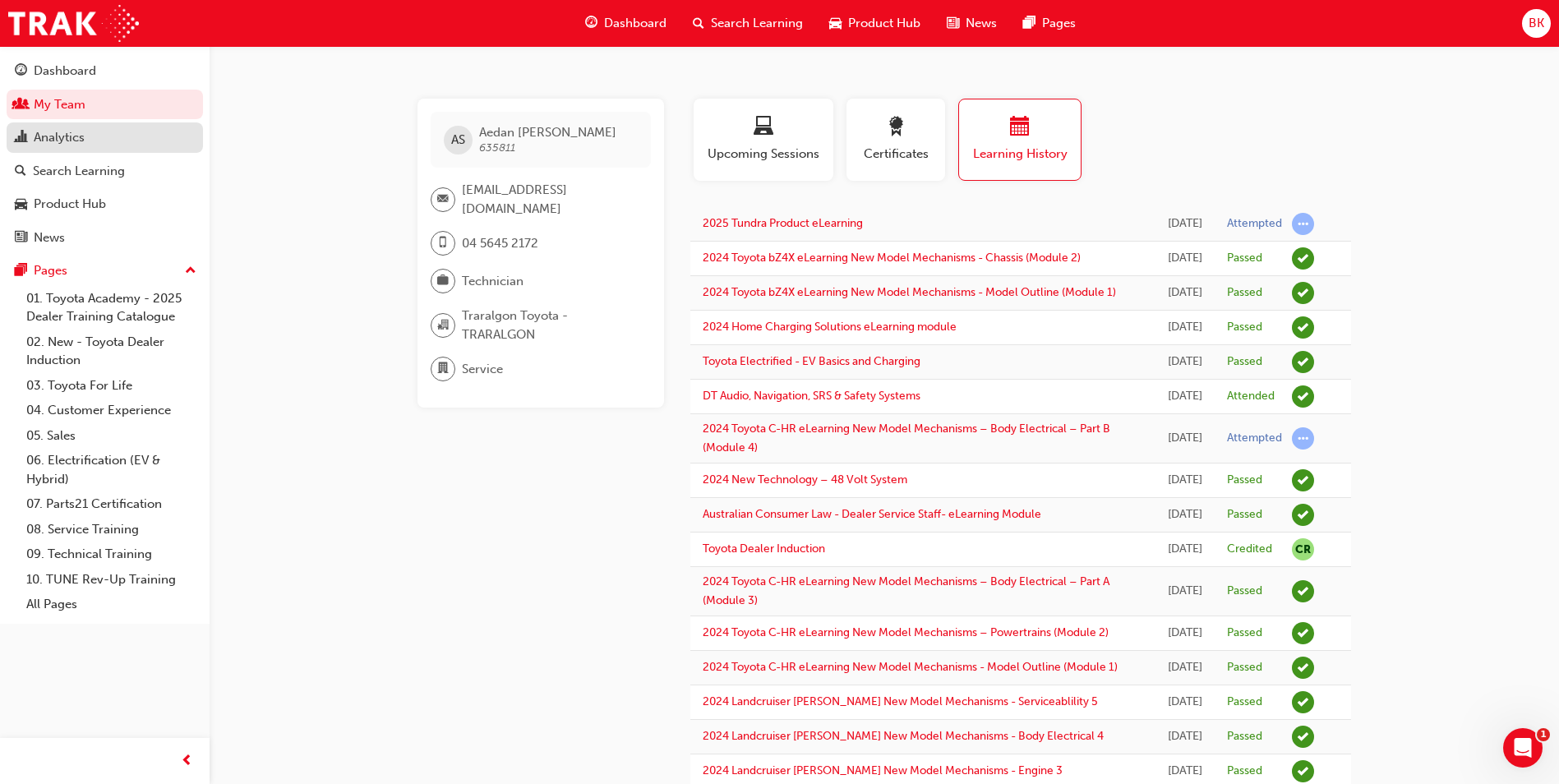
click at [58, 143] on div "Analytics" at bounding box center [59, 137] width 51 height 19
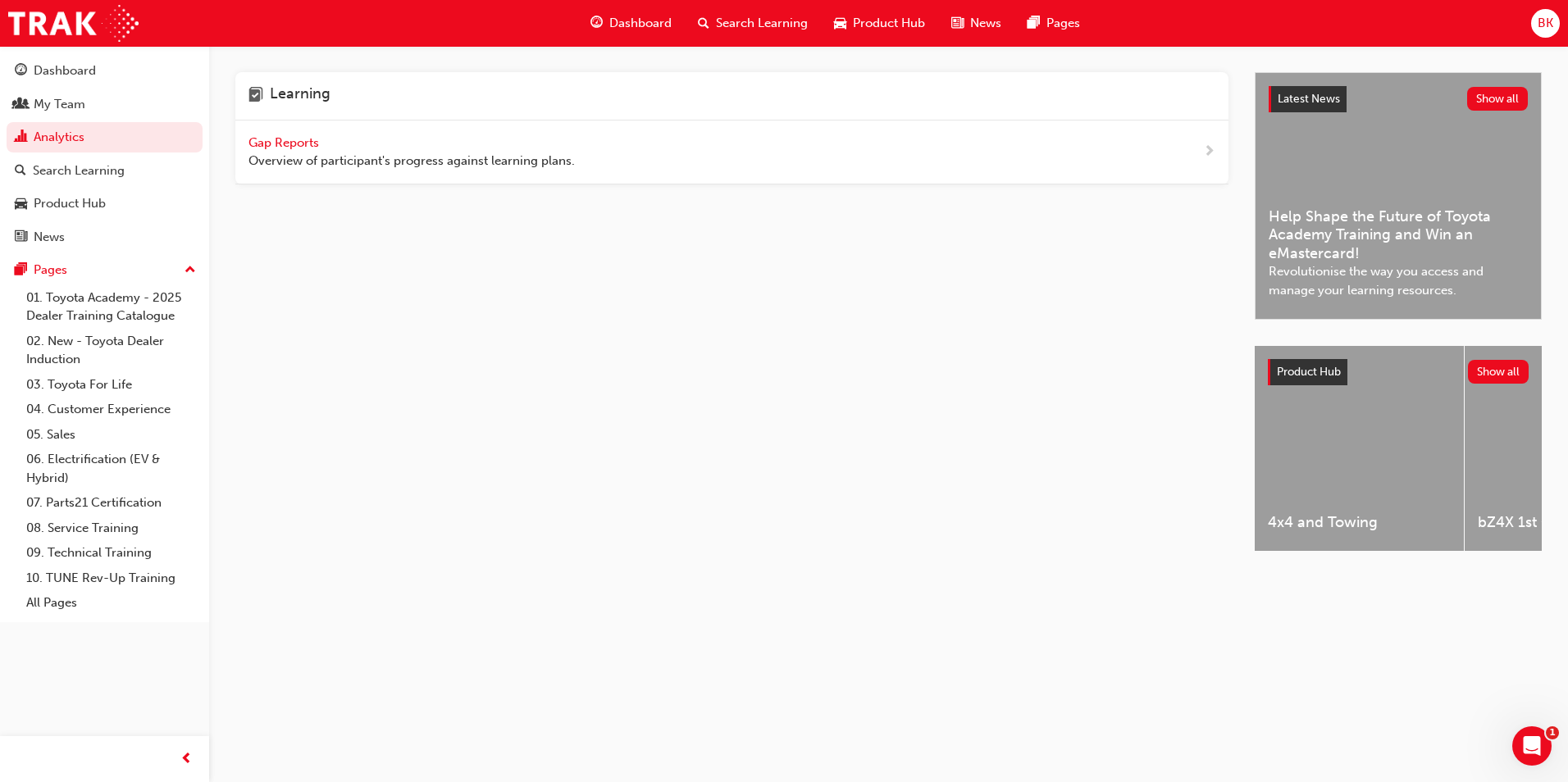
click at [296, 144] on span "Gap Reports" at bounding box center [286, 143] width 74 height 15
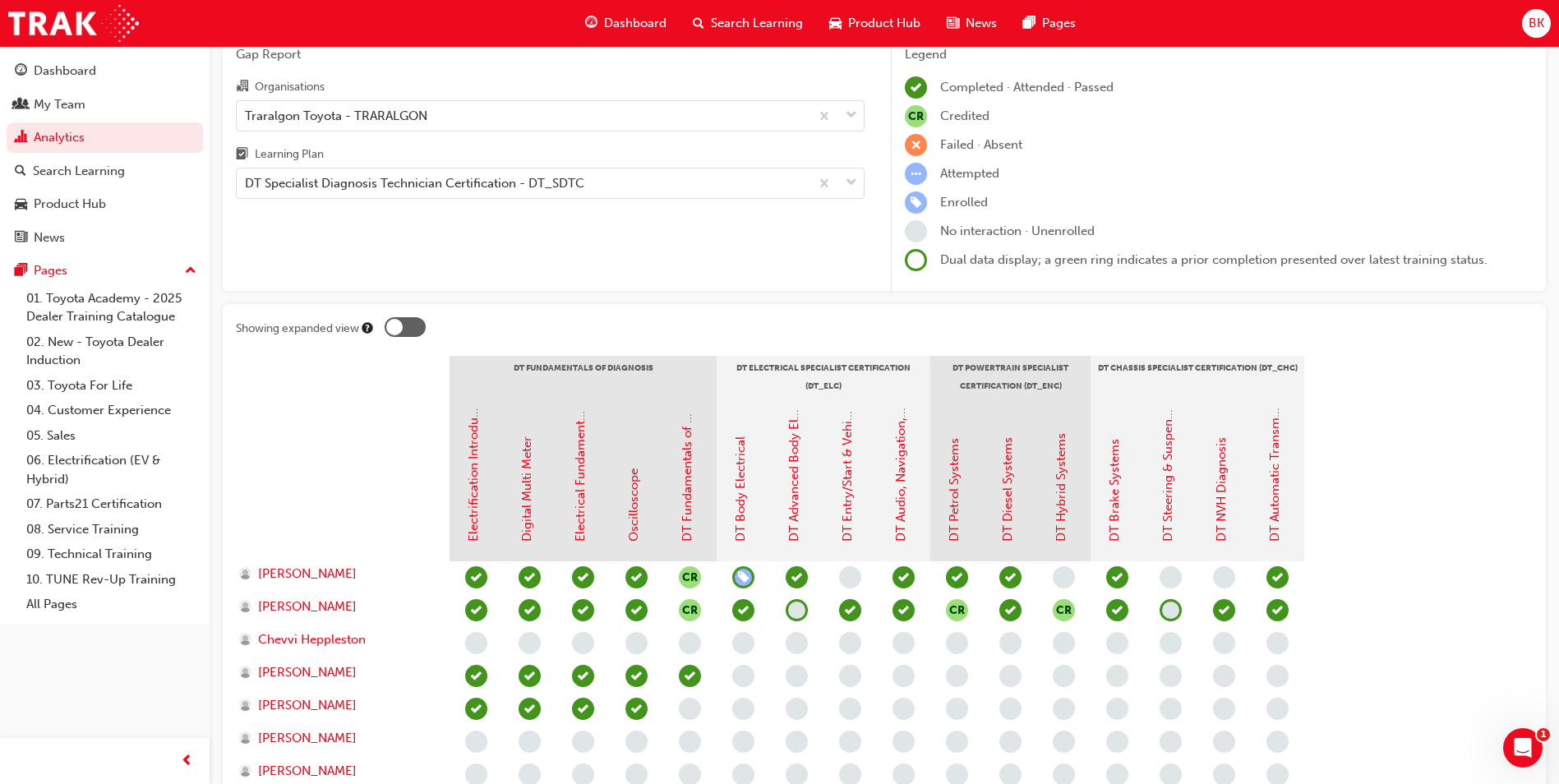
scroll to position [109, 0]
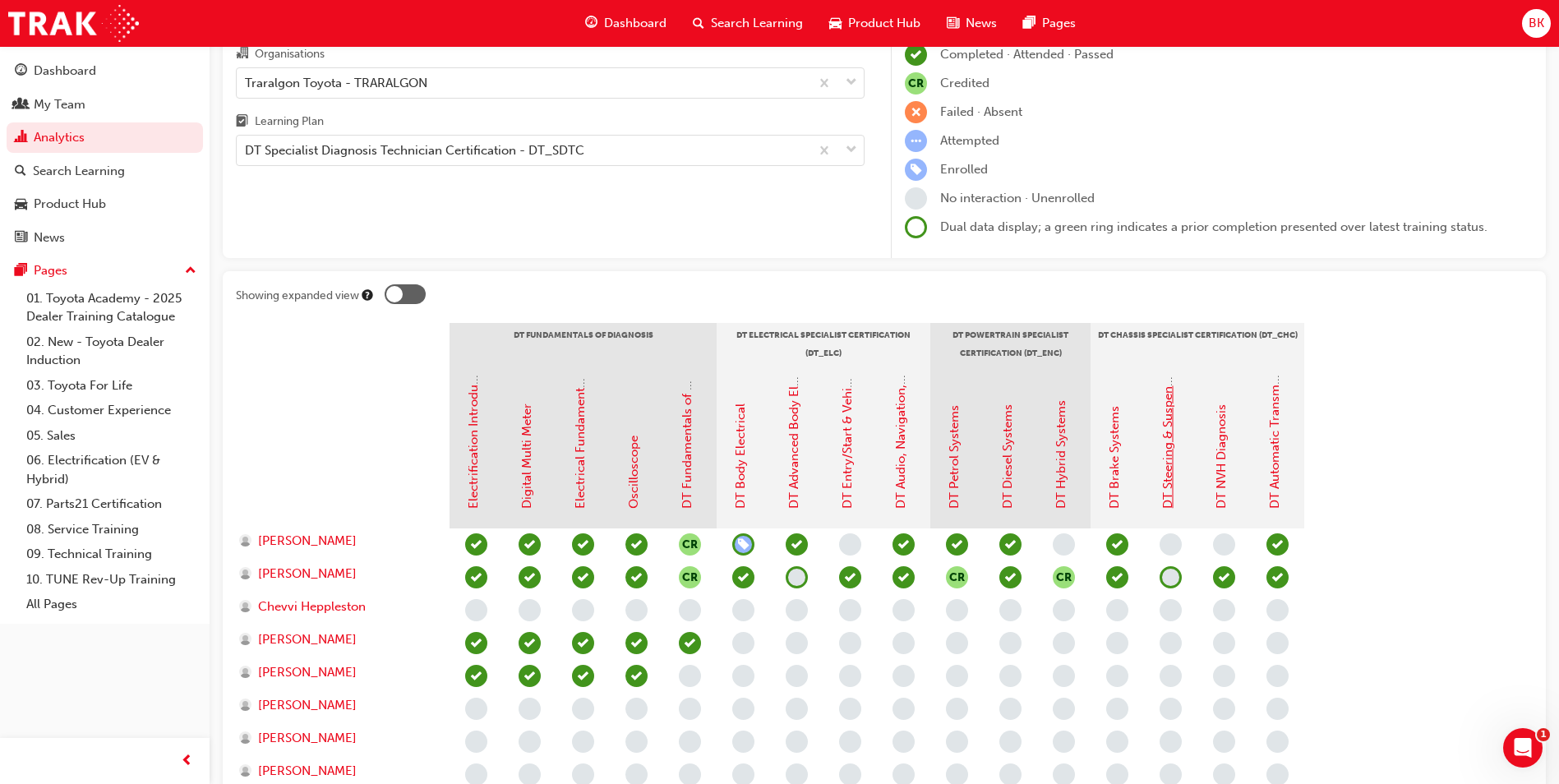
click at [1173, 476] on link "DT Steering & Suspension Systems" at bounding box center [1168, 410] width 15 height 196
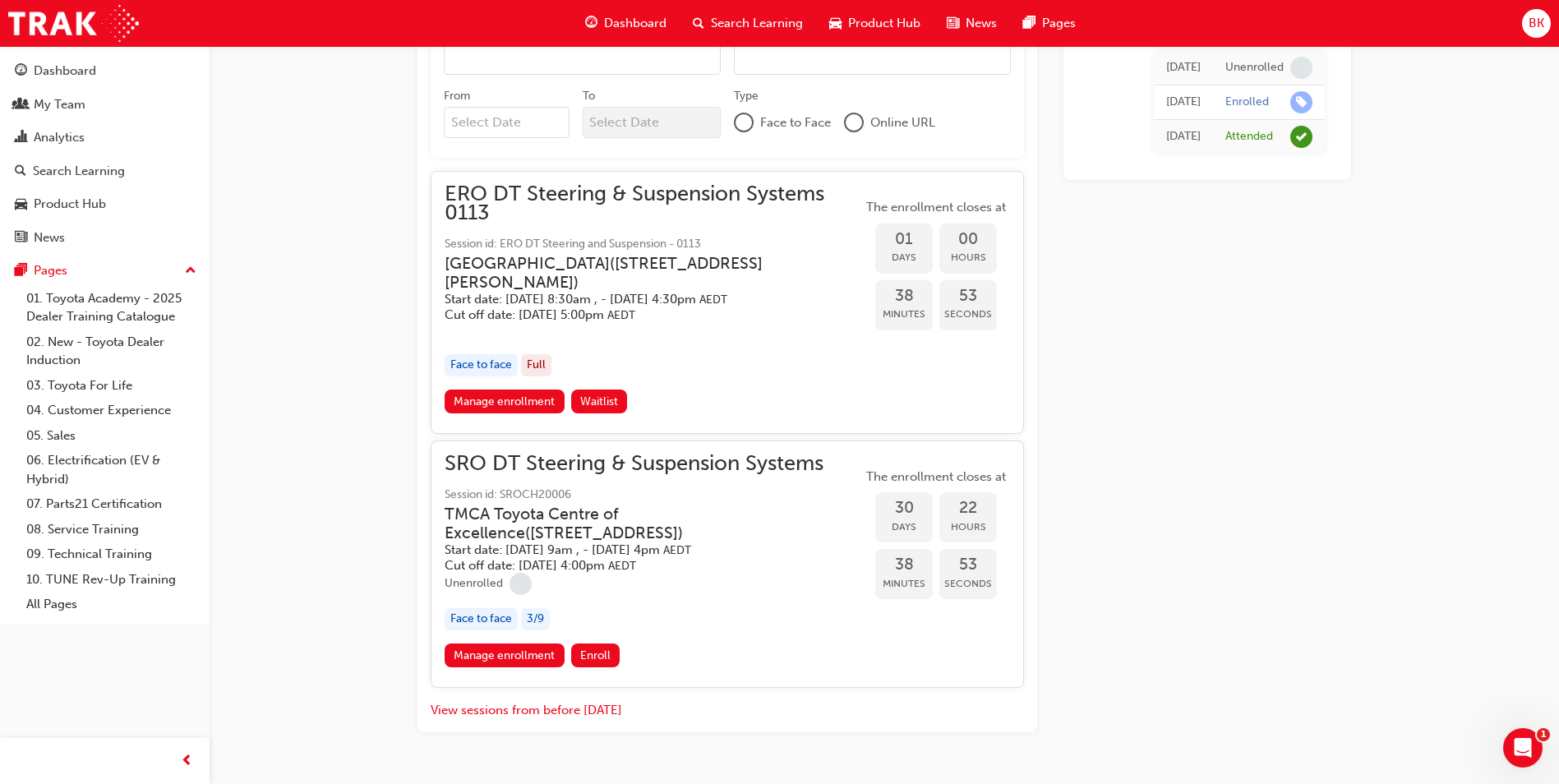
scroll to position [1005, 0]
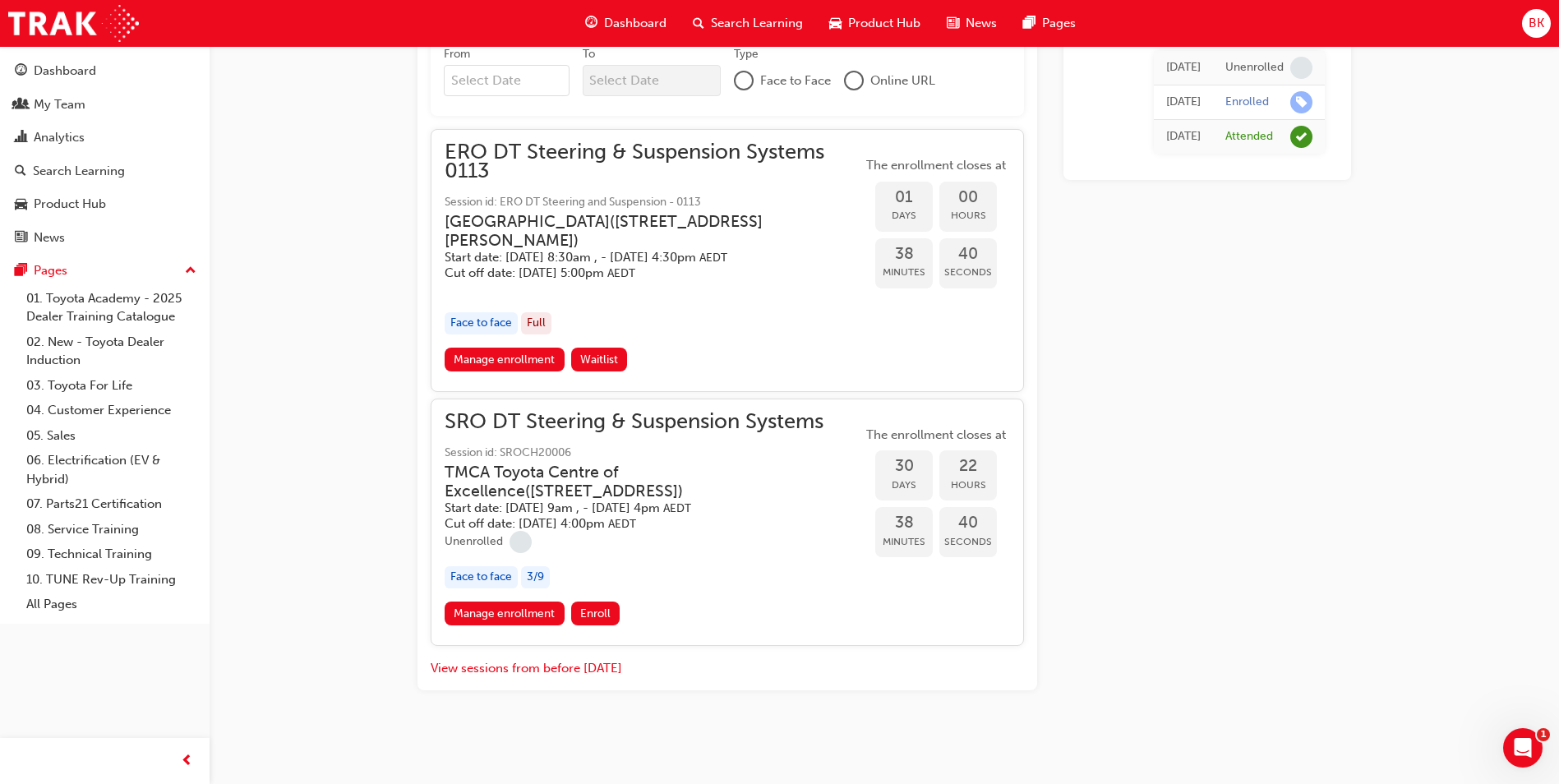
click at [690, 547] on div "Unenrolled" at bounding box center [654, 541] width 418 height 22
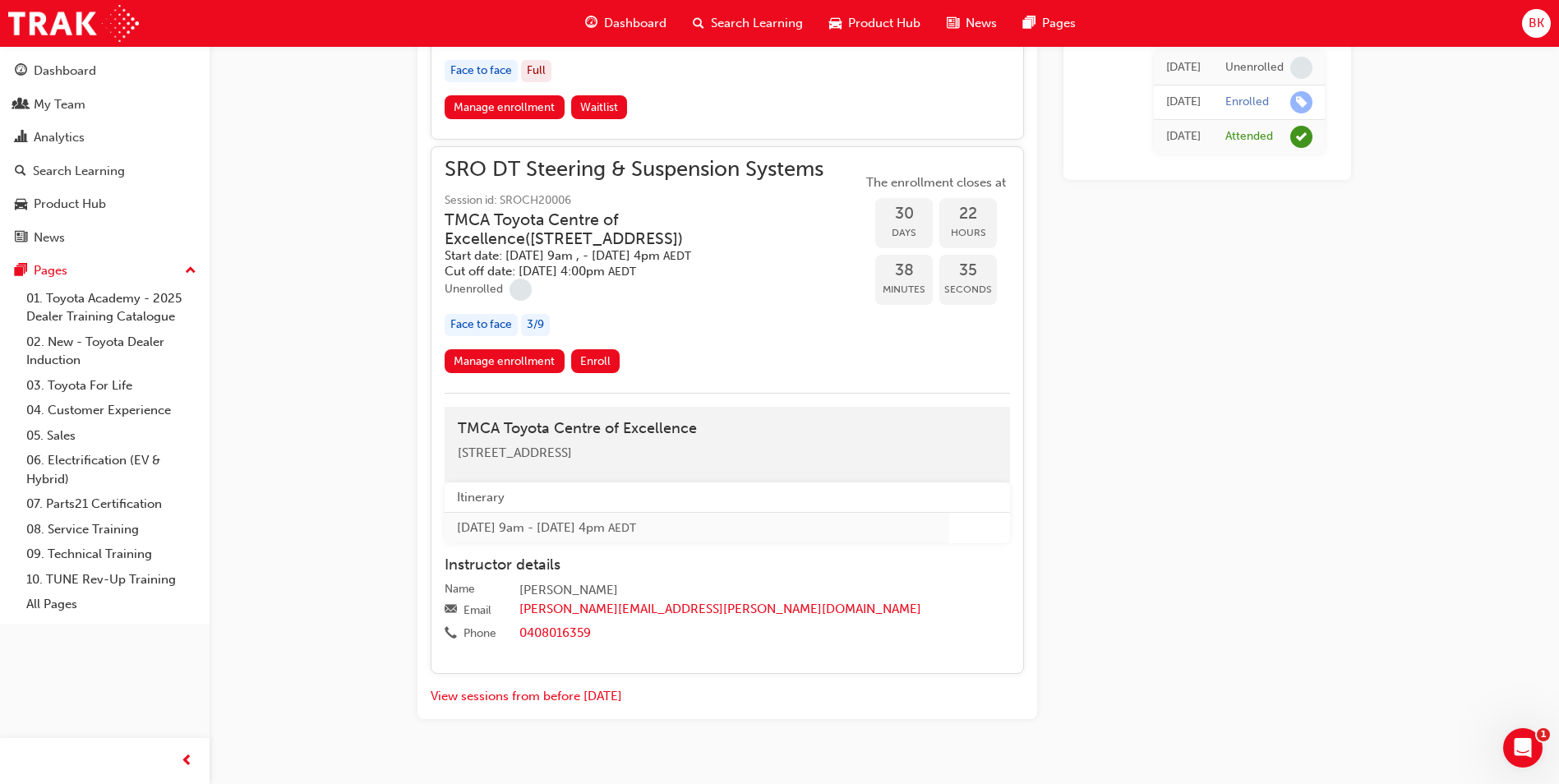
scroll to position [1068, 0]
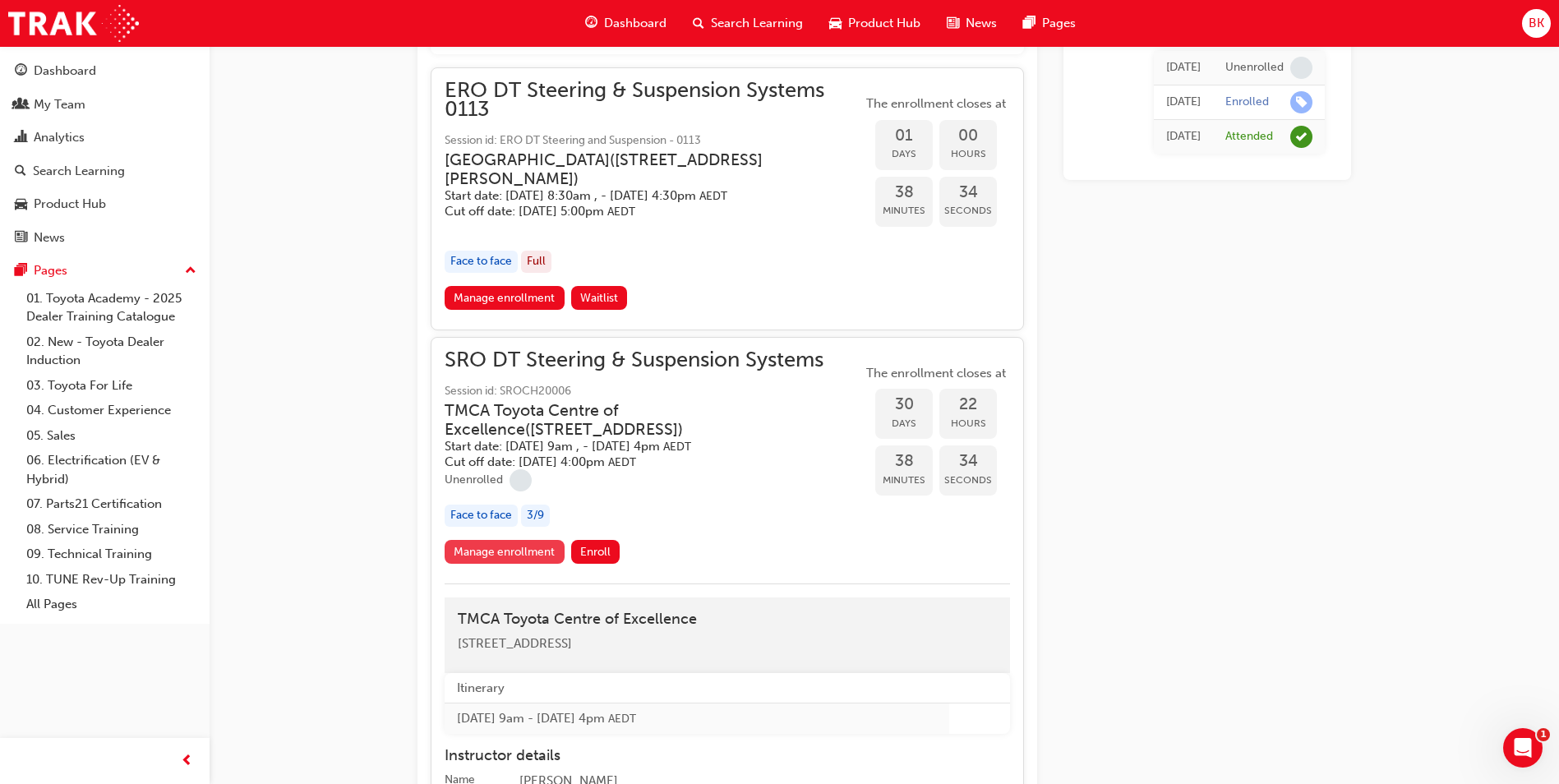
click at [528, 540] on link "Manage enrollment" at bounding box center [505, 552] width 120 height 24
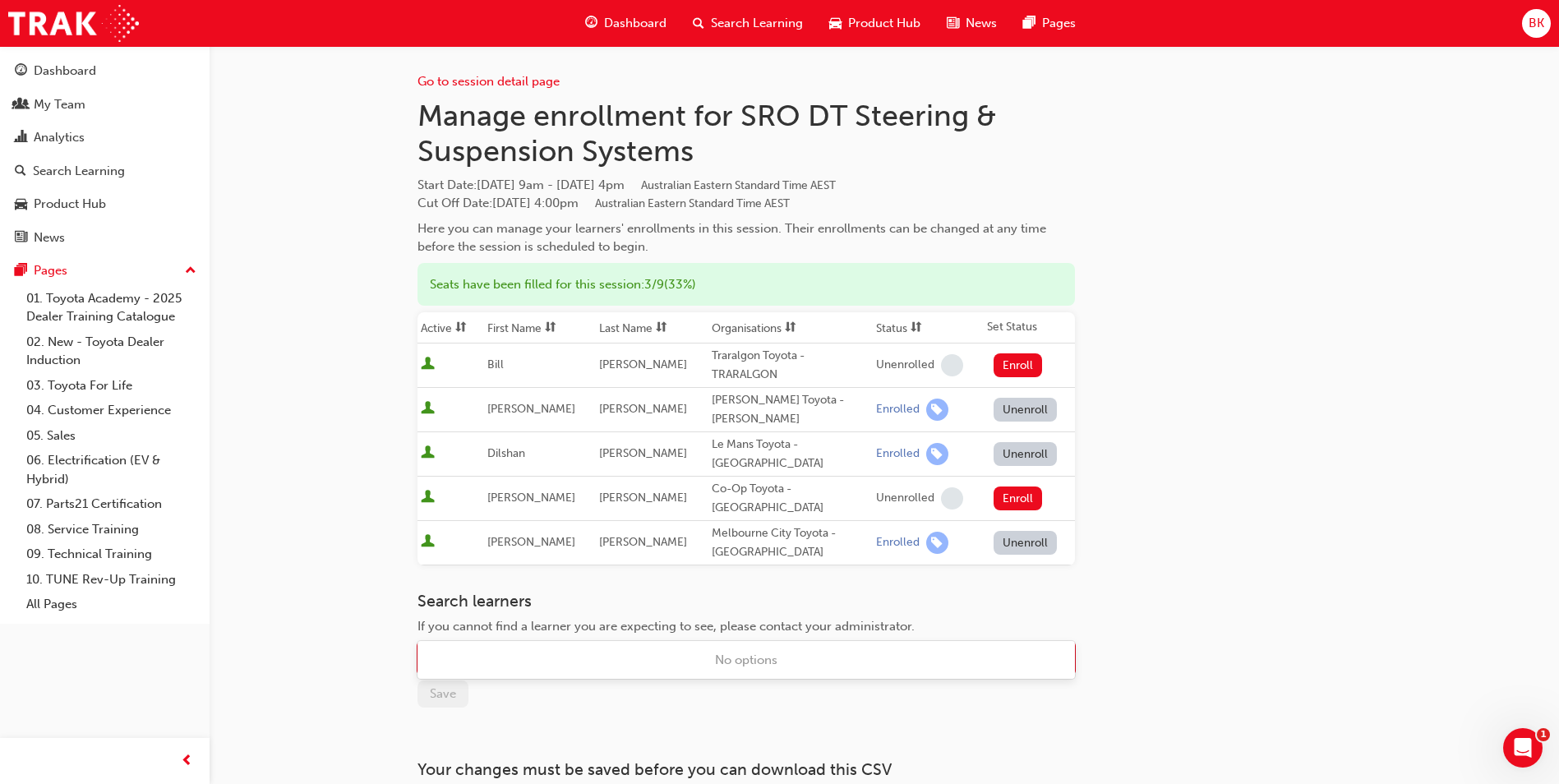
click at [718, 644] on div "Name" at bounding box center [734, 659] width 631 height 29
click at [691, 644] on div "Name" at bounding box center [734, 659] width 631 height 29
type input "A"
click at [1220, 523] on div "Go to session detail page Manage enrollment for SRO DT Steering & Suspension Sy…" at bounding box center [884, 440] width 934 height 789
click at [1222, 521] on div "Go to session detail page Manage enrollment for SRO DT Steering & Suspension Sy…" at bounding box center [884, 440] width 934 height 789
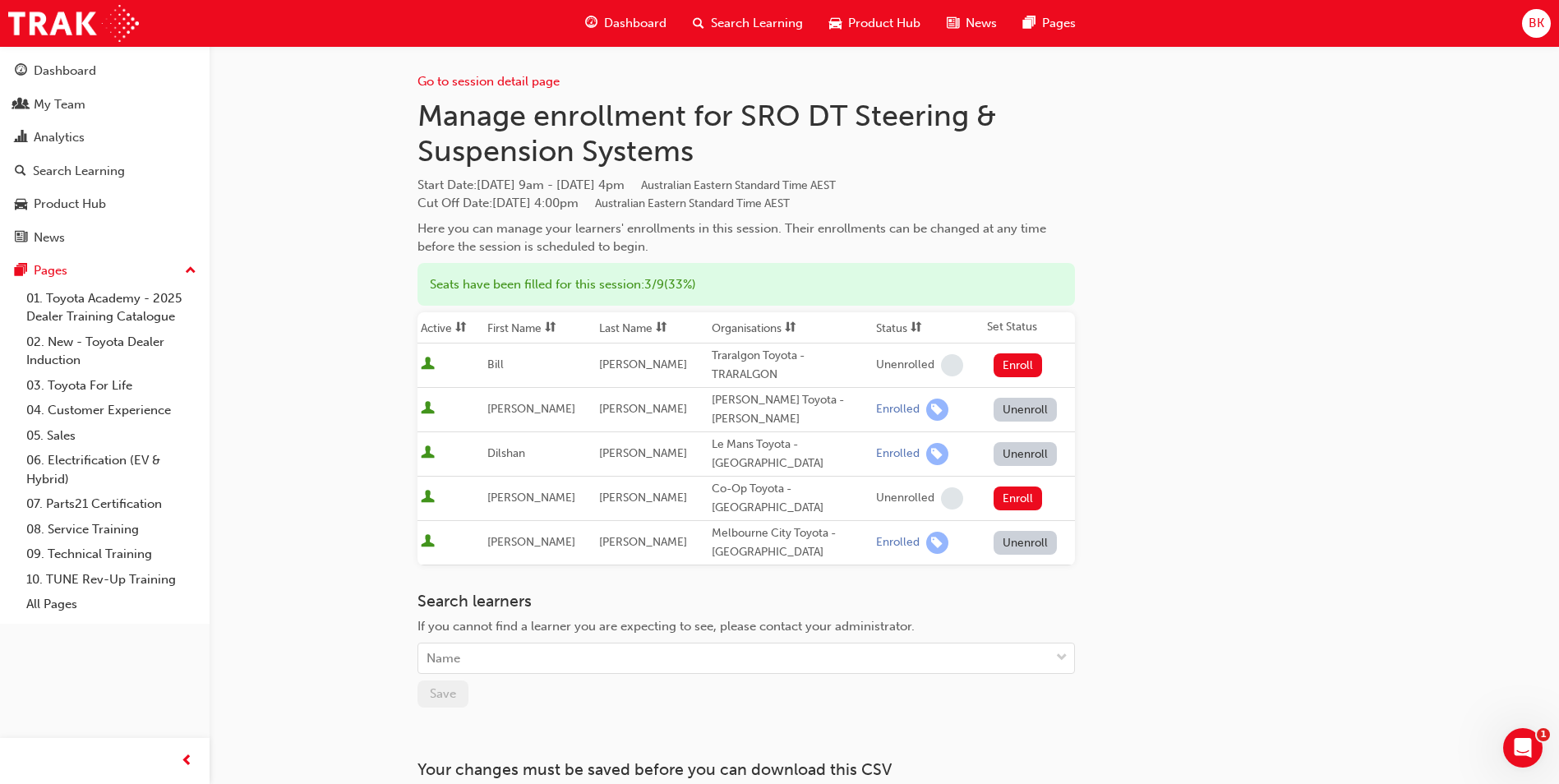
click at [1222, 518] on div "Go to session detail page Manage enrollment for SRO DT Steering & Suspension Sy…" at bounding box center [884, 440] width 934 height 789
click at [1223, 517] on div "Go to session detail page Manage enrollment for SRO DT Steering & Suspension Sy…" at bounding box center [884, 440] width 934 height 789
click at [1223, 516] on div "Go to session detail page Manage enrollment for SRO DT Steering & Suspension Sy…" at bounding box center [884, 440] width 934 height 789
click at [1220, 516] on div "Go to session detail page Manage enrollment for SRO DT Steering & Suspension Sy…" at bounding box center [884, 440] width 934 height 789
